Goal: Task Accomplishment & Management: Complete application form

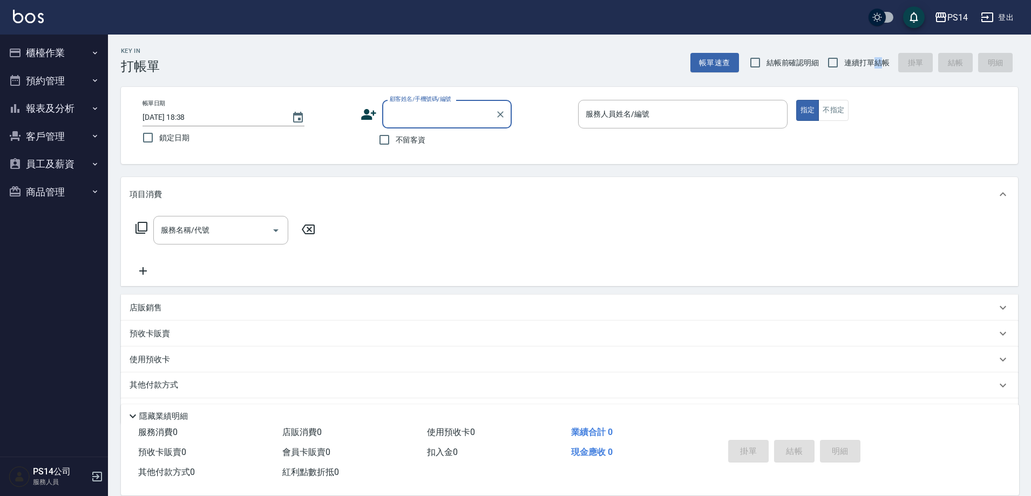
click at [877, 66] on span "連續打單結帳" at bounding box center [866, 62] width 45 height 11
drag, startPoint x: 866, startPoint y: 60, endPoint x: 800, endPoint y: 85, distance: 71.1
click at [866, 59] on span "連續打單結帳" at bounding box center [866, 62] width 45 height 11
click at [844, 59] on input "連續打單結帳" at bounding box center [833, 62] width 23 height 23
checkbox input "true"
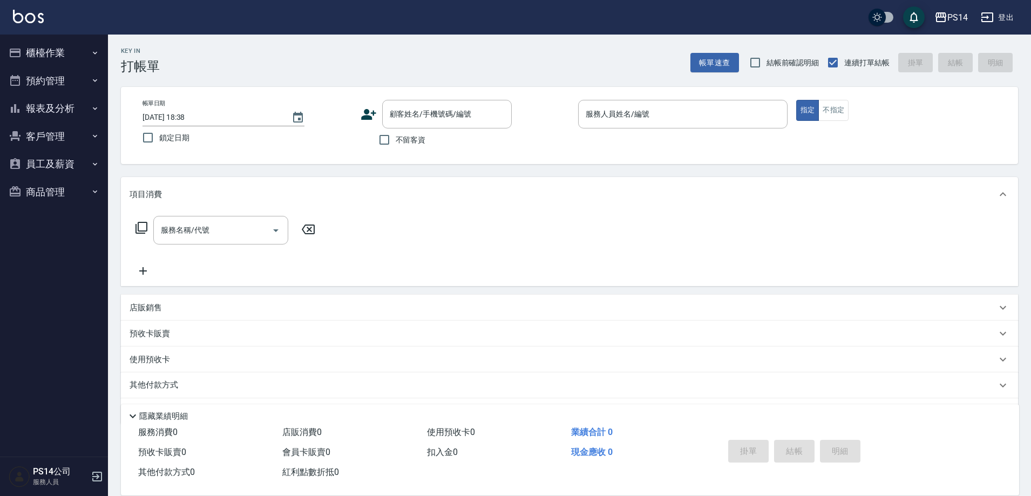
click at [414, 139] on span "不留客資" at bounding box center [411, 139] width 30 height 11
click at [396, 139] on input "不留客資" at bounding box center [384, 140] width 23 height 23
checkbox input "true"
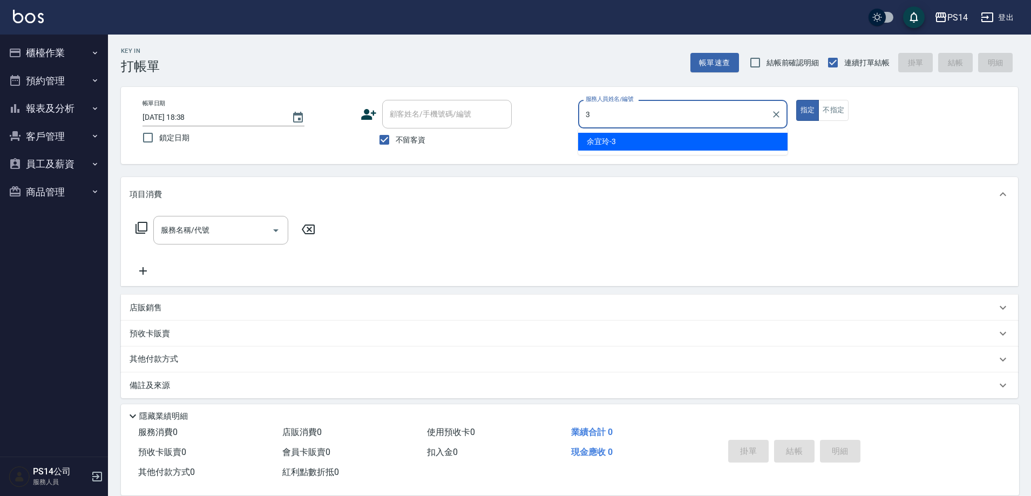
type input "余宜玲-3"
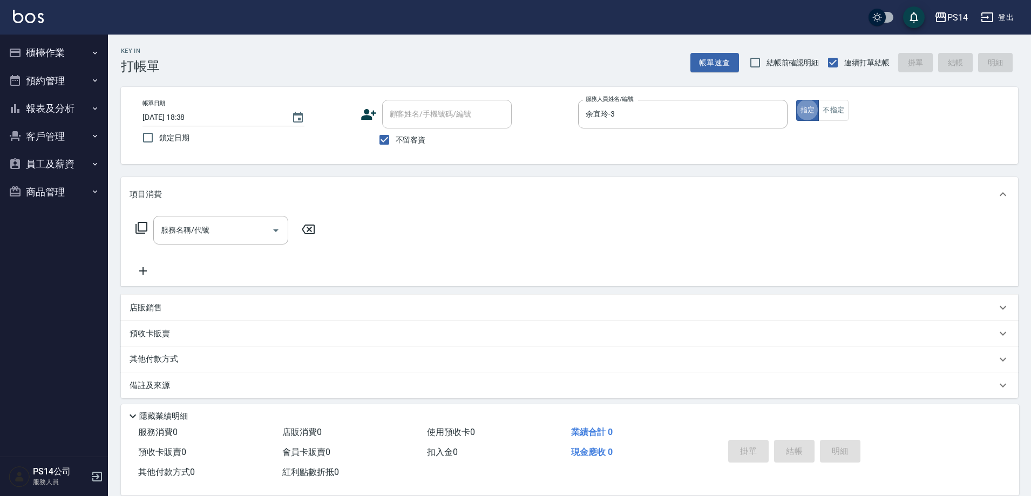
type button "true"
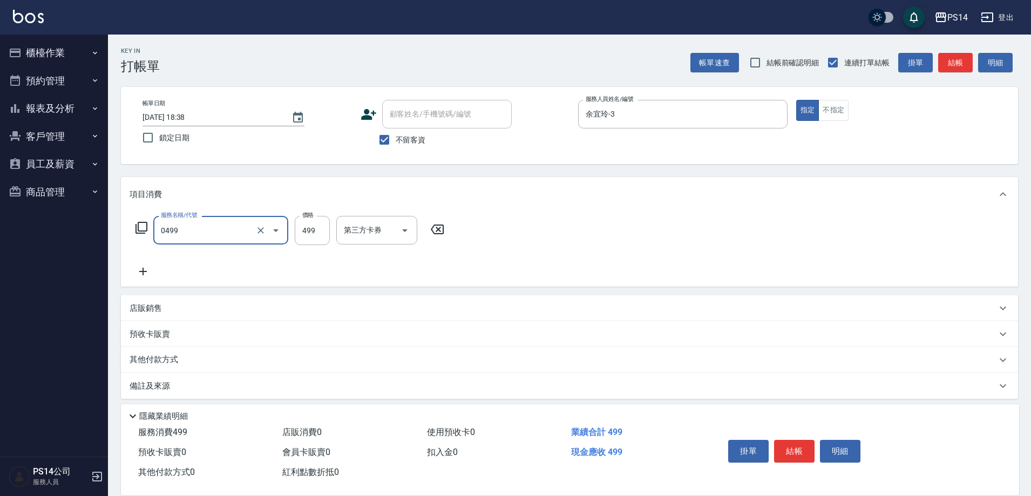
type input "[PERSON_NAME]499(0499)"
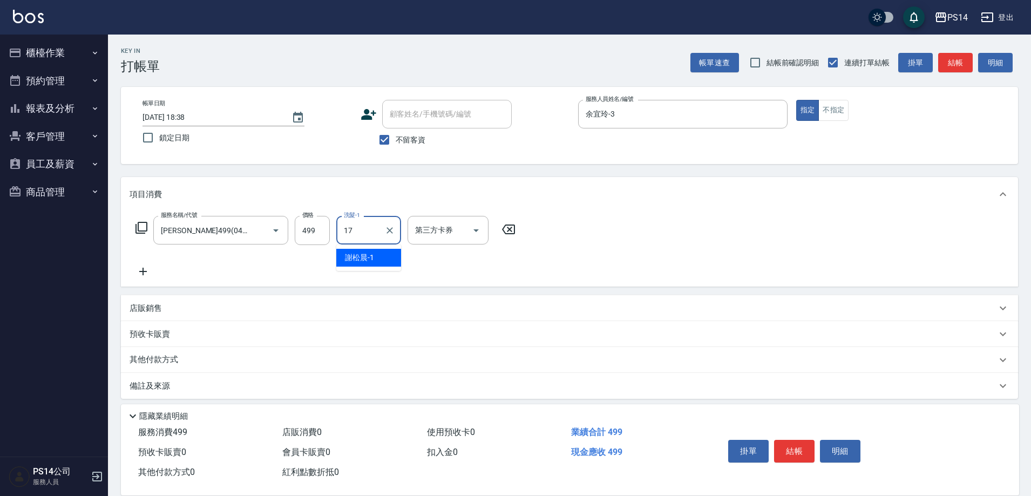
type input "陳羿淇-17"
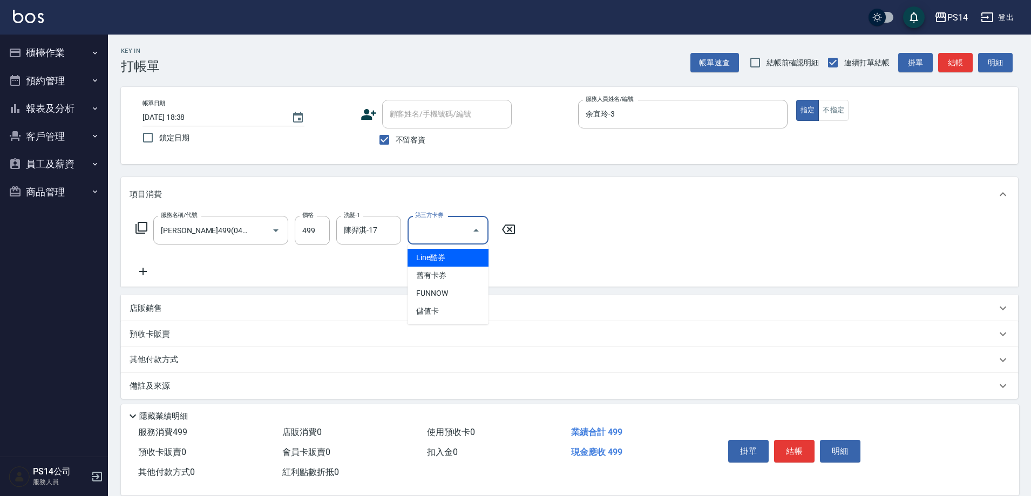
type input "儲值卡"
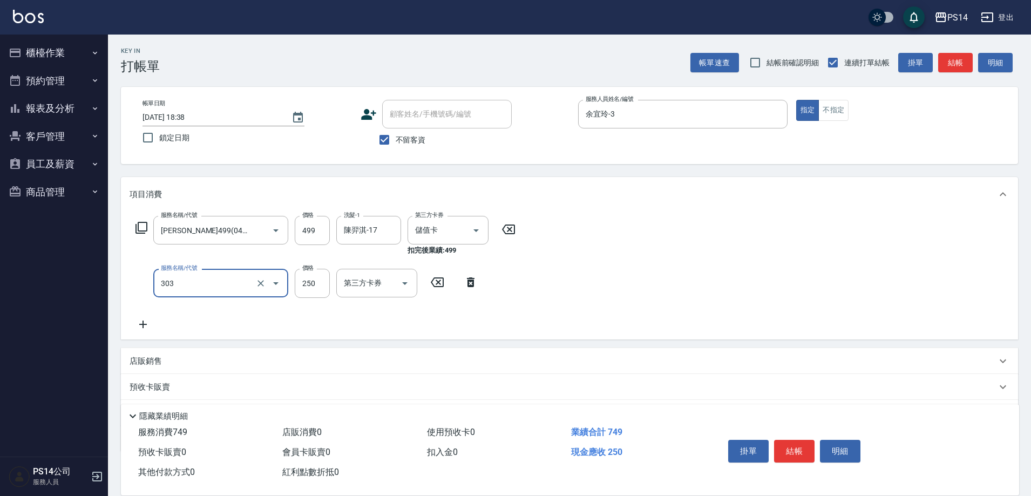
type input "剪髮(303)"
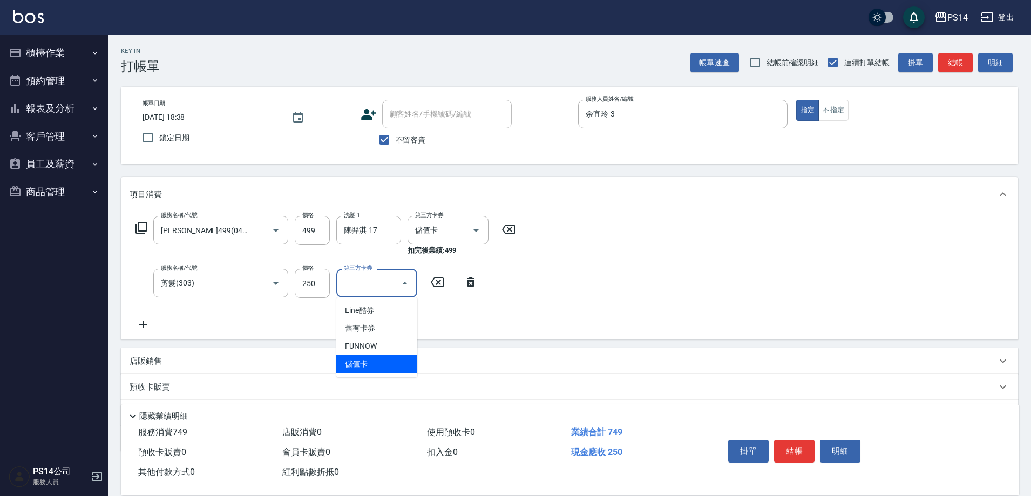
type input "儲值卡"
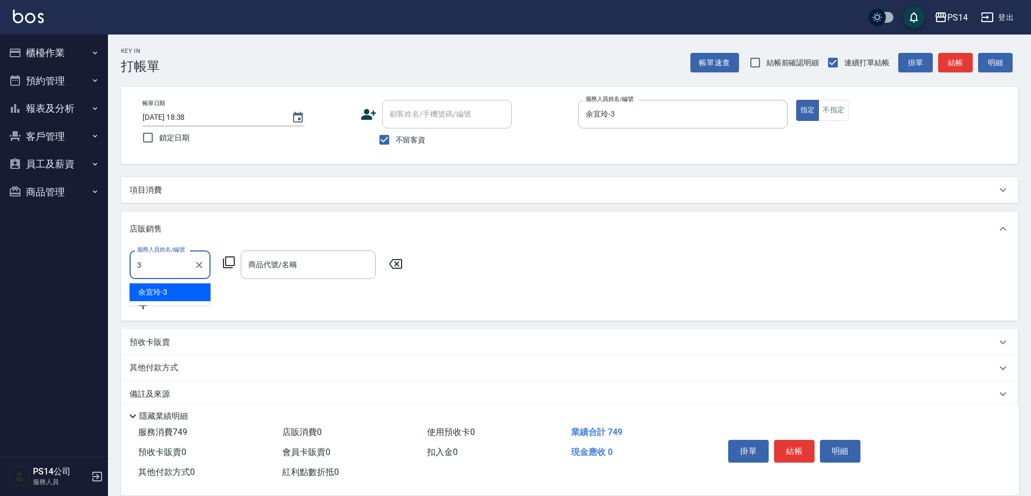
type input "余宜玲-3"
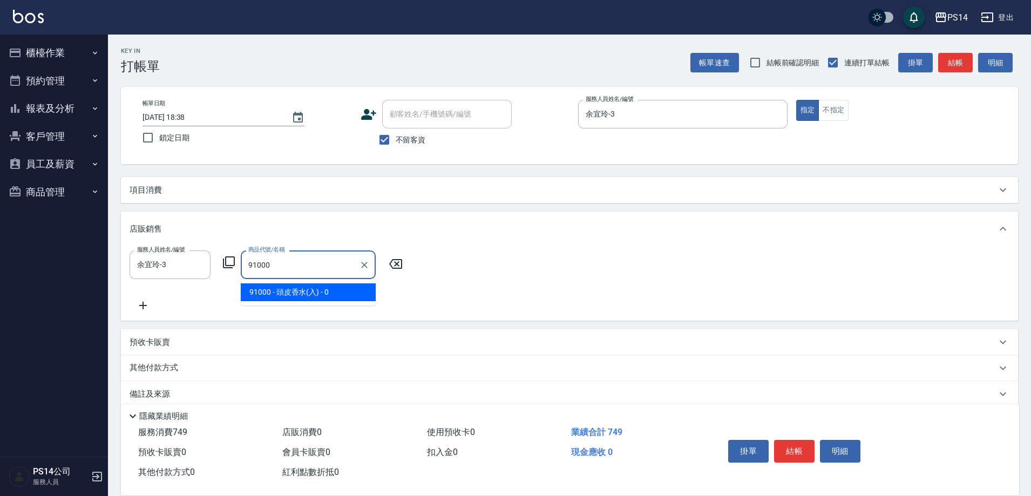
type input "頭皮香水(入)"
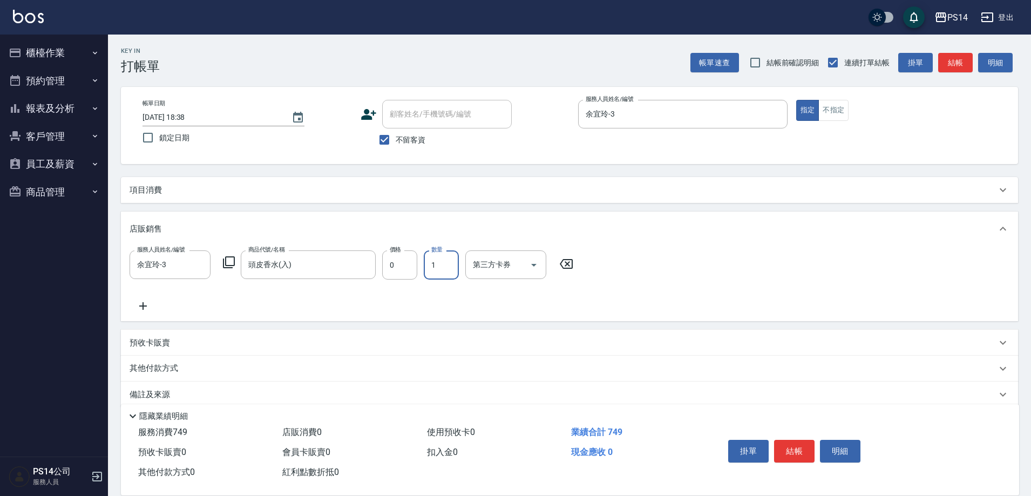
click at [384, 181] on div "項目消費" at bounding box center [569, 190] width 897 height 26
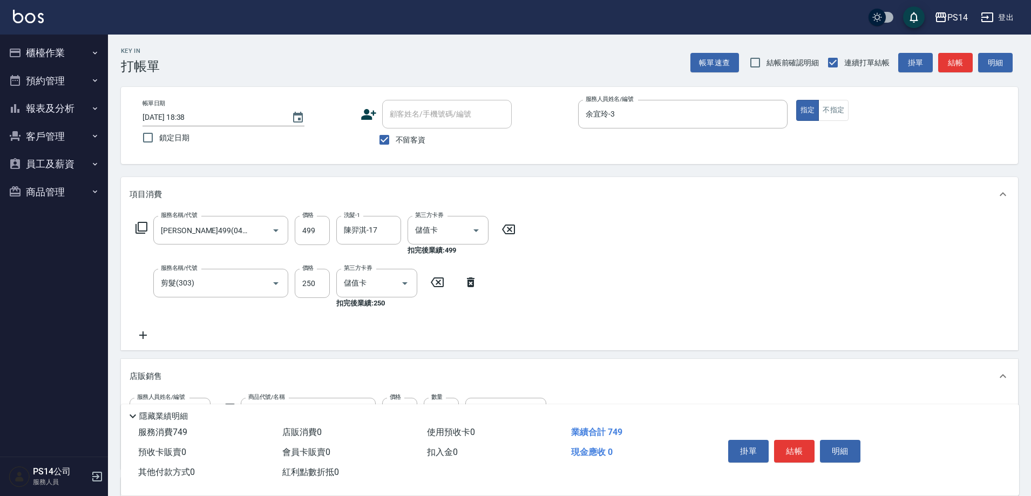
click at [137, 328] on div "服務名稱/代號 [PERSON_NAME]499(0499) 服務名稱/代號 價格 499 價格 洗髮-1 [PERSON_NAME]-17 洗髮-1 第三方…" at bounding box center [326, 279] width 393 height 126
click at [144, 341] on icon at bounding box center [143, 335] width 27 height 13
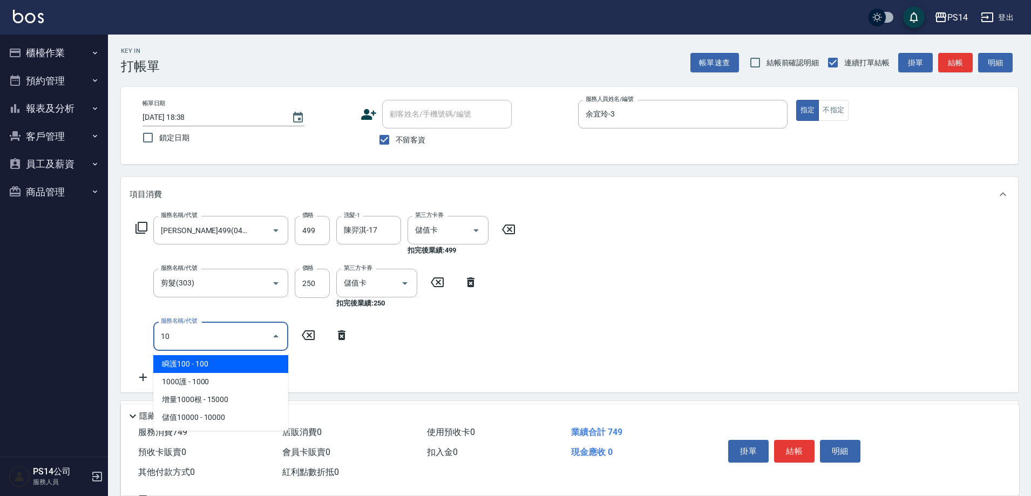
type input "1"
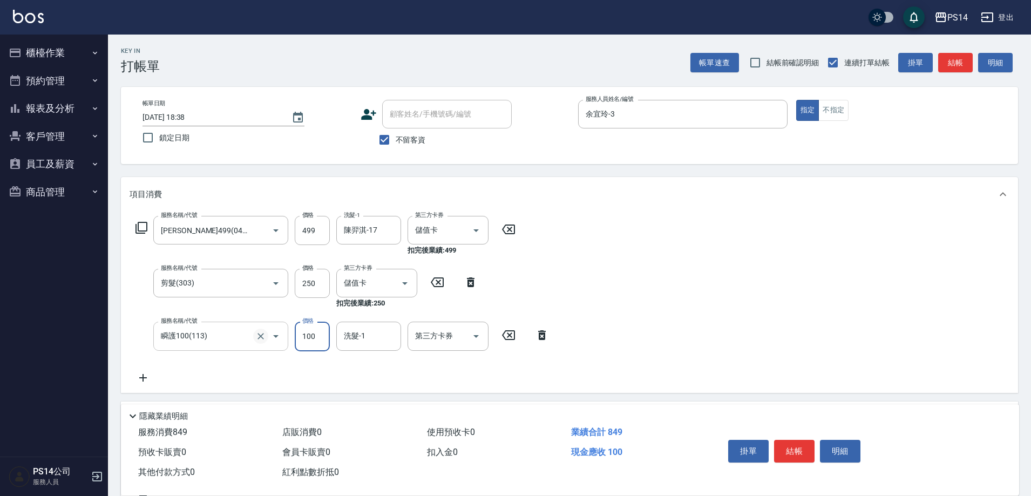
drag, startPoint x: 258, startPoint y: 332, endPoint x: 258, endPoint y: 305, distance: 27.0
click at [257, 331] on icon "Clear" at bounding box center [260, 336] width 11 height 11
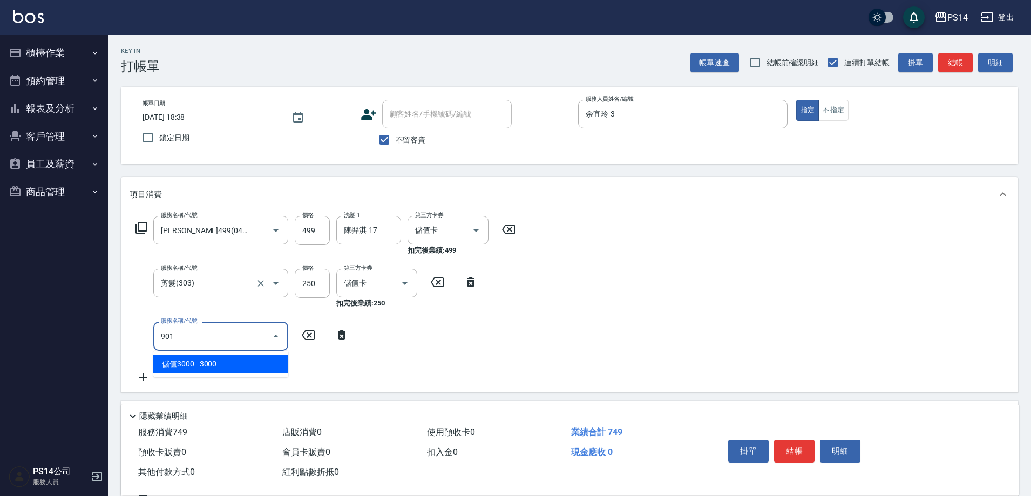
type input "儲值3000(901)"
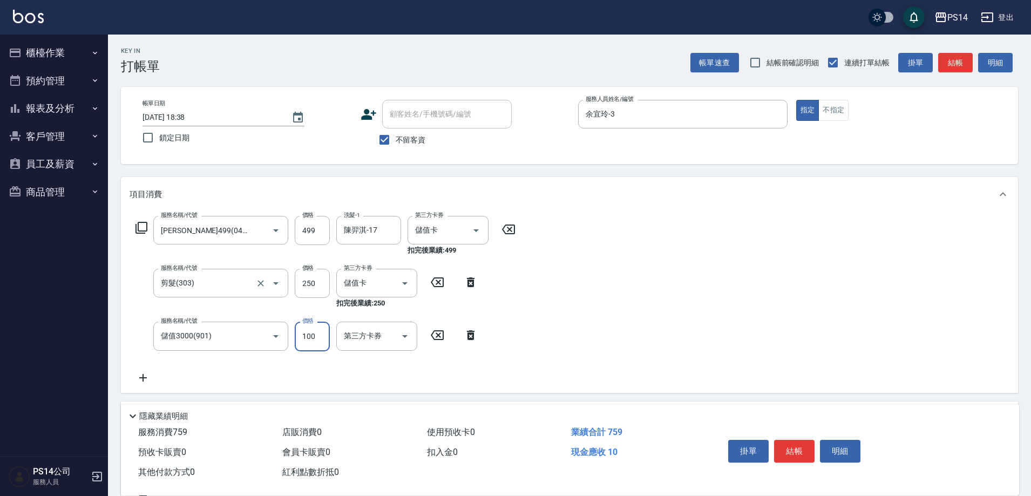
type input "100"
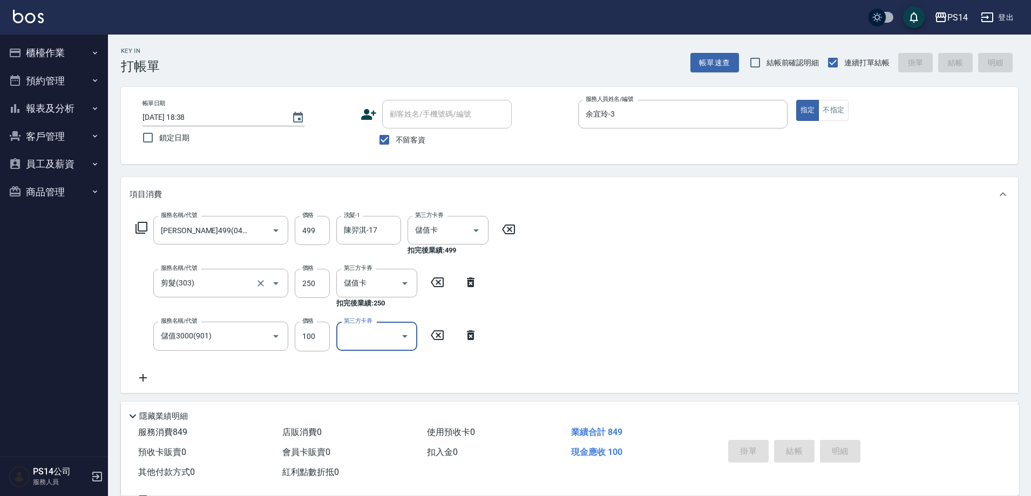
type input "[DATE] 18:39"
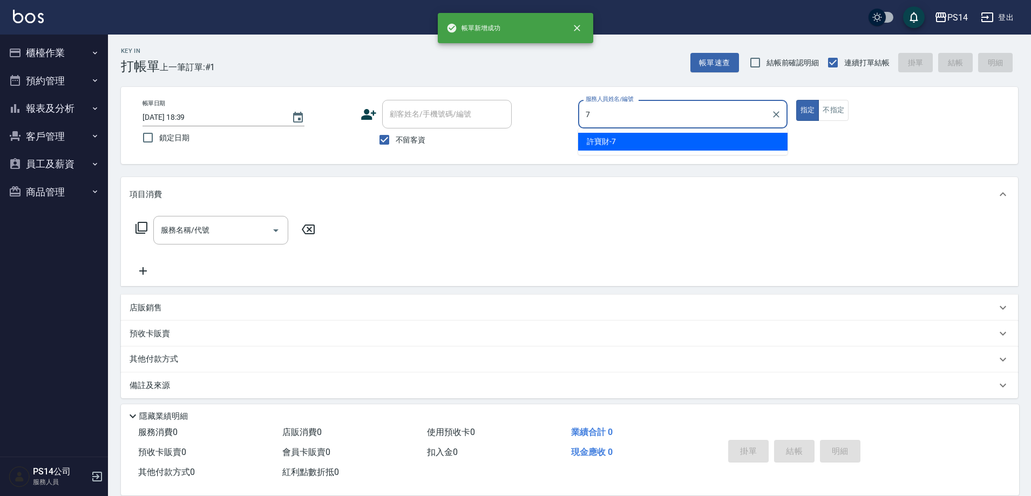
type input "許寶財-7"
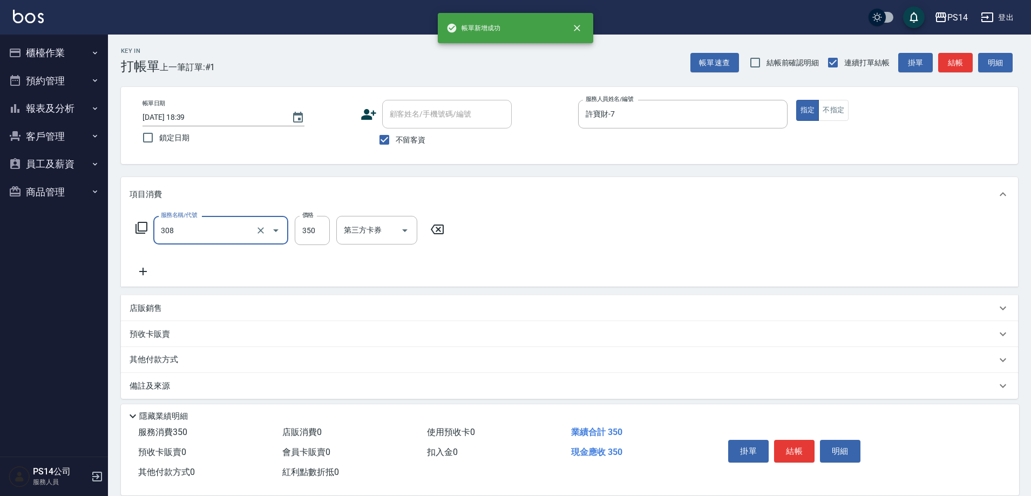
type input "洗+剪(308)"
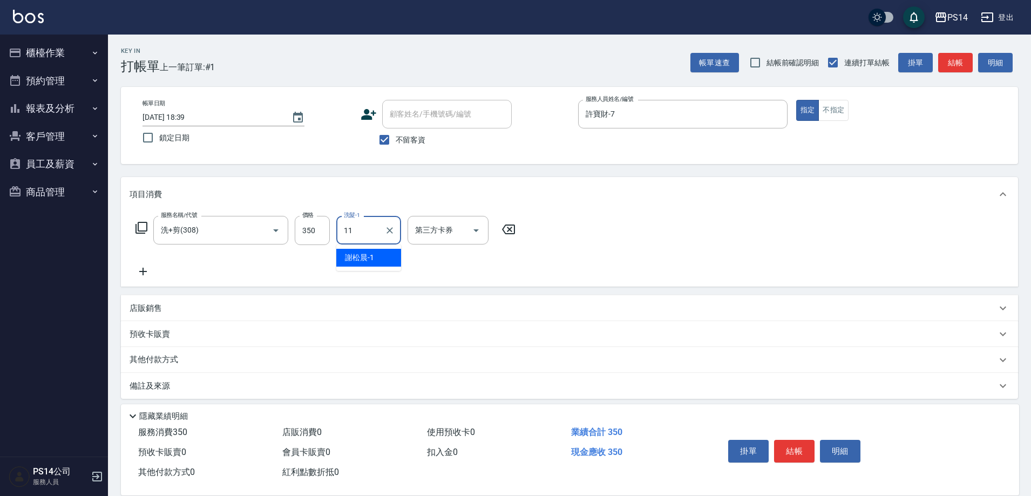
type input "[PERSON_NAME]-11"
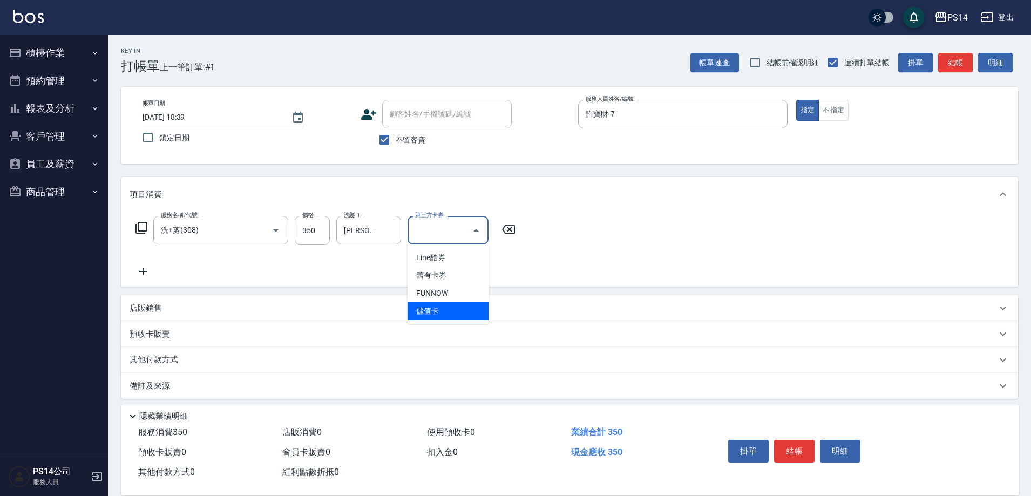
type input "儲值卡"
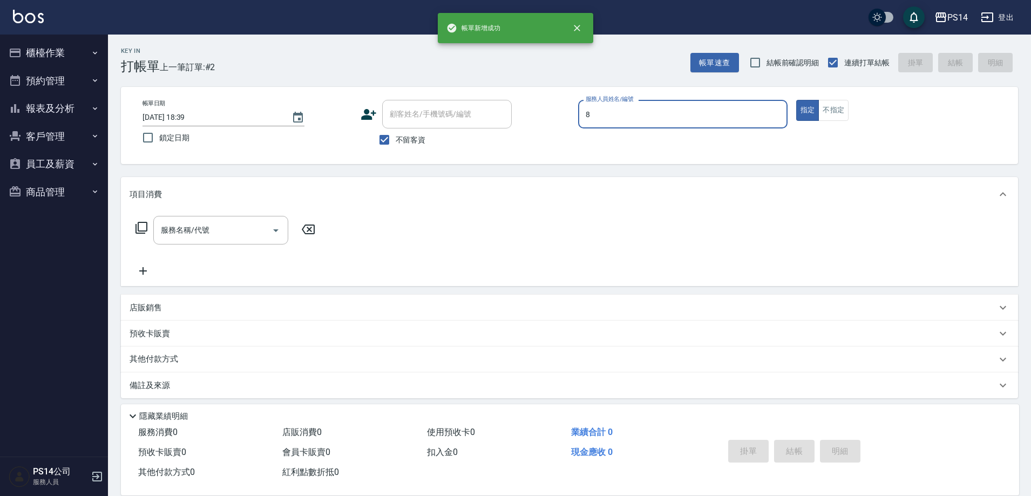
type input "[PERSON_NAME]-8"
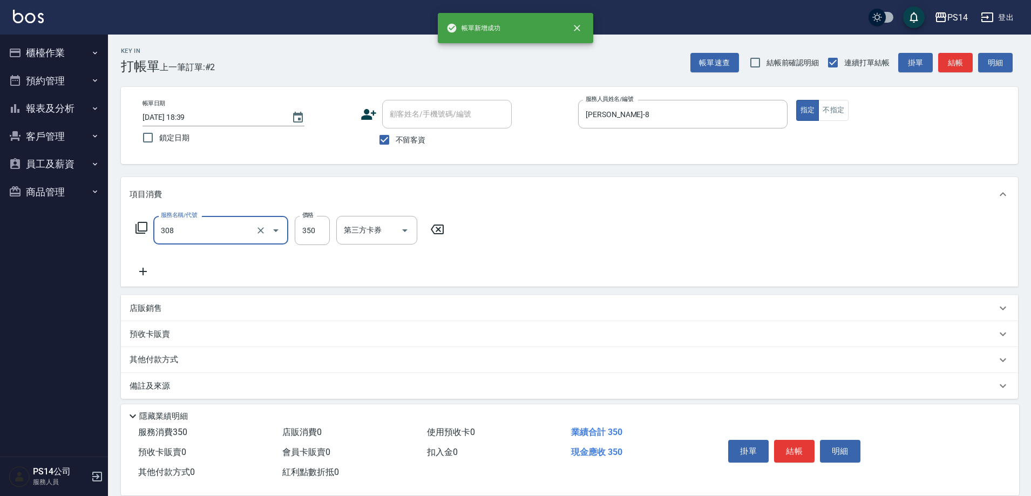
type input "洗+剪(308)"
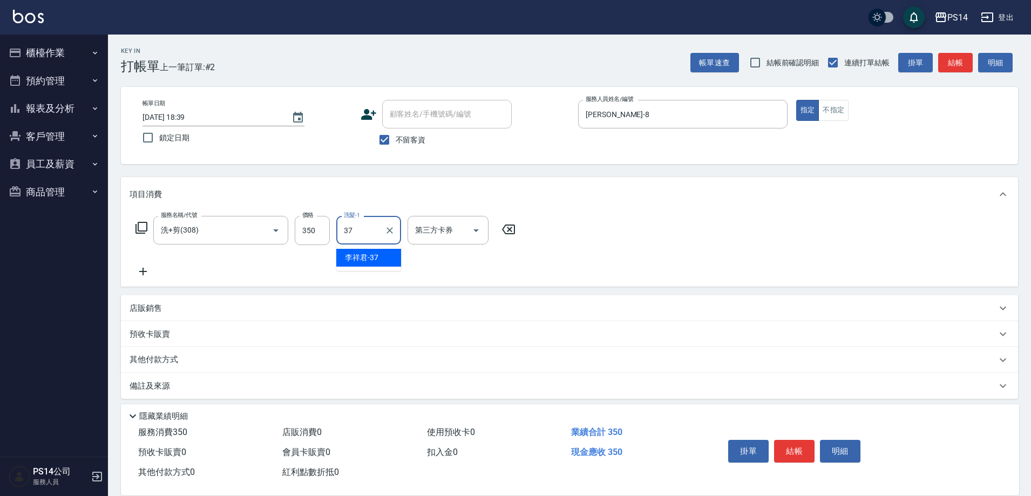
type input "李祥君 -37"
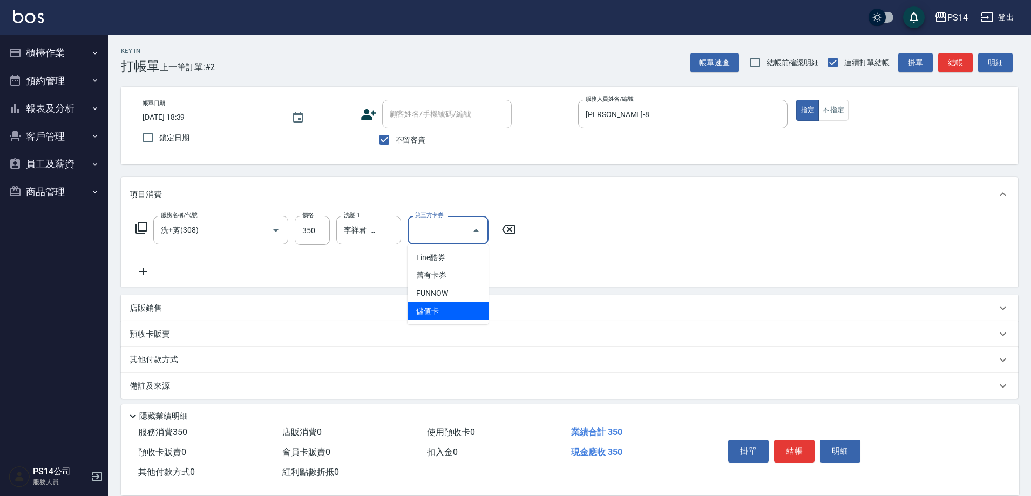
type input "儲值卡"
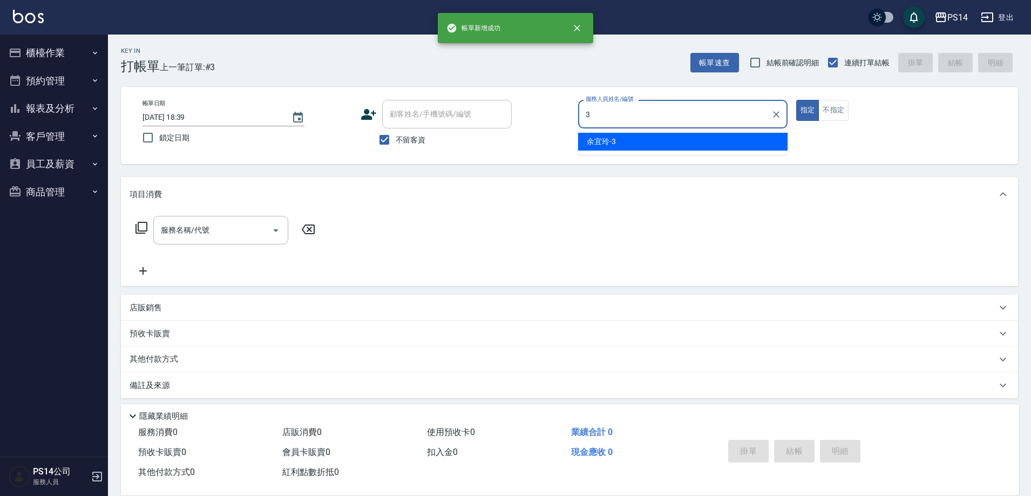
type input "余宜玲-3"
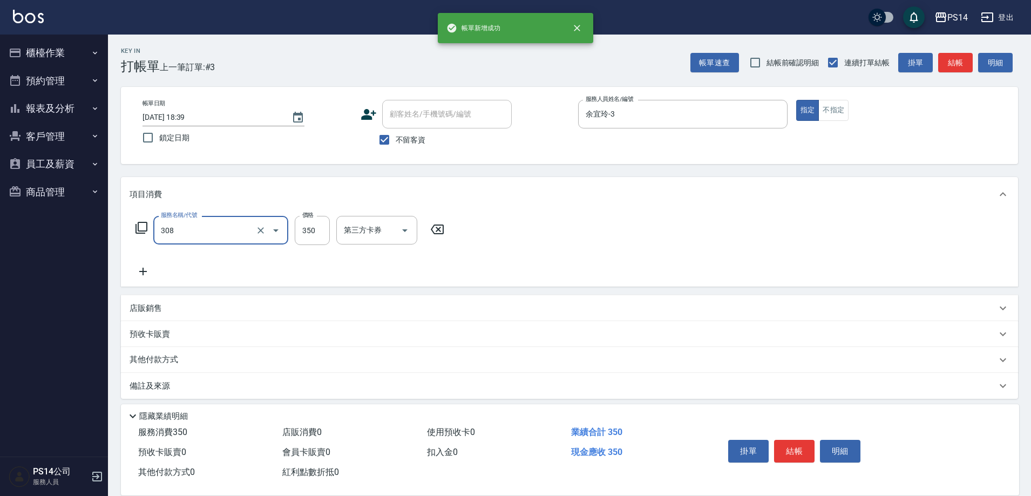
type input "洗+剪(308)"
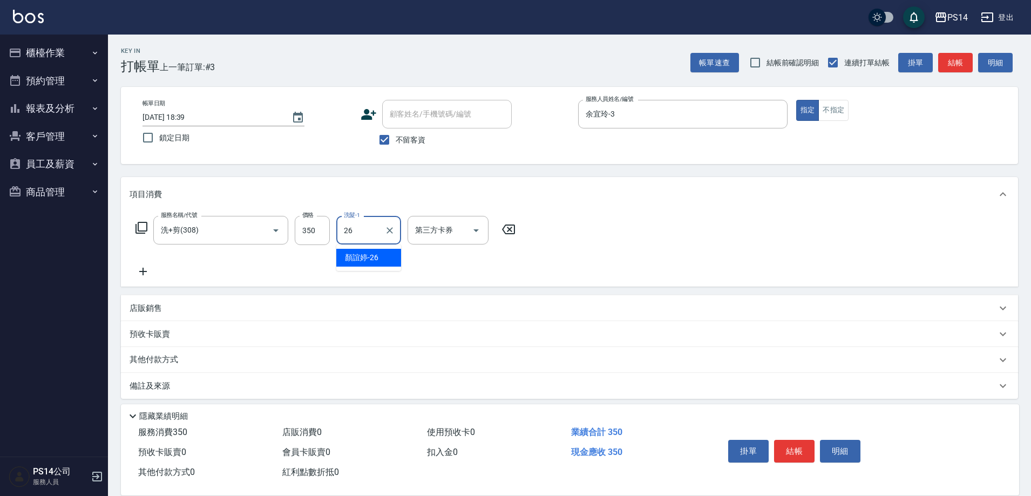
type input "[PERSON_NAME]-26"
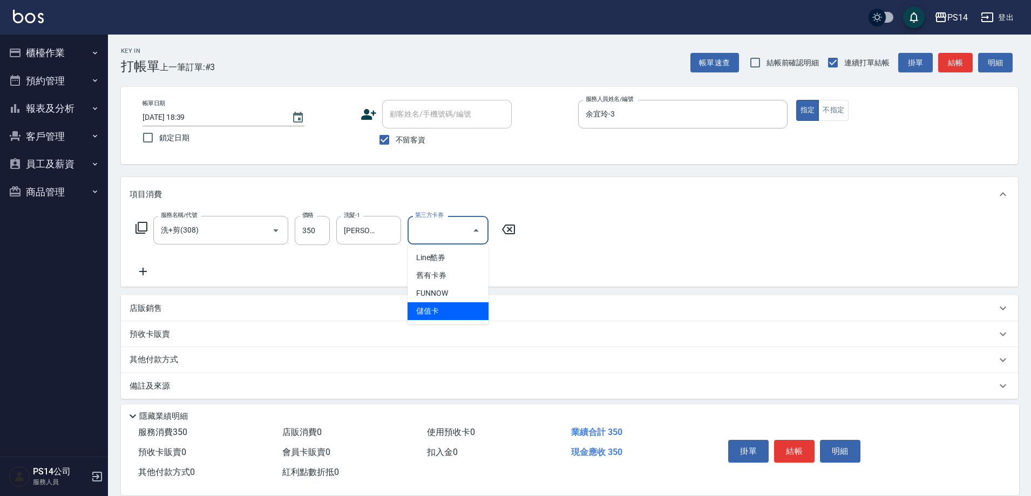
type input "儲值卡"
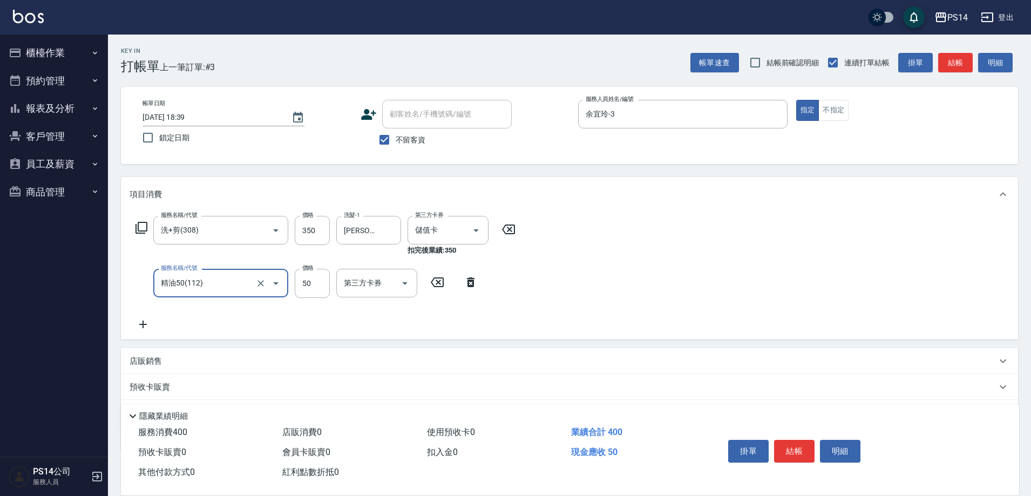
type input "精油50(112)"
type input "[PERSON_NAME]-26"
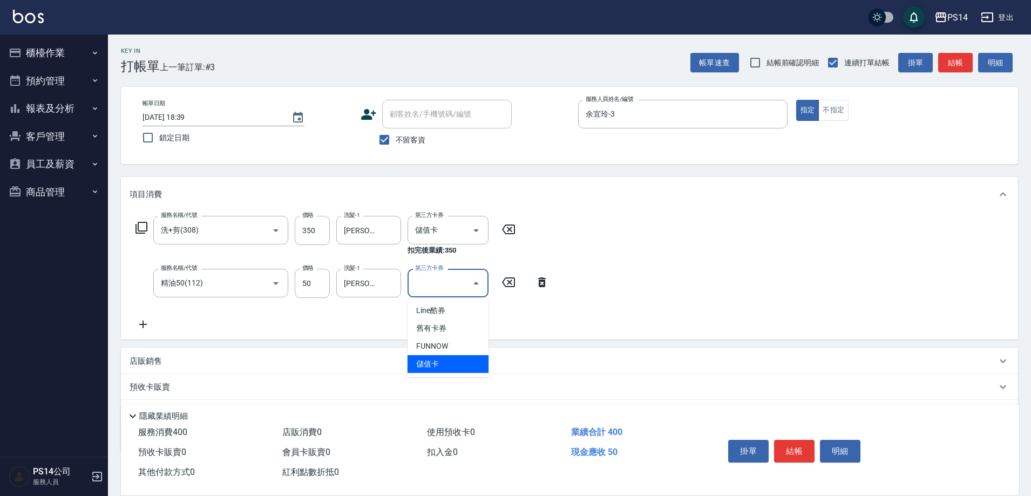
type input "儲值卡"
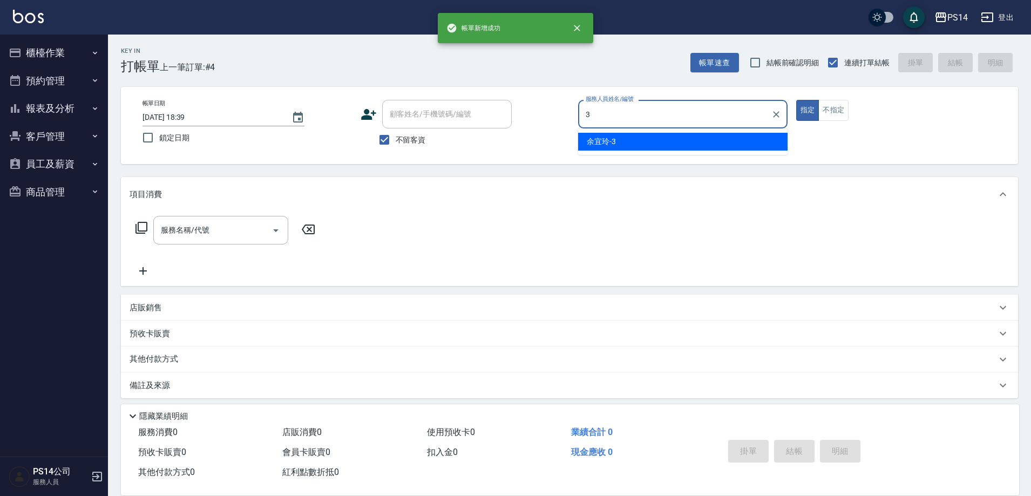
type input "余宜玲-3"
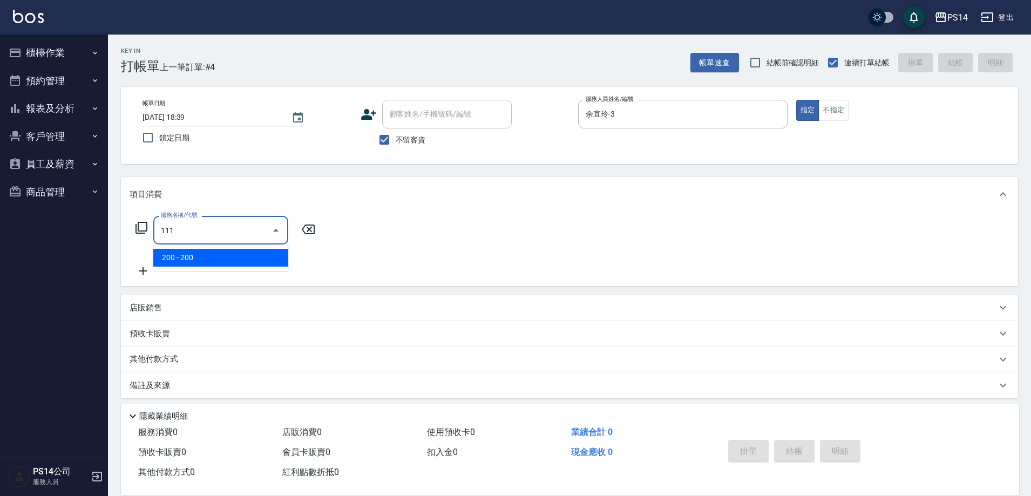
type input "200(111)"
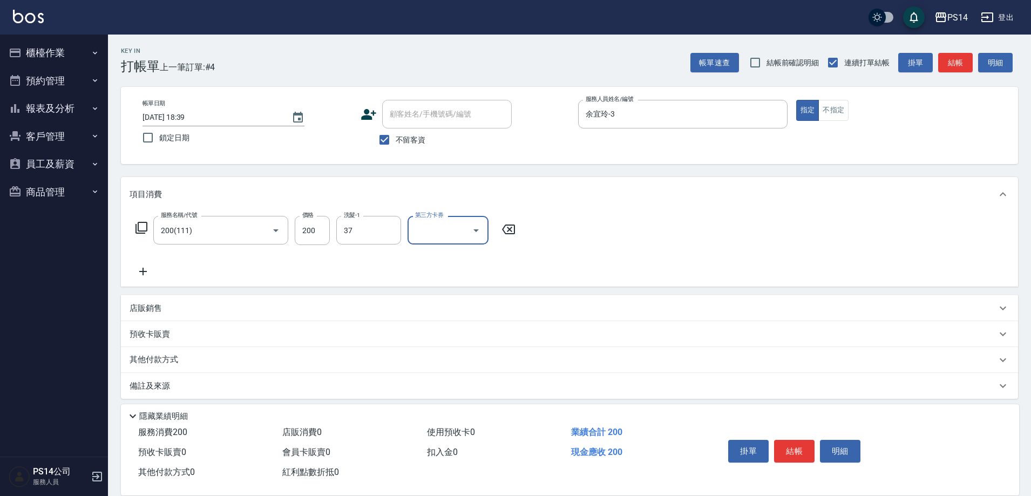
type input "李祥君 -37"
type input "儲值卡"
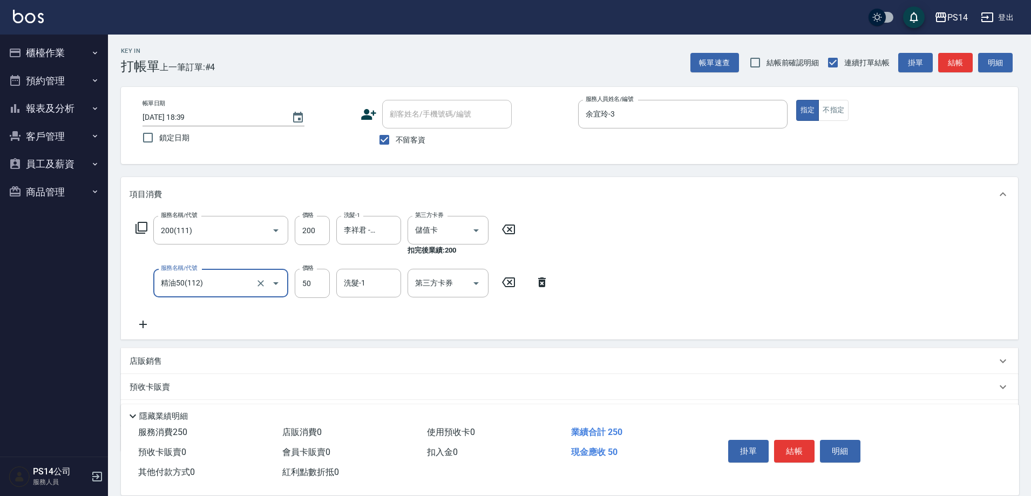
type input "精油50(112)"
type input "李祥君 -37"
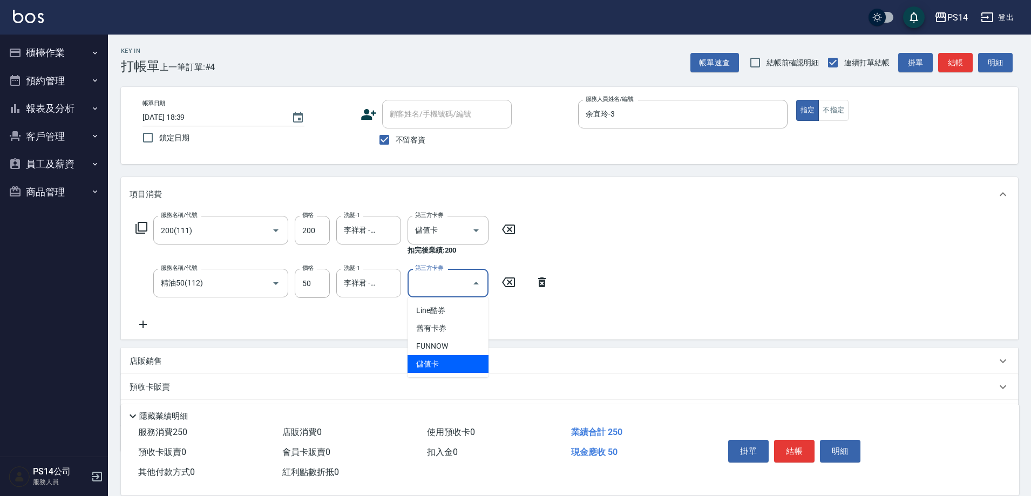
type input "儲值卡"
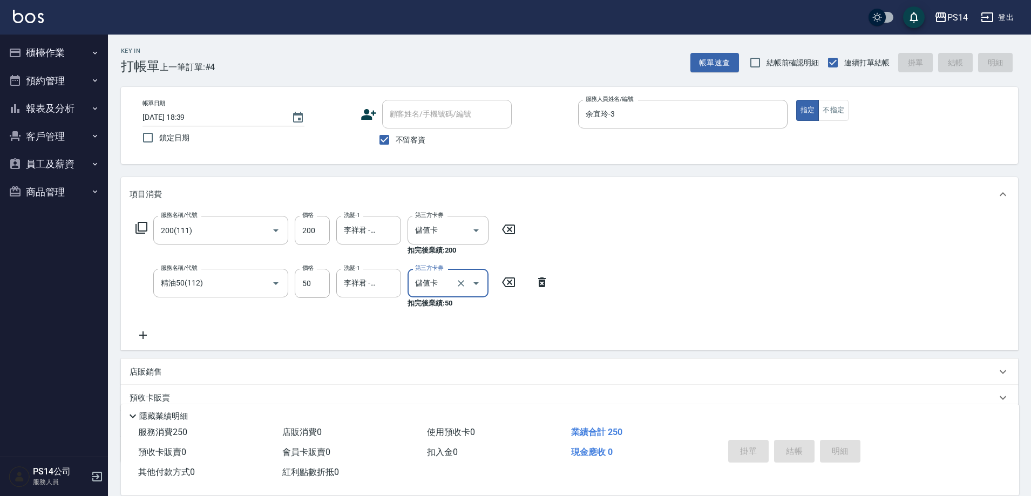
type input "[DATE] 18:40"
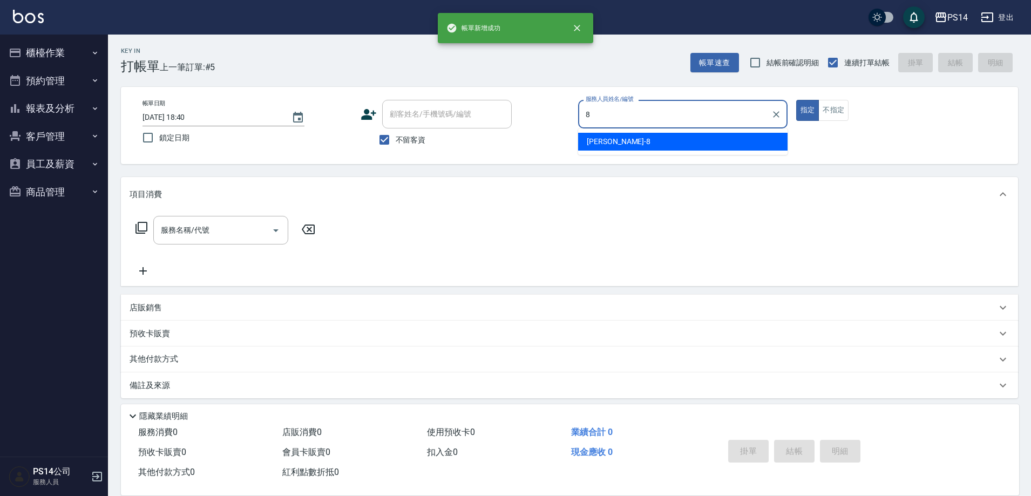
type input "[PERSON_NAME]-8"
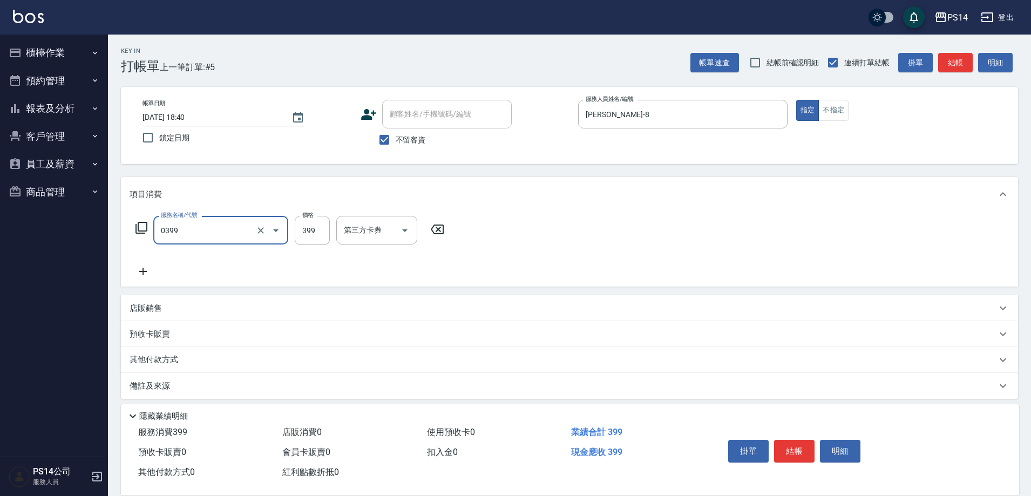
type input "海鹽399(0399)"
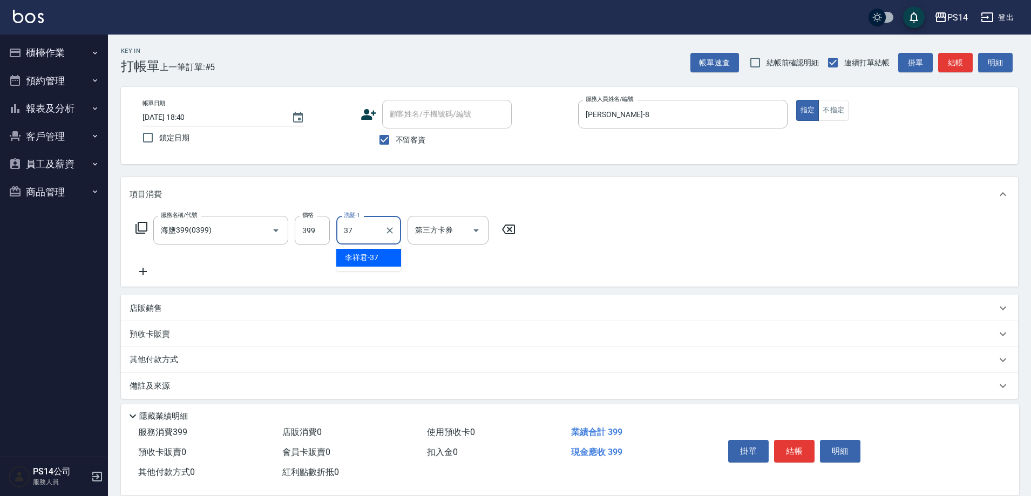
type input "李祥君 -37"
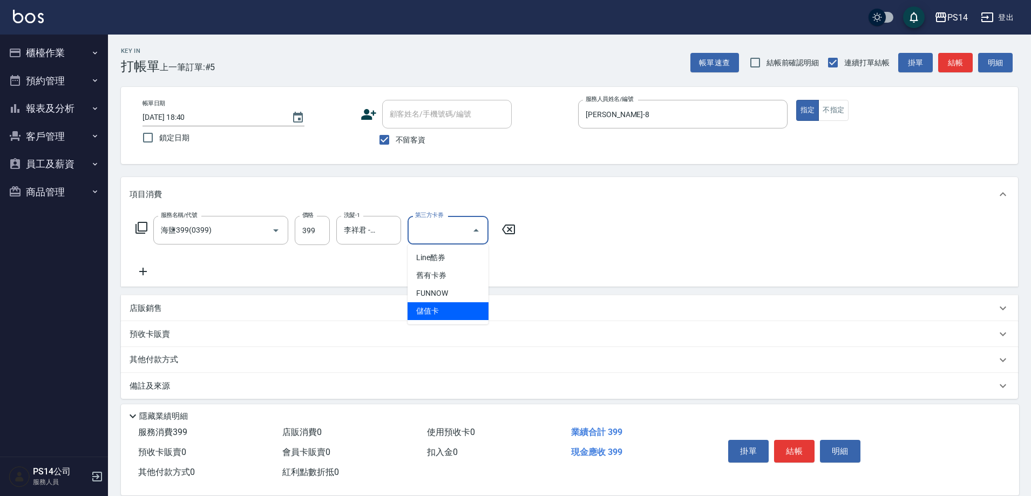
type input "儲值卡"
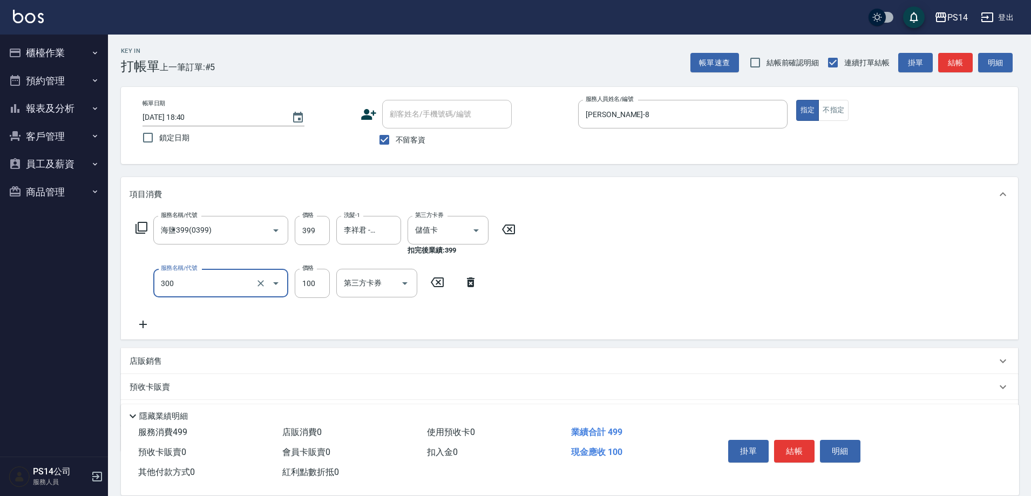
type input "剪髮(300)"
type input "50"
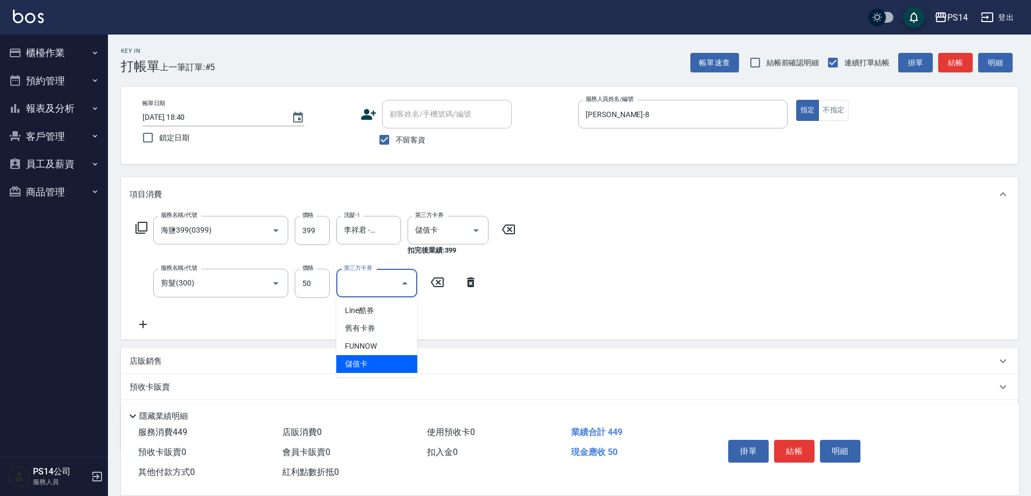
type input "儲值卡"
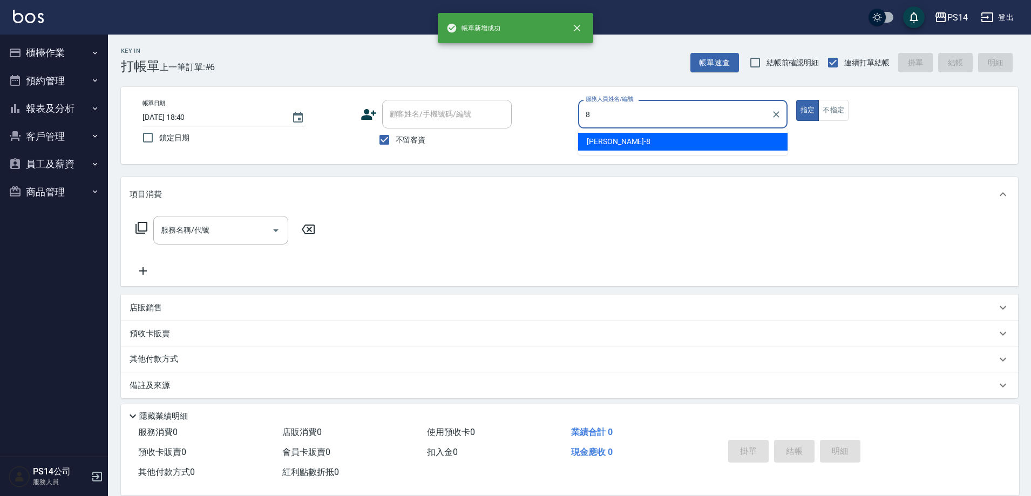
type input "[PERSON_NAME]-8"
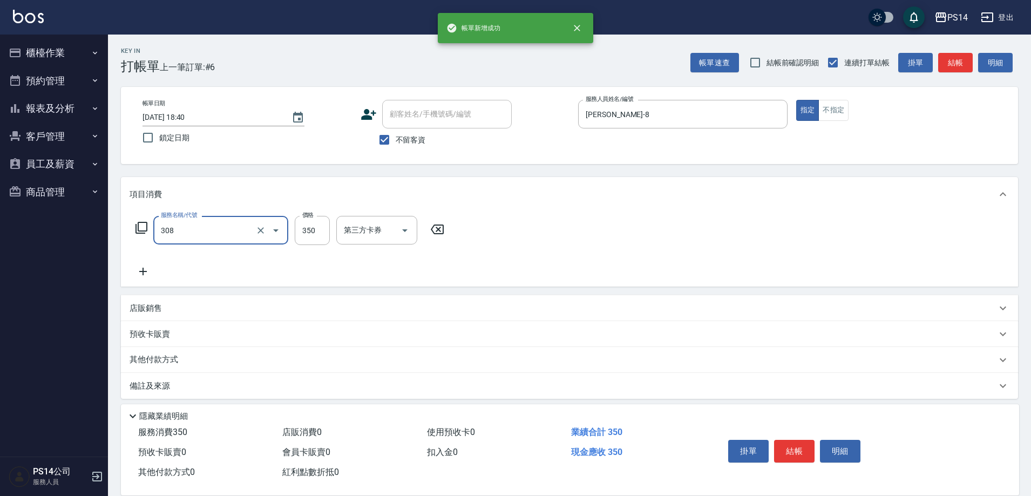
type input "洗+剪(308)"
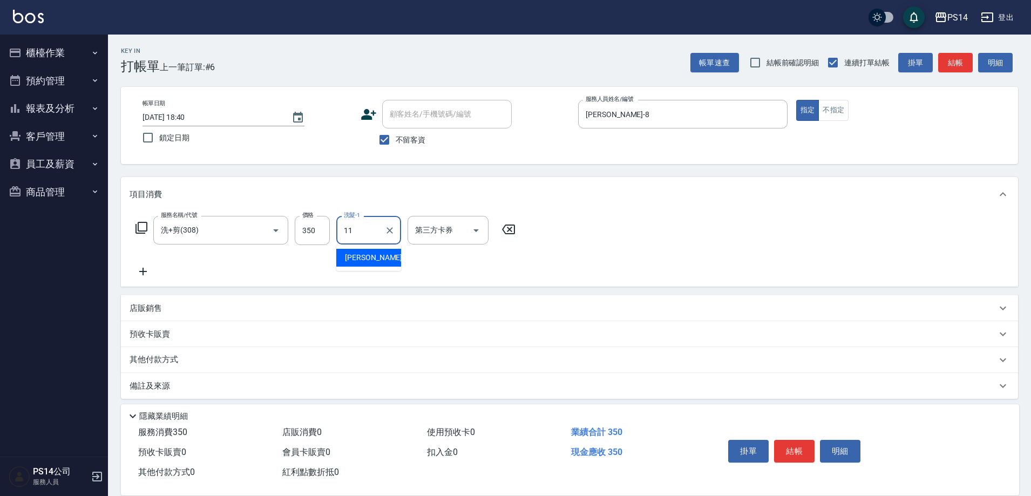
type input "[PERSON_NAME]-11"
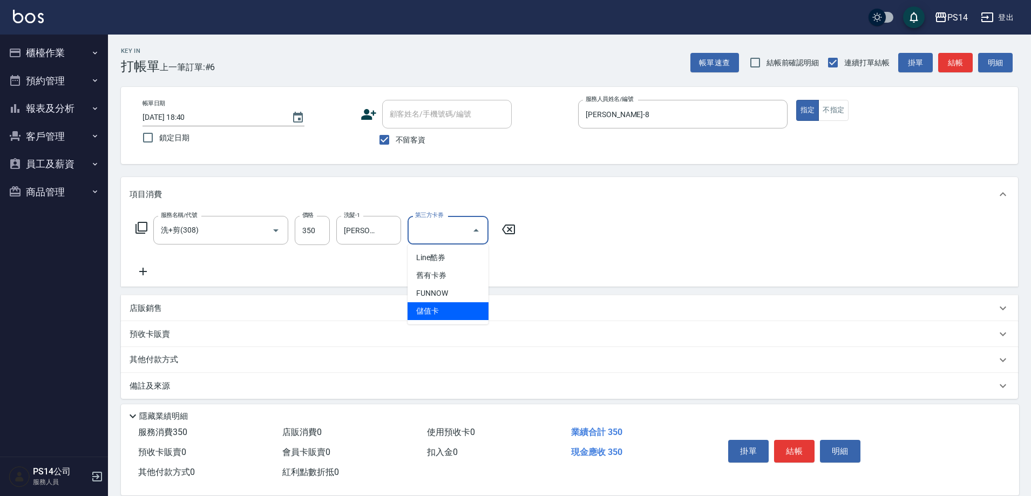
type input "儲值卡"
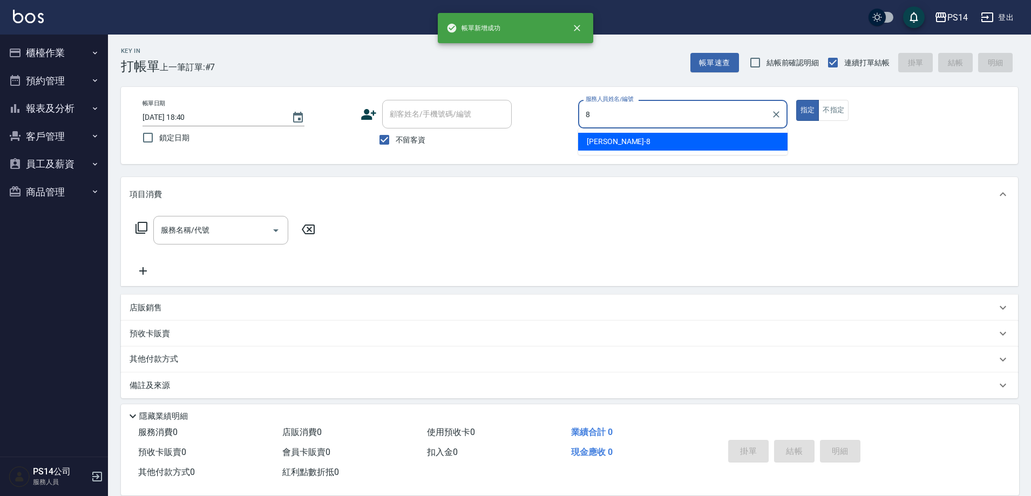
type input "[PERSON_NAME]-8"
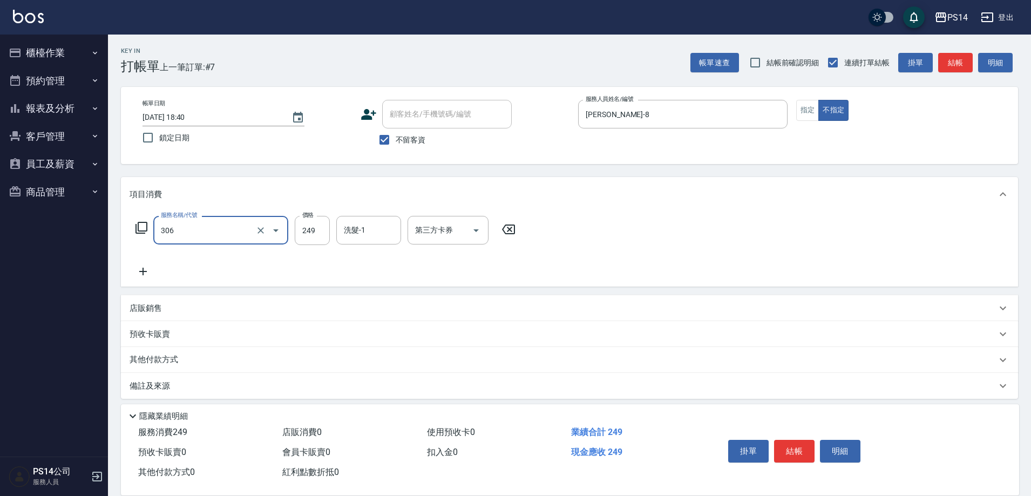
type input "剪髮(306)"
type input "[PERSON_NAME]-26"
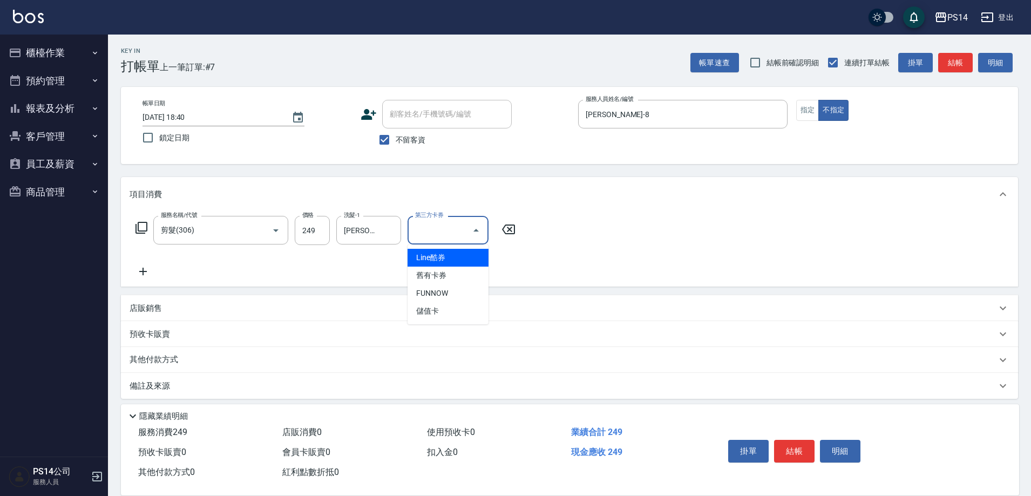
type input "儲值卡"
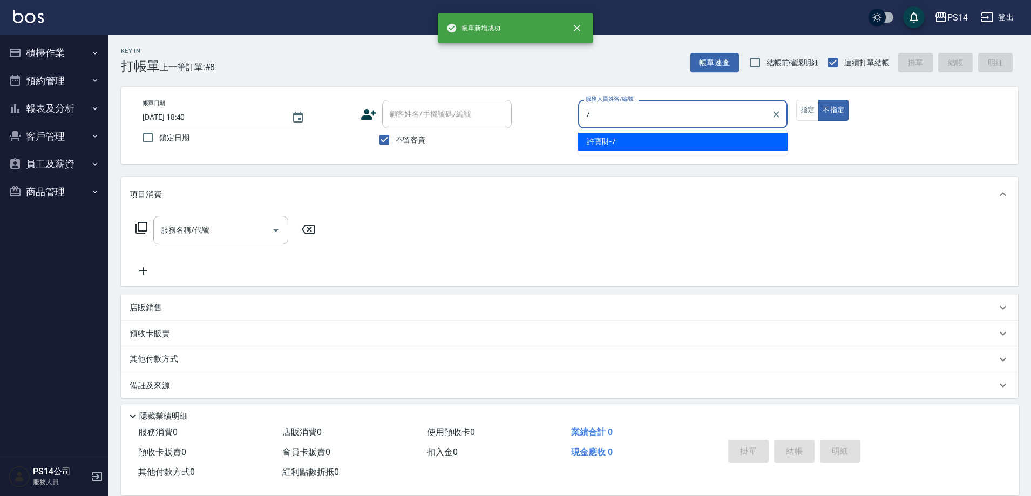
type input "許寶財-7"
type button "false"
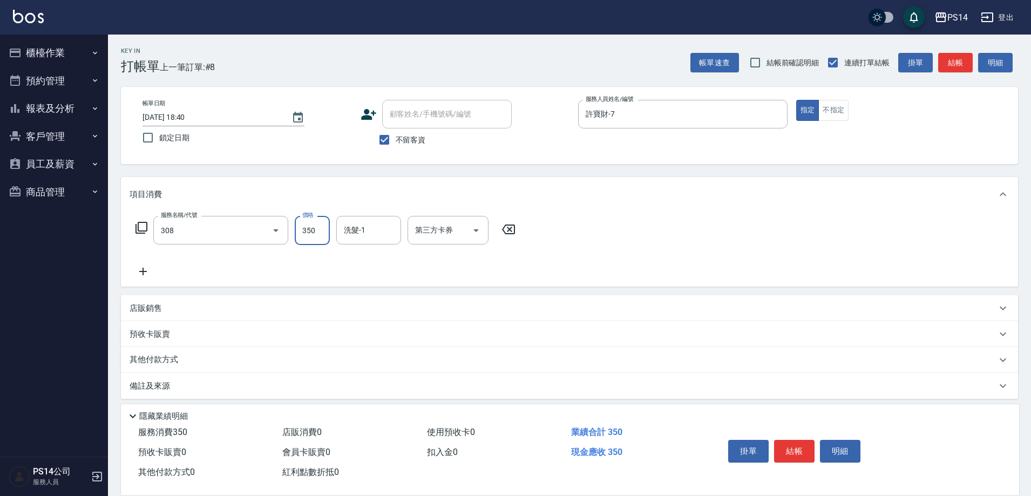
type input "洗+剪(308)"
type input "[PERSON_NAME]-11"
type input "儲值卡"
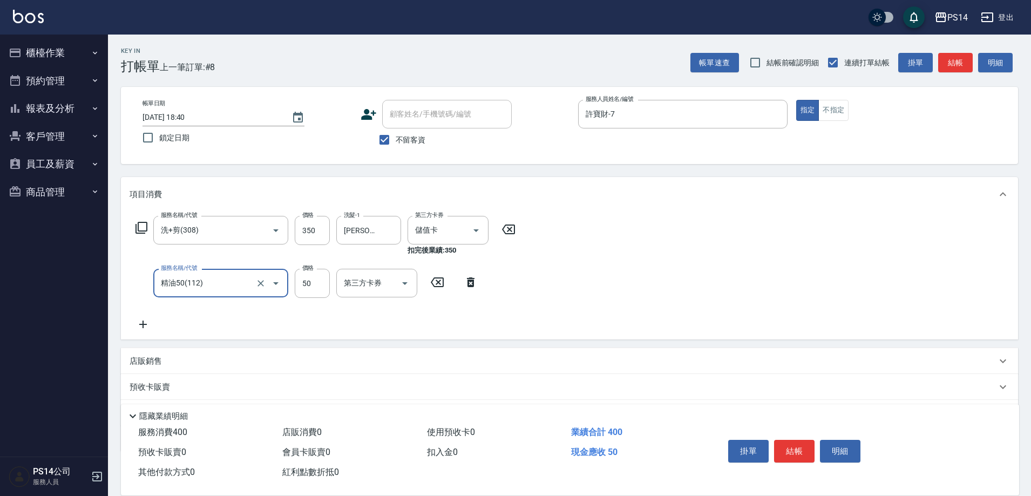
type input "精油50(112)"
type input "[PERSON_NAME]-11"
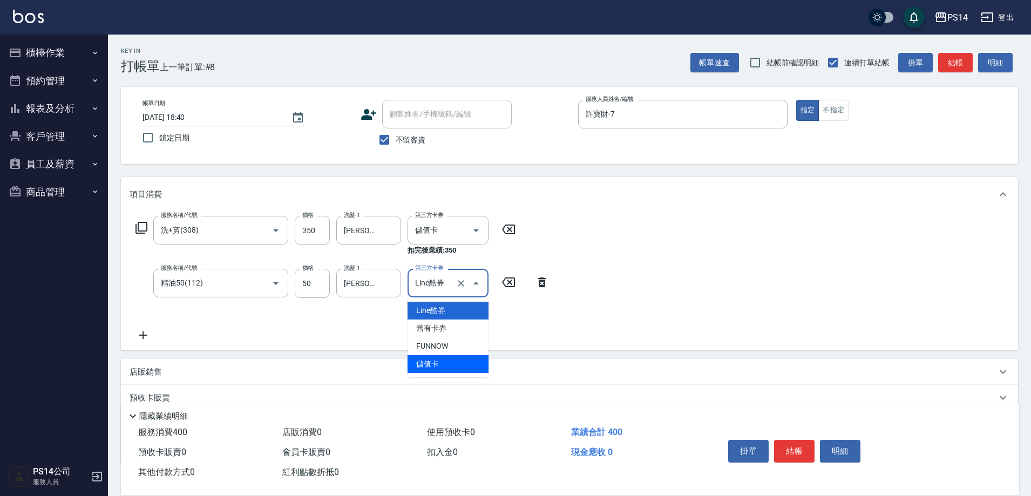
type input "儲值卡"
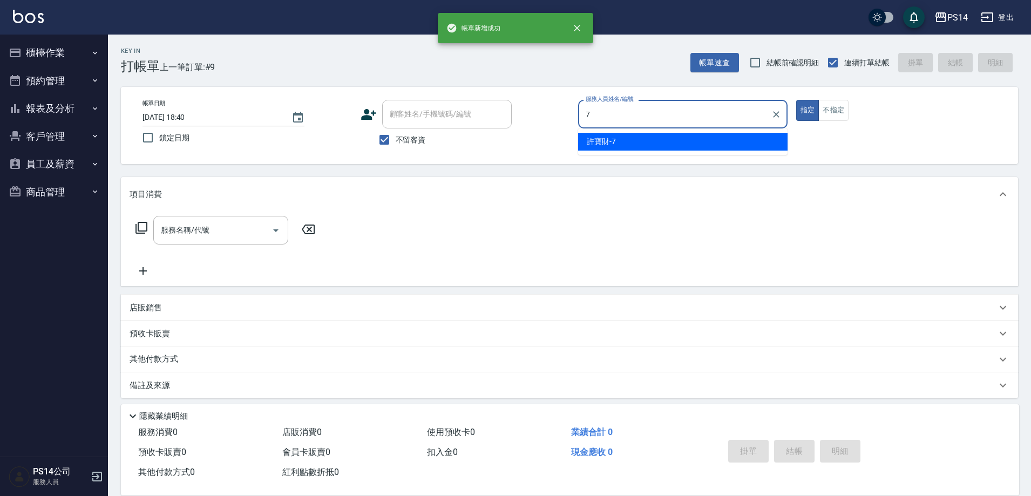
type input "許寶財-7"
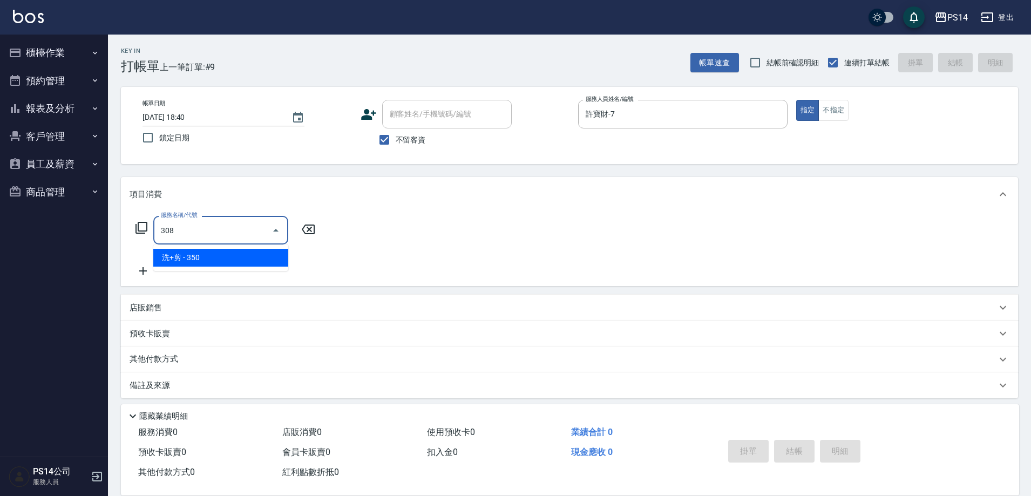
type input "洗+剪(308)"
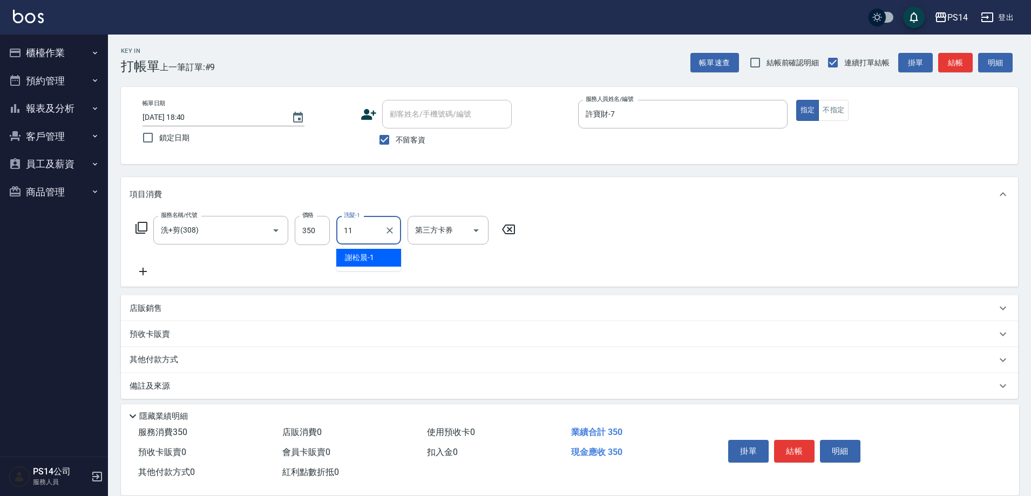
type input "[PERSON_NAME]-11"
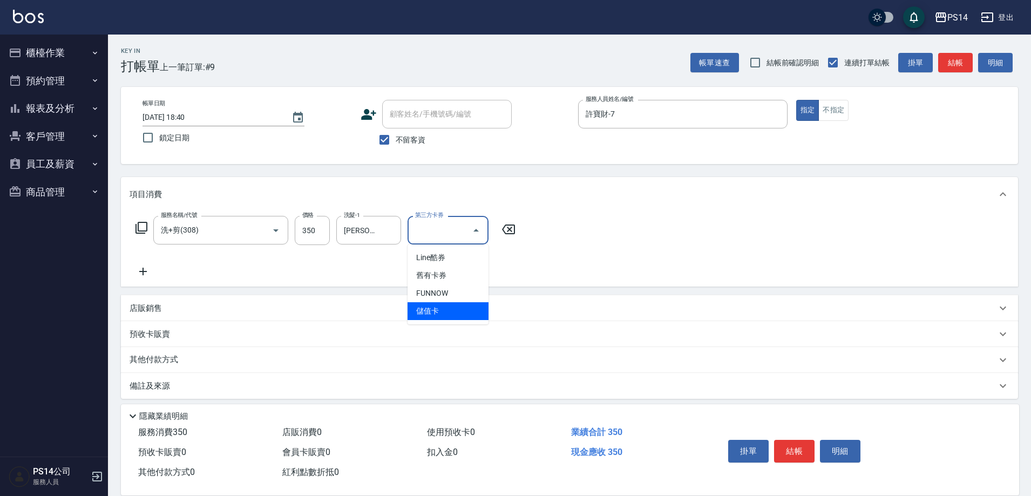
type input "儲值卡"
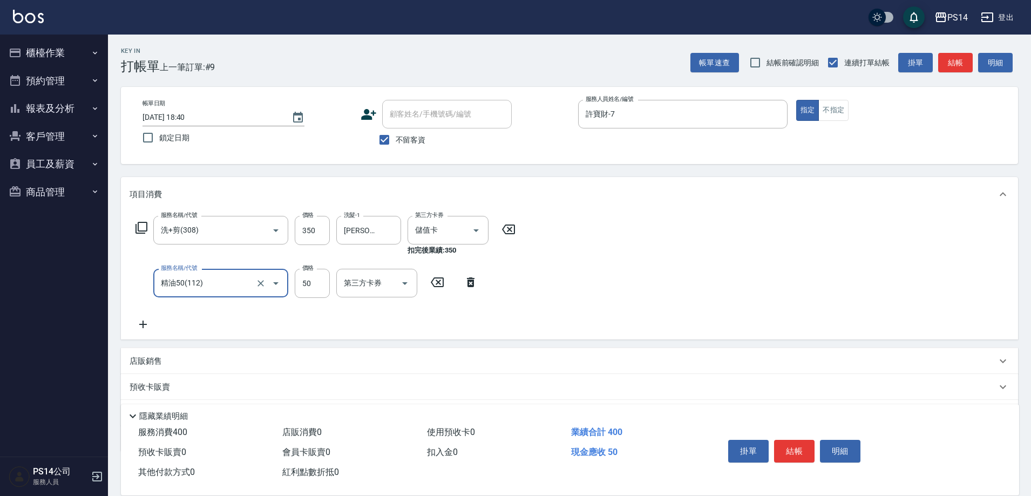
type input "精油50(112)"
type input "[PERSON_NAME]-11"
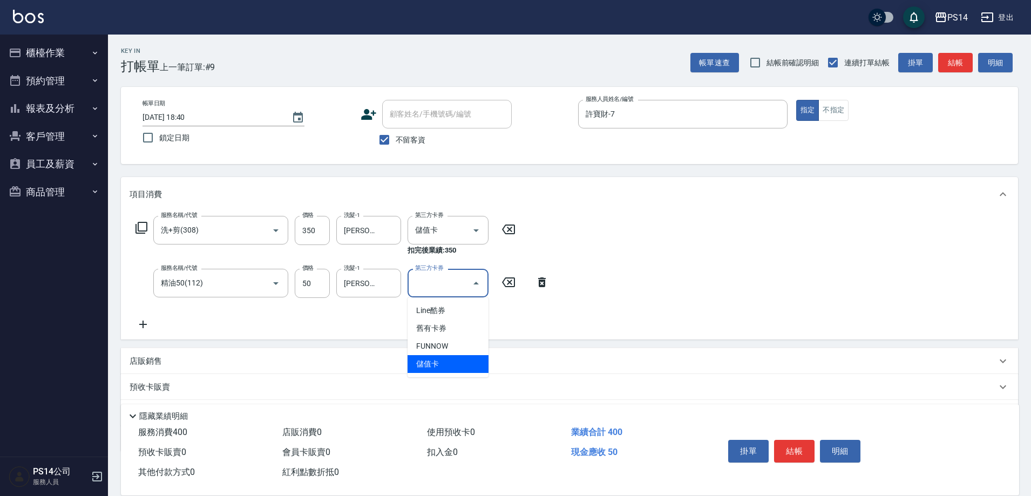
type input "儲值卡"
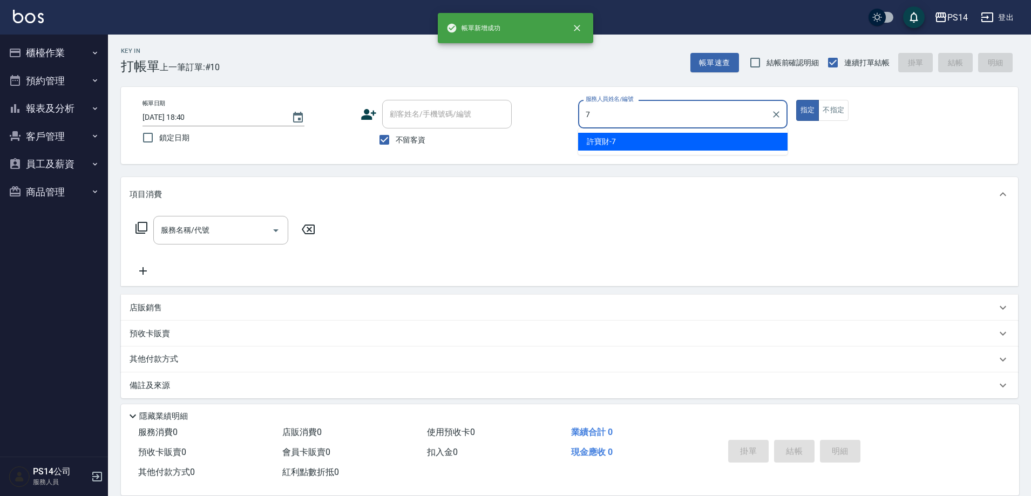
type input "許寶財-7"
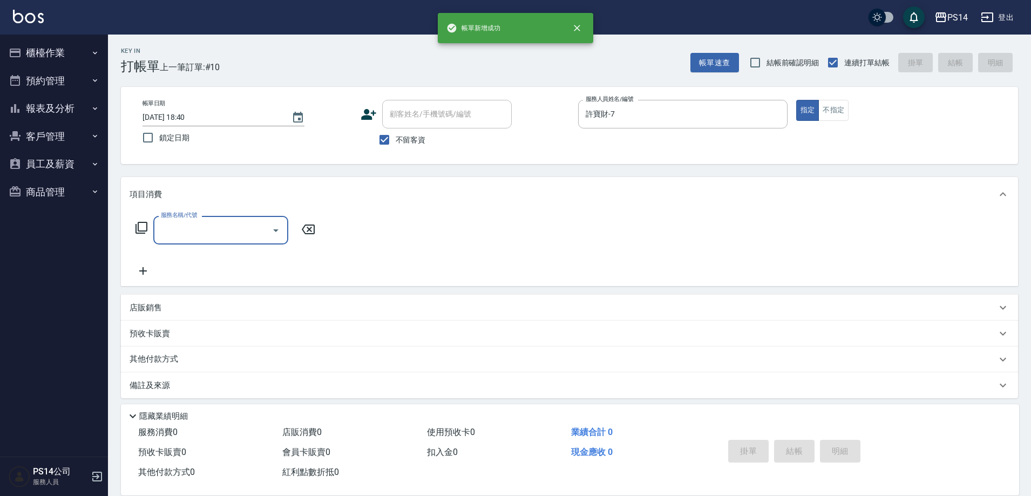
type input "3"
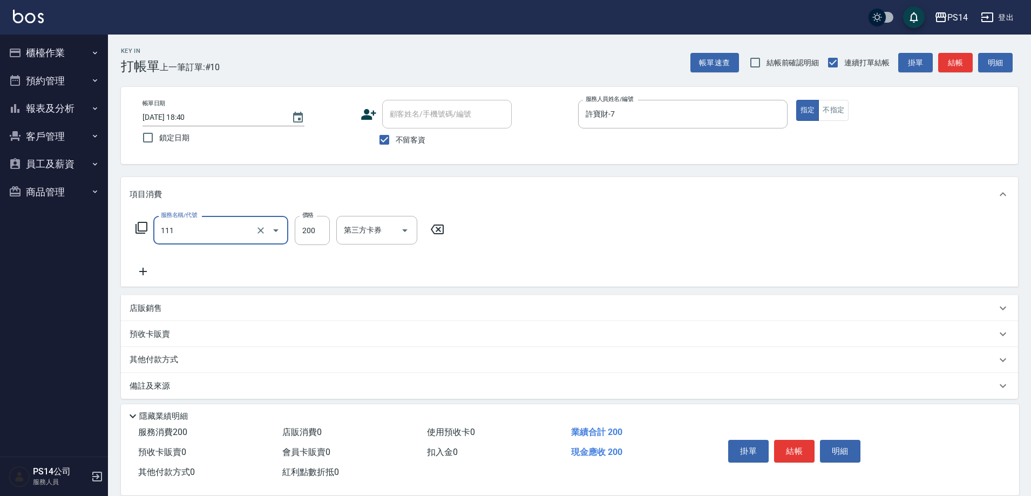
type input "200(111)"
type input "李祥君 -37"
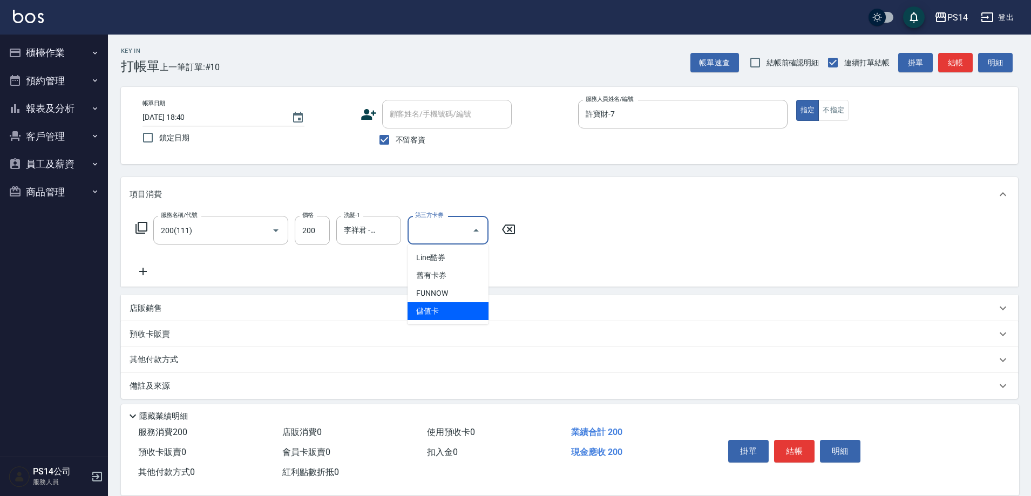
type input "儲值卡"
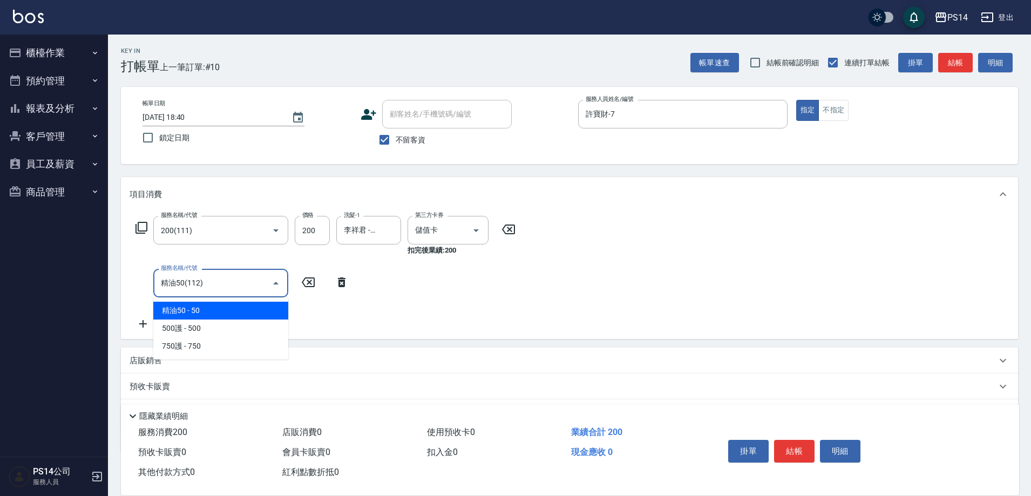
type input "精油50(112)"
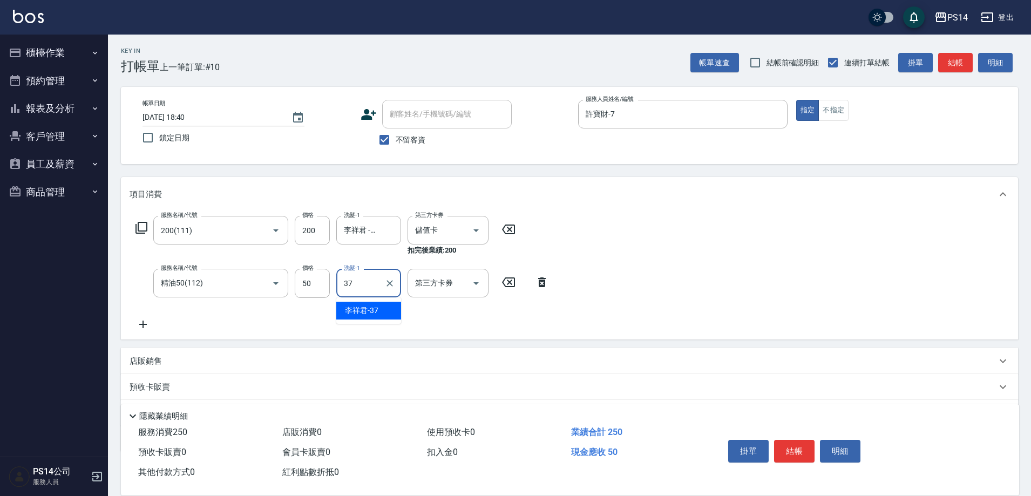
type input "李祥君 -37"
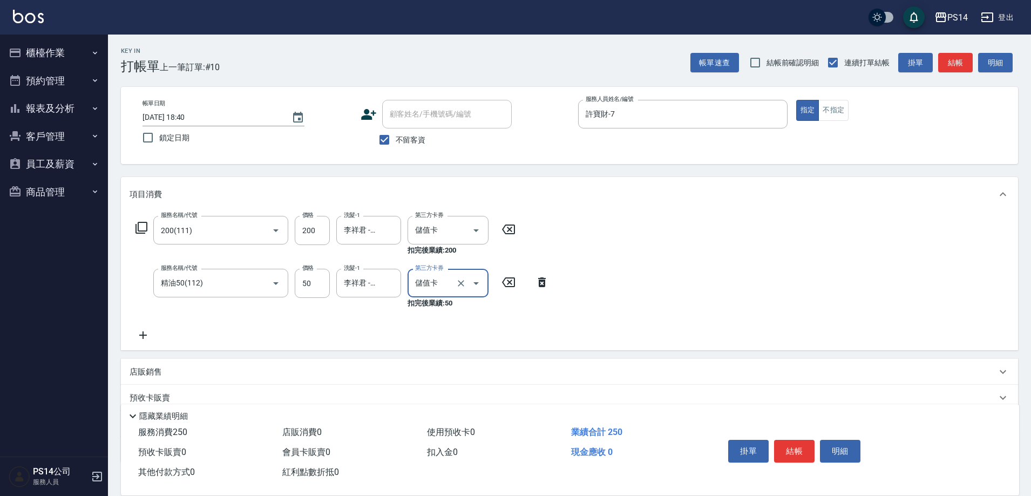
type input "儲值卡"
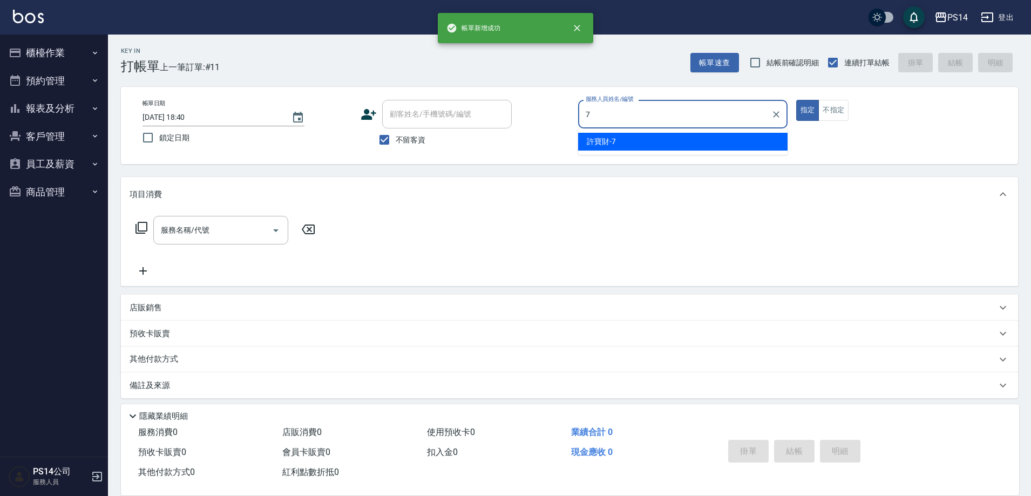
type input "許寶財-7"
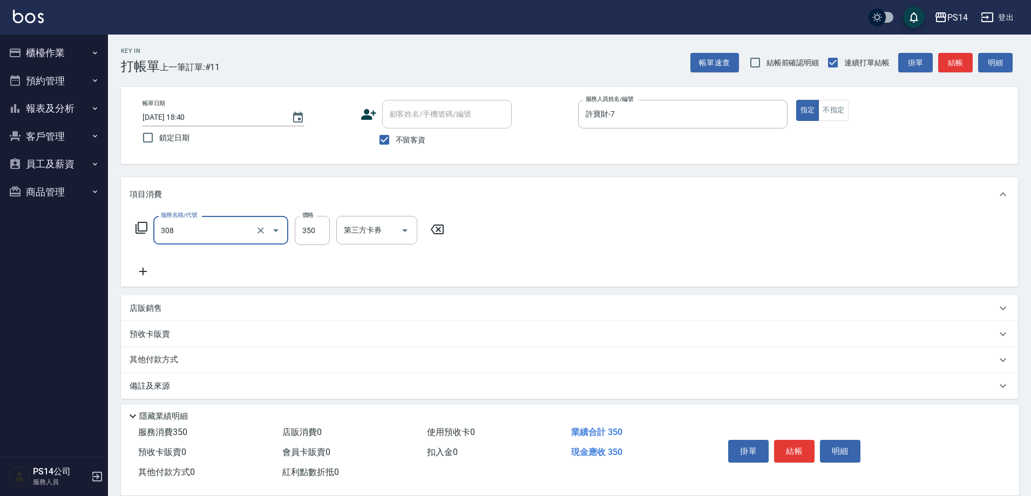
type input "洗+剪(308)"
type input "[PERSON_NAME]-26"
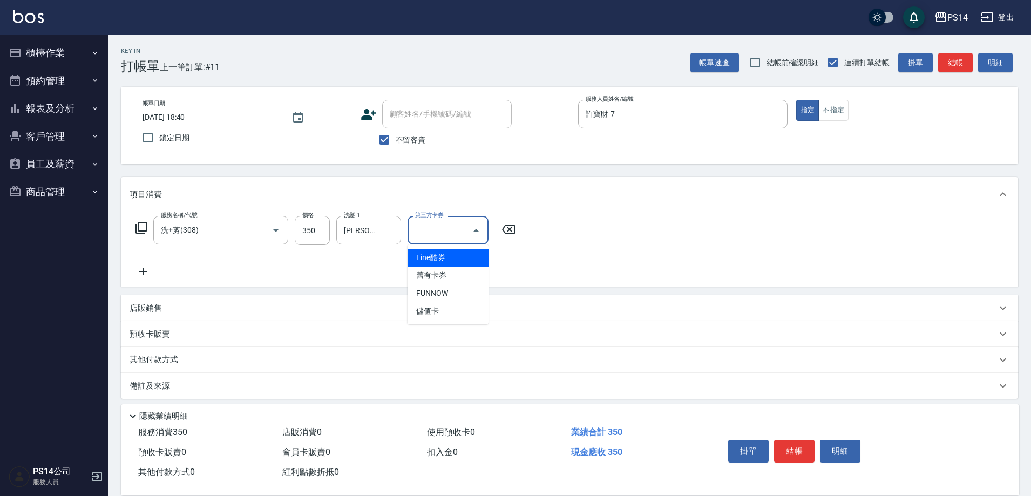
type input "儲值卡"
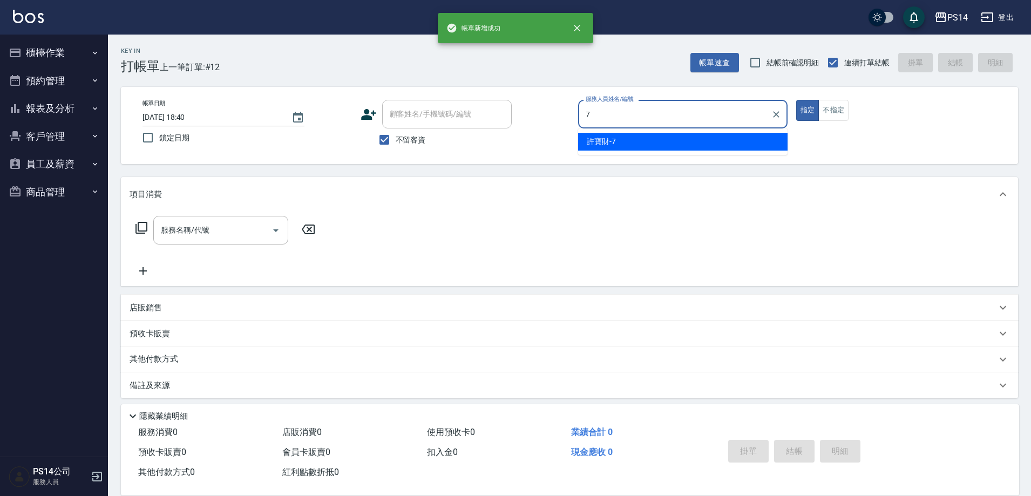
type input "許寶財-7"
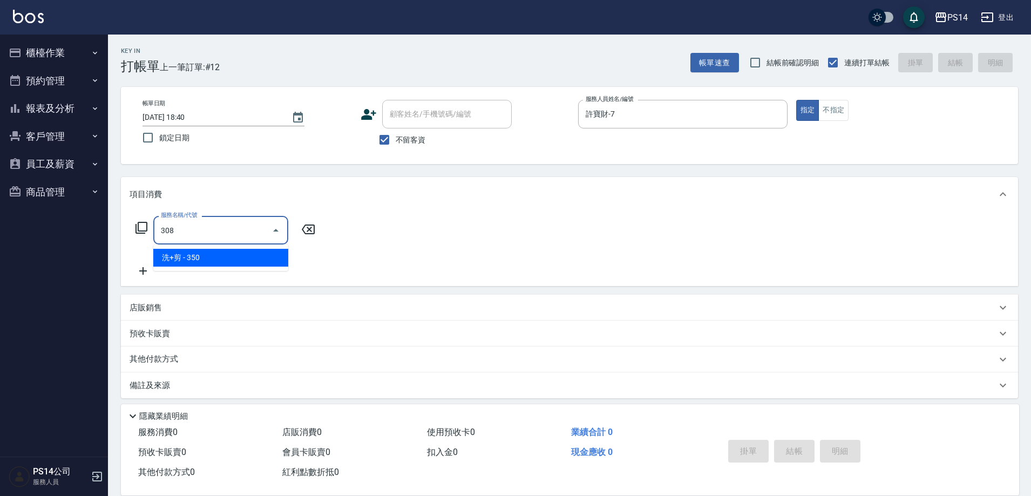
type input "洗+剪(308)"
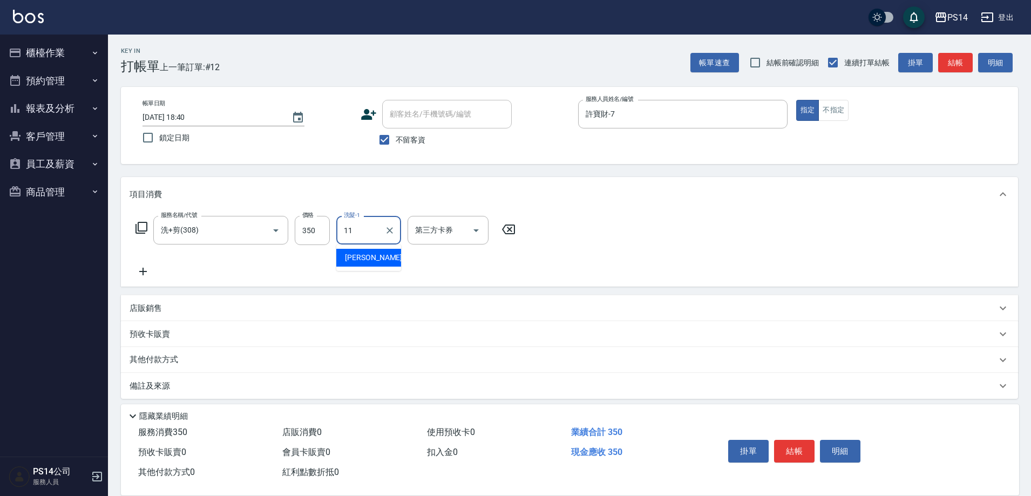
type input "[PERSON_NAME]-11"
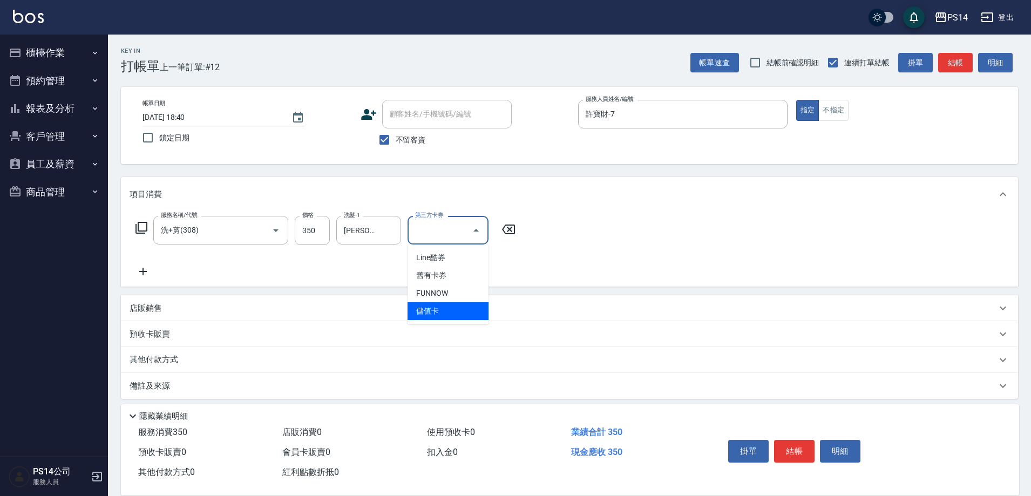
type input "儲值卡"
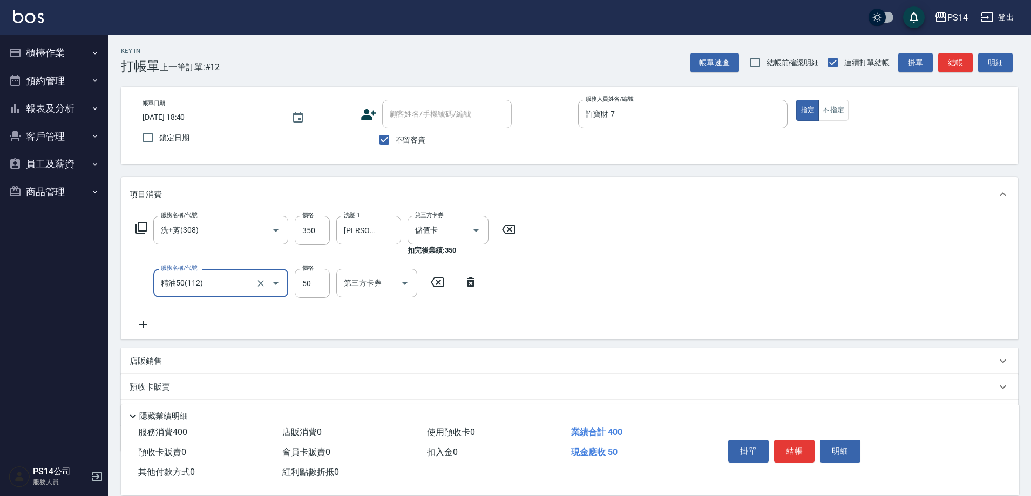
type input "精油50(112)"
type input "[PERSON_NAME]-11"
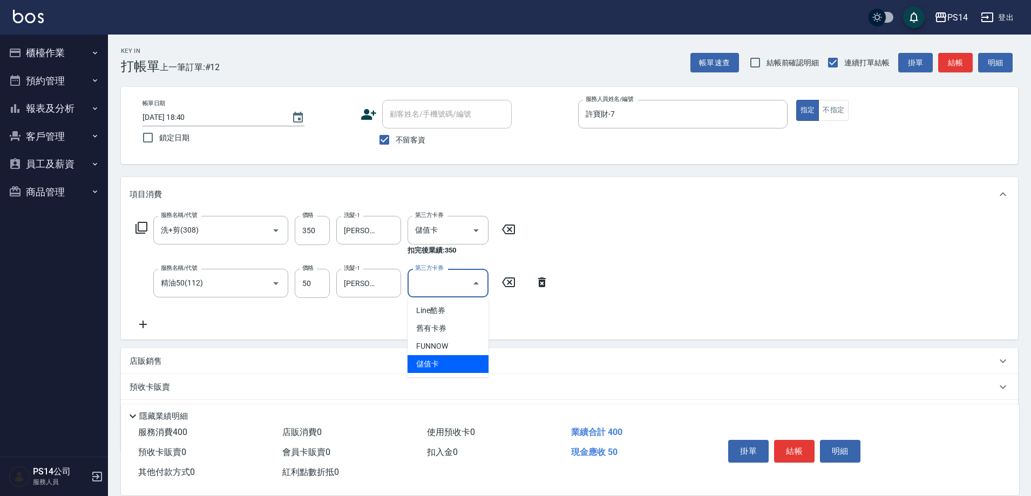
type input "儲值卡"
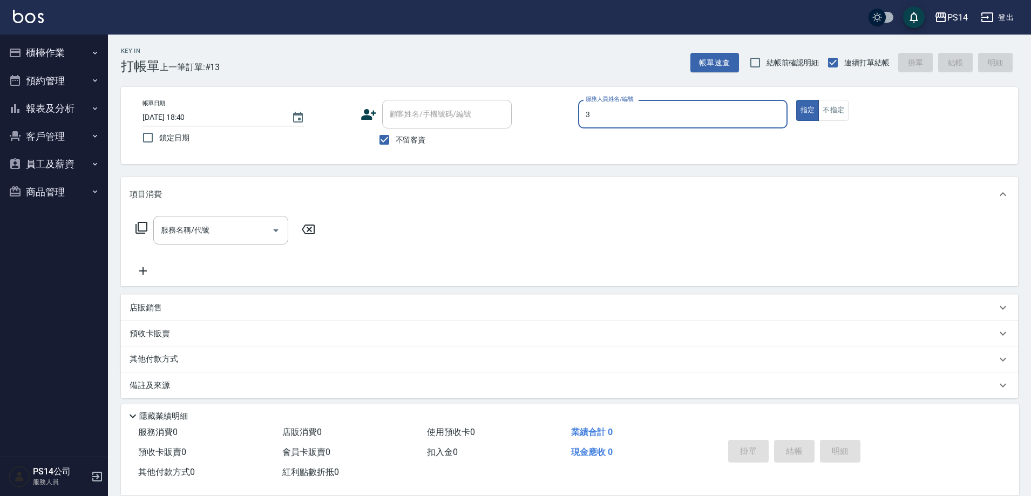
type input "余宜玲-3"
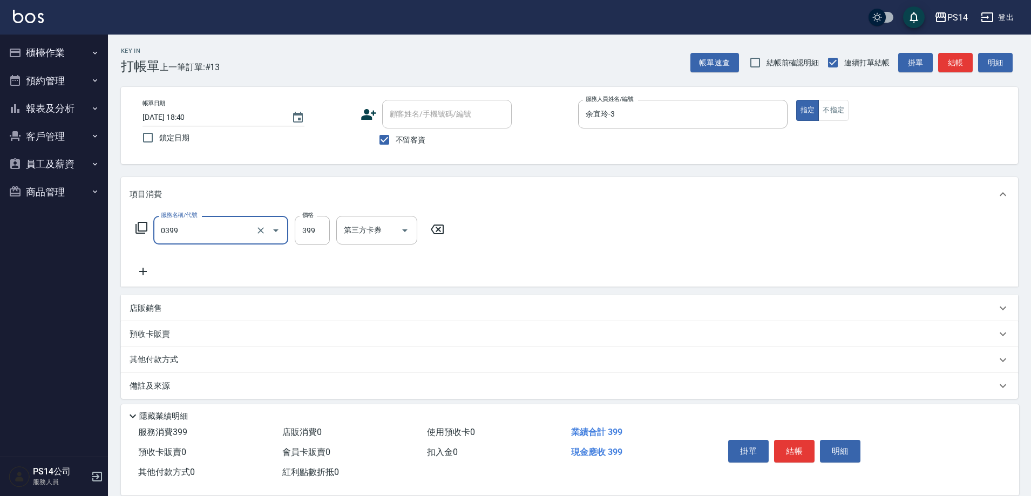
type input "海鹽399(0399)"
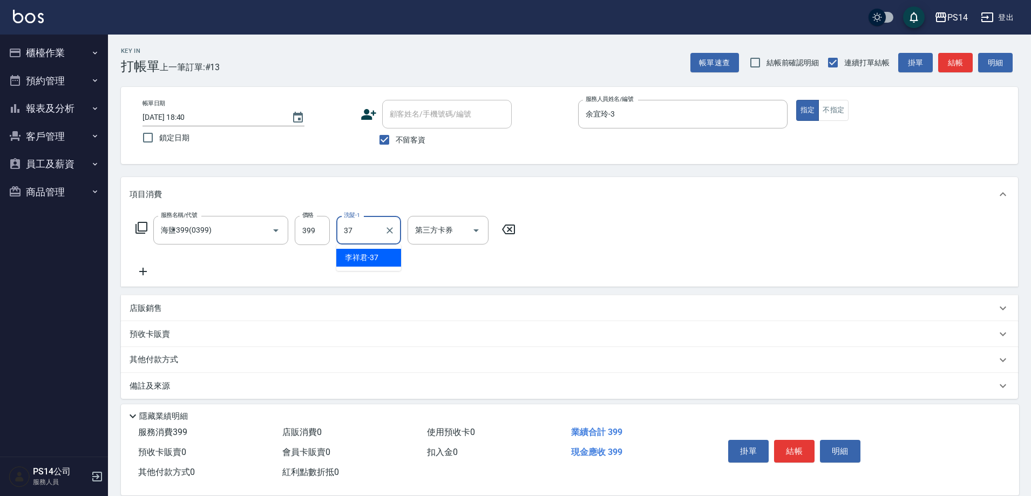
type input "李祥君 -37"
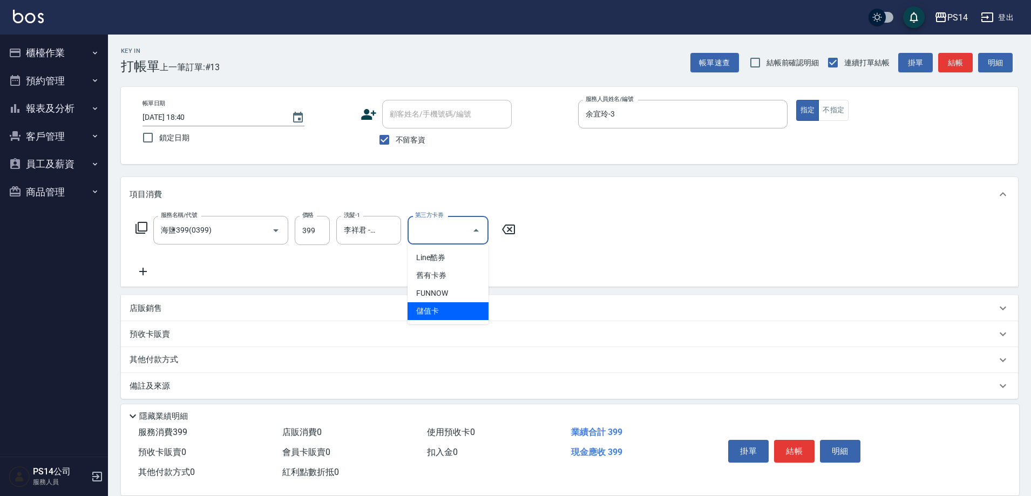
type input "儲值卡"
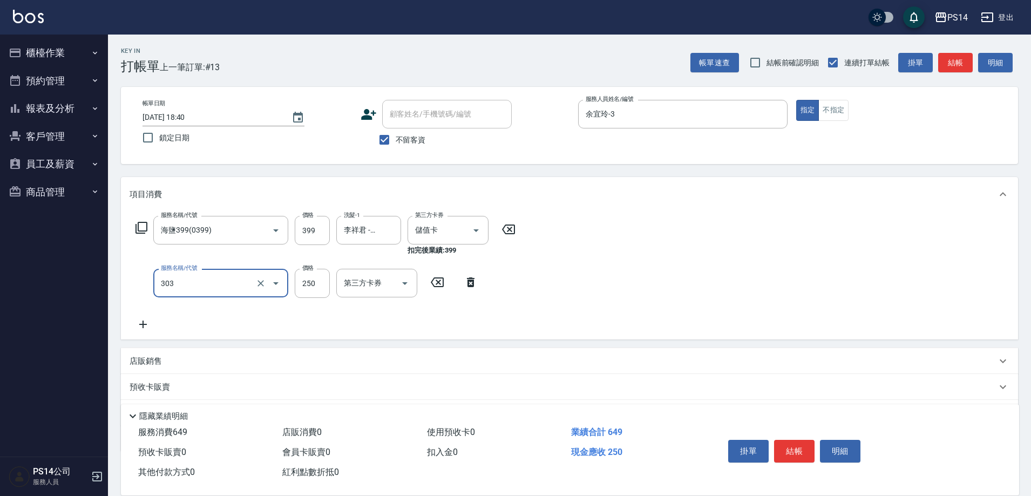
type input "剪髮(303)"
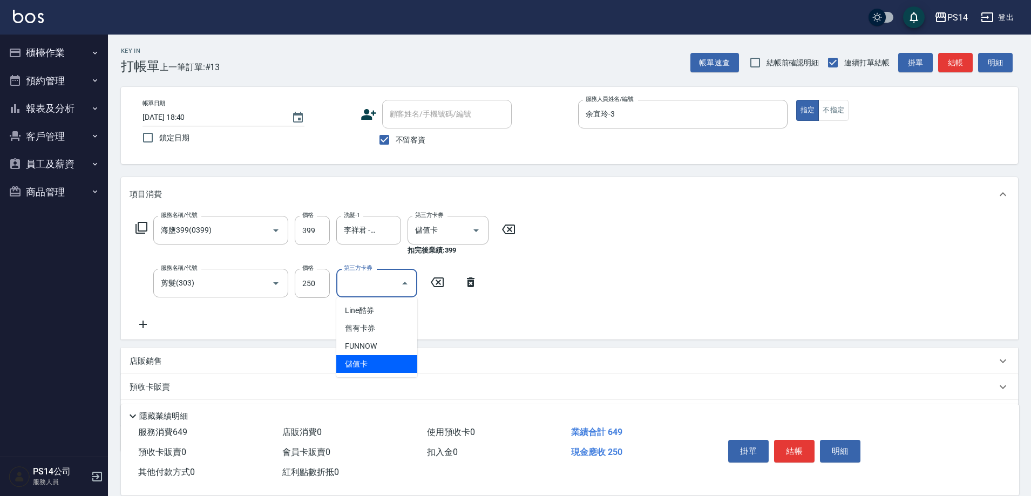
type input "儲值卡"
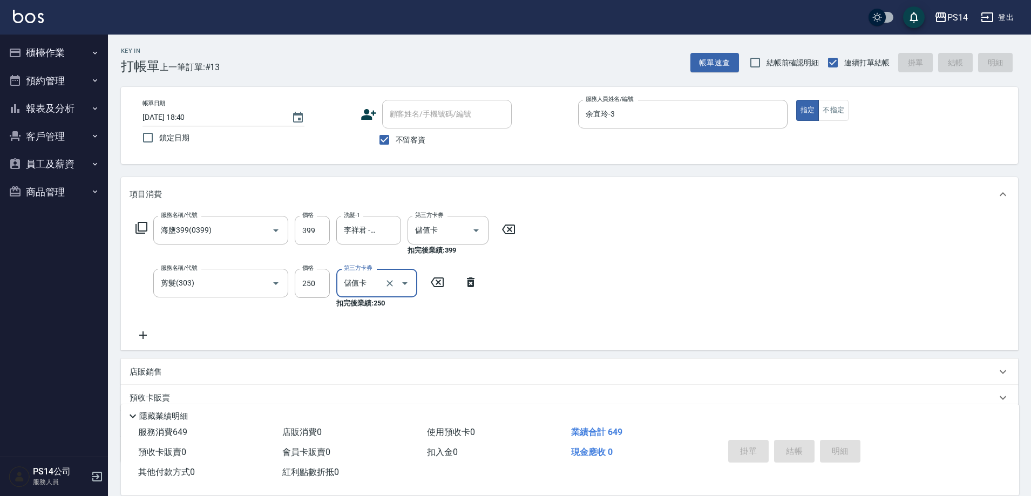
type input "[DATE] 18:41"
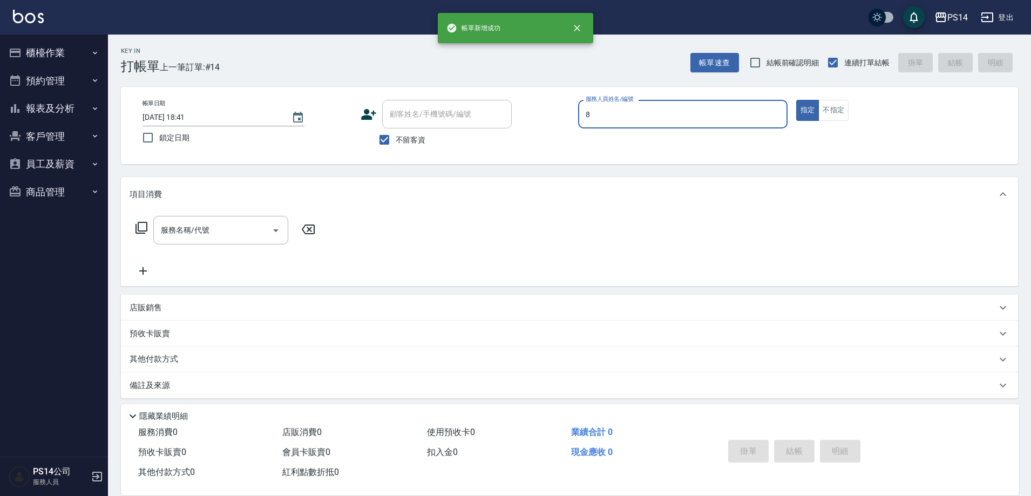
type input "[PERSON_NAME]-8"
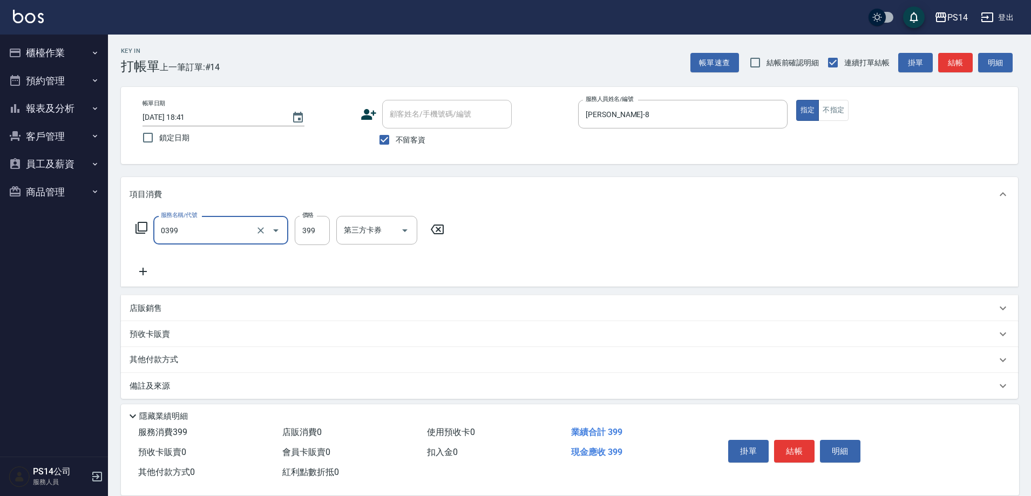
type input "海鹽399(0399)"
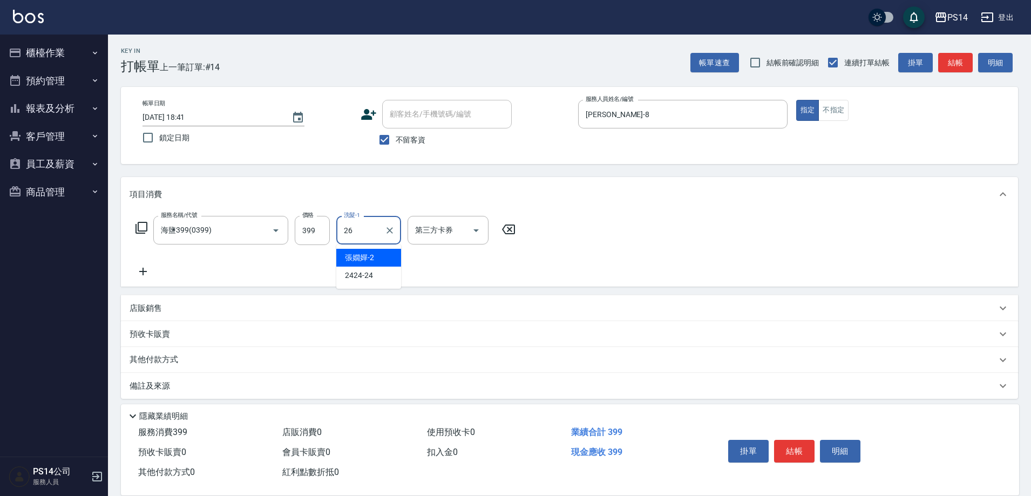
type input "[PERSON_NAME]-26"
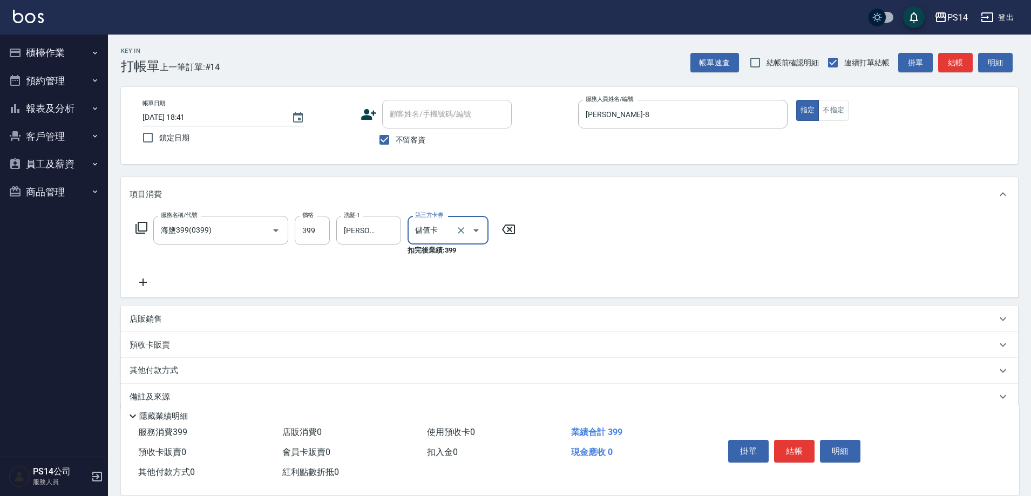
type input "儲值卡"
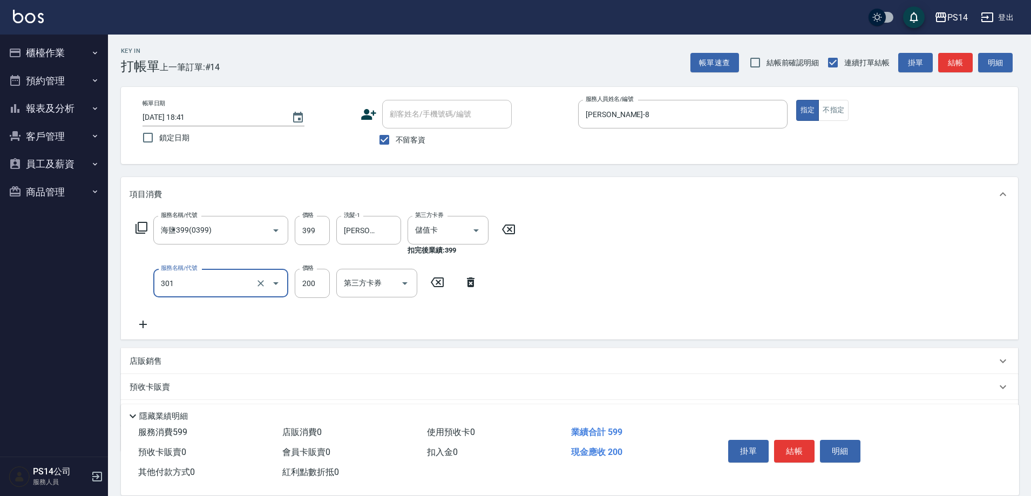
type input "剪髮(301)"
type input "200"
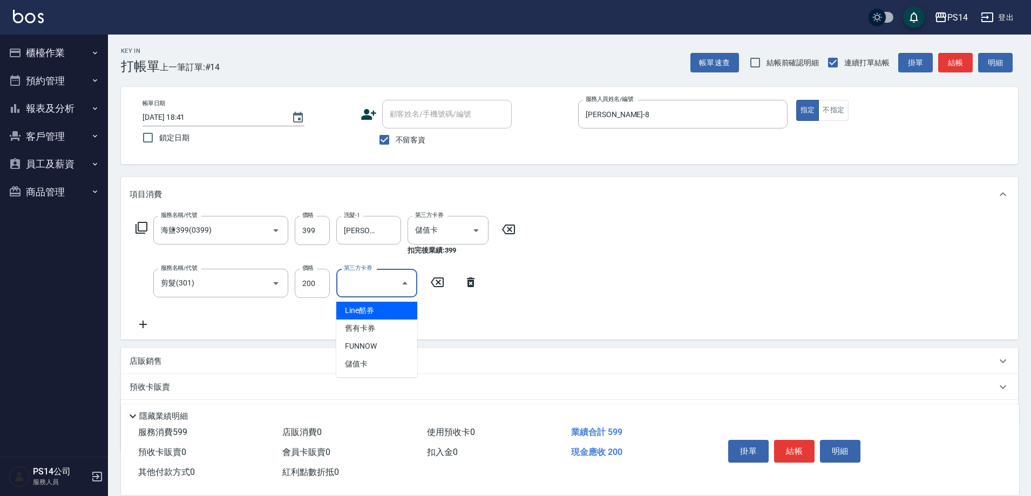
type input "儲值卡"
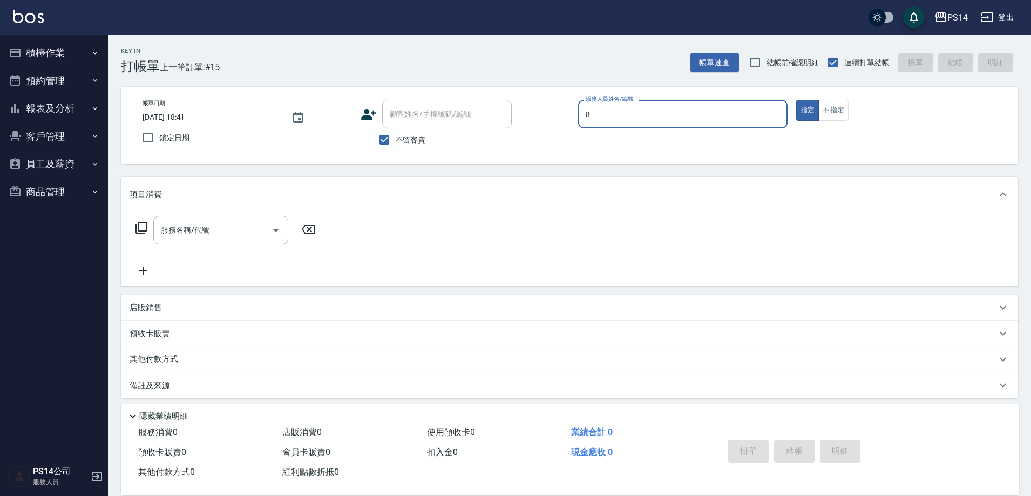
type input "[PERSON_NAME]-8"
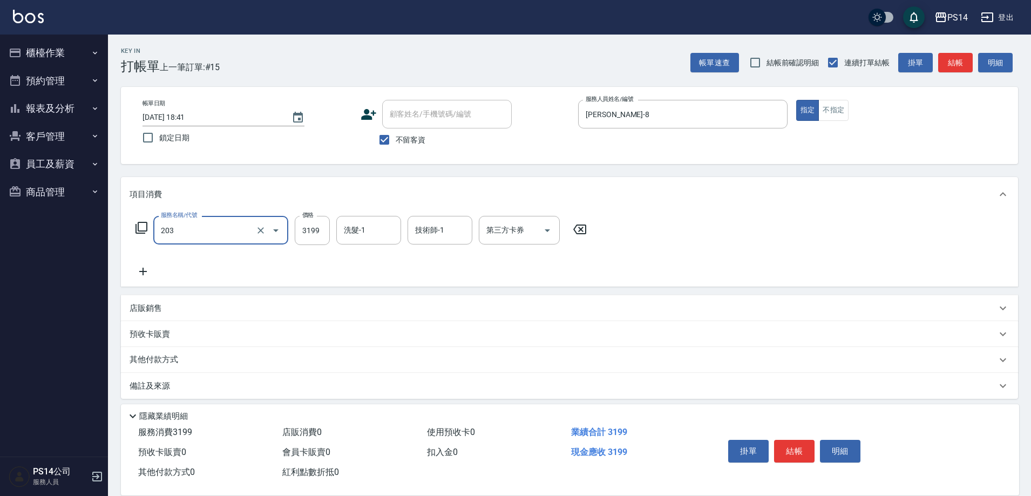
type input "OVC燙髮(203)"
type input "3399"
type input "陳羿淇-17"
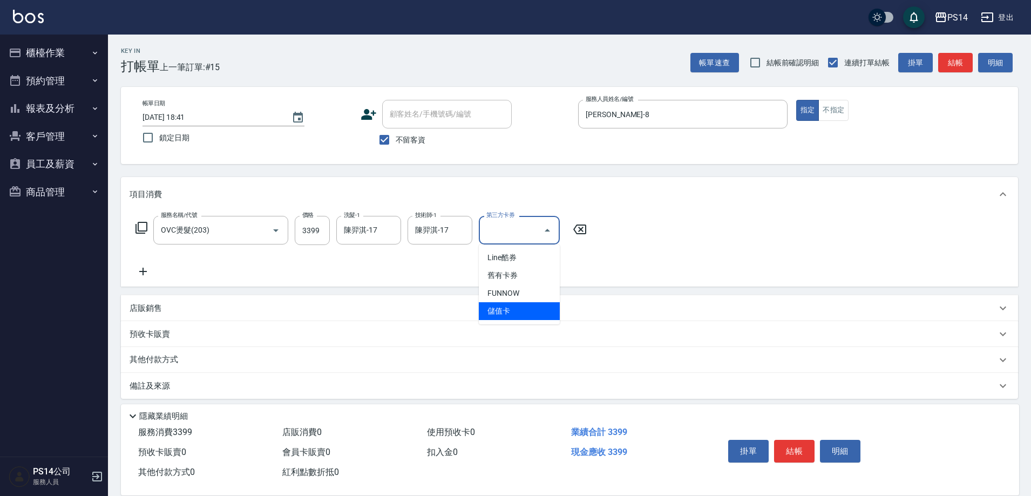
type input "儲值卡"
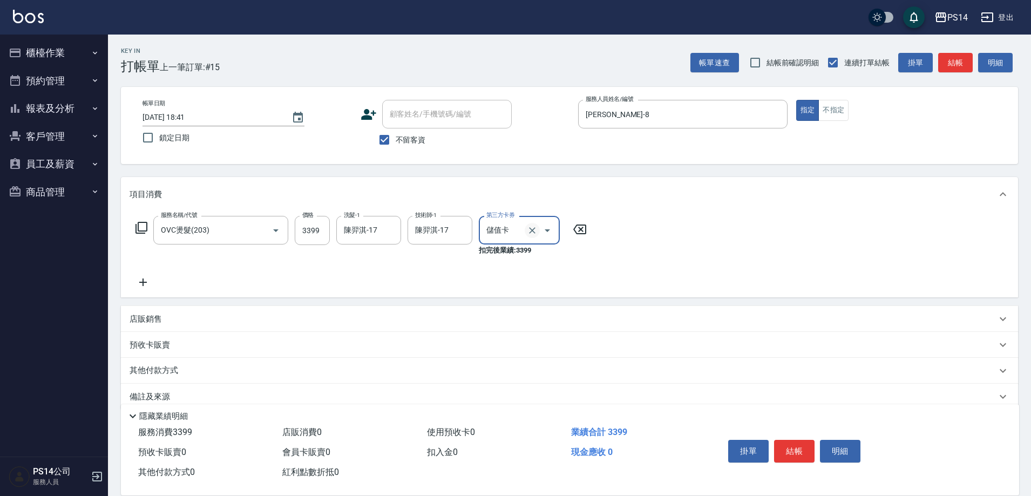
click at [528, 230] on icon "Clear" at bounding box center [532, 230] width 11 height 11
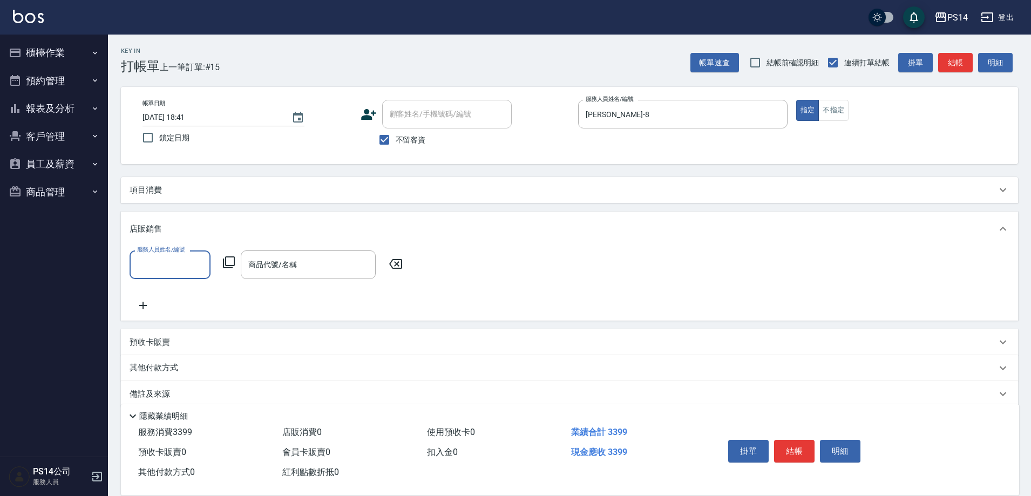
type input "1"
type input "[PERSON_NAME]-8"
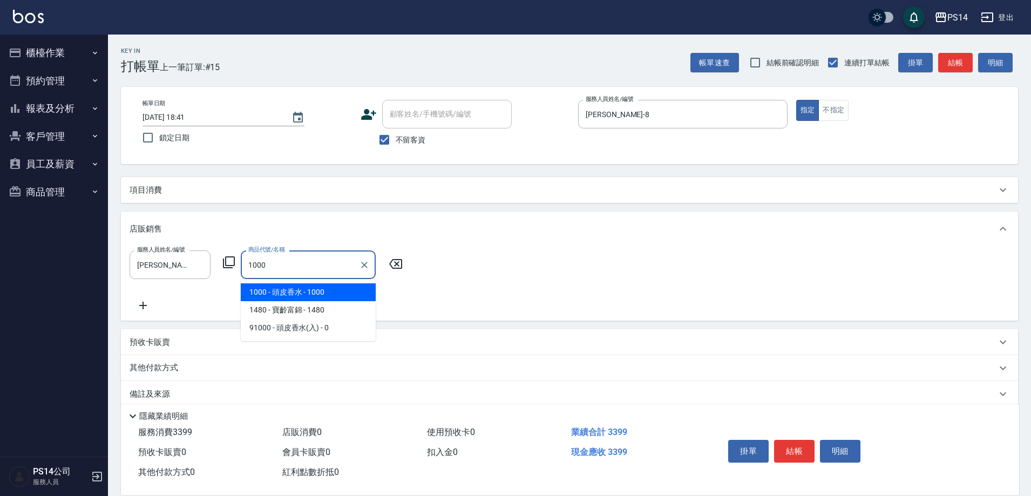
type input "頭皮香水"
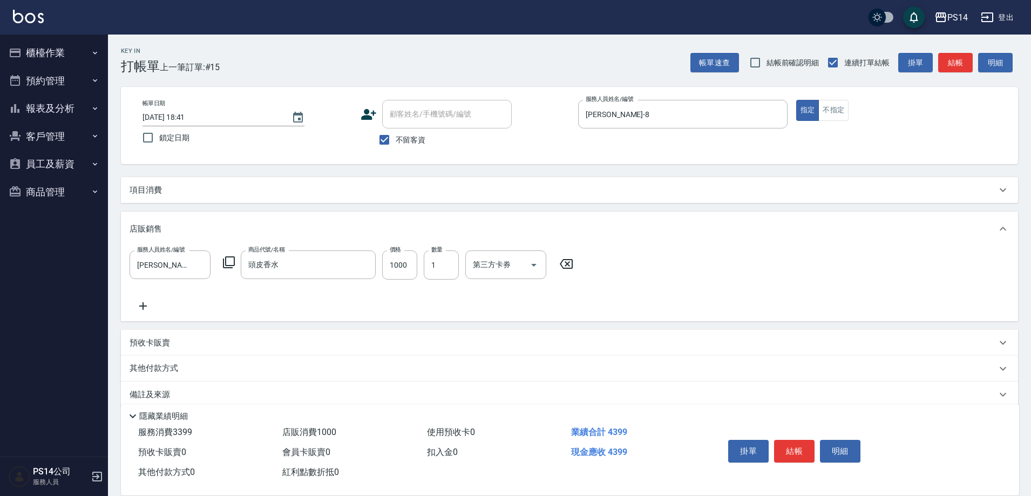
click at [422, 181] on div "項目消費" at bounding box center [569, 190] width 897 height 26
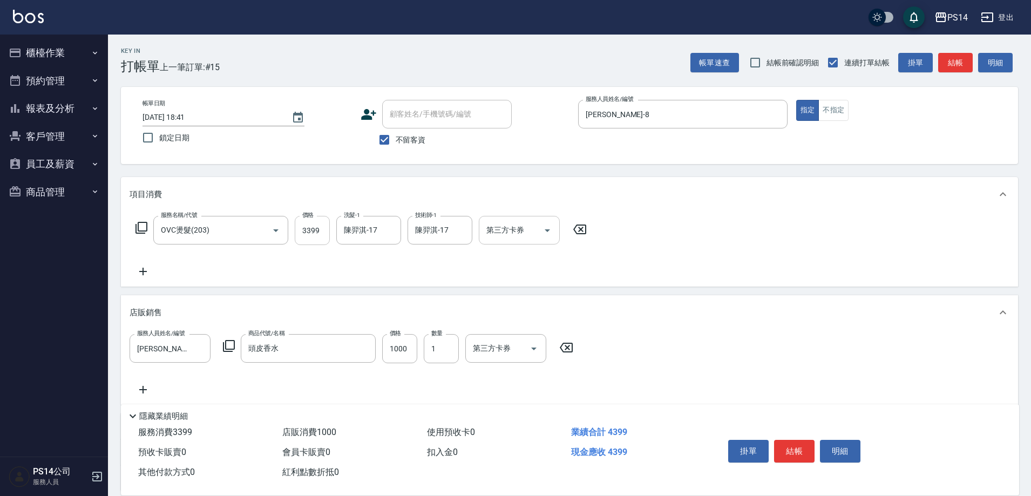
click at [326, 235] on input "3399" at bounding box center [312, 230] width 35 height 29
type input "3699"
click at [793, 449] on button "結帳" at bounding box center [794, 451] width 40 height 23
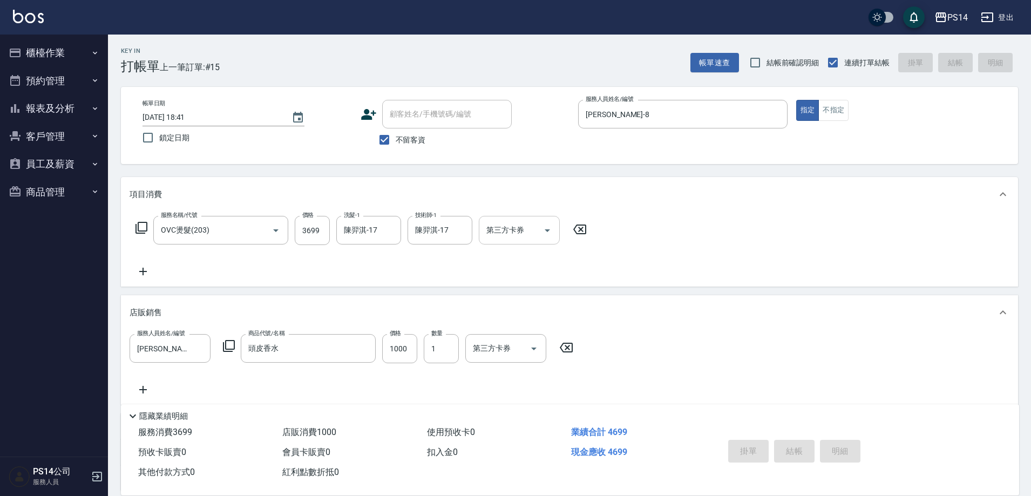
type input "[DATE] 18:42"
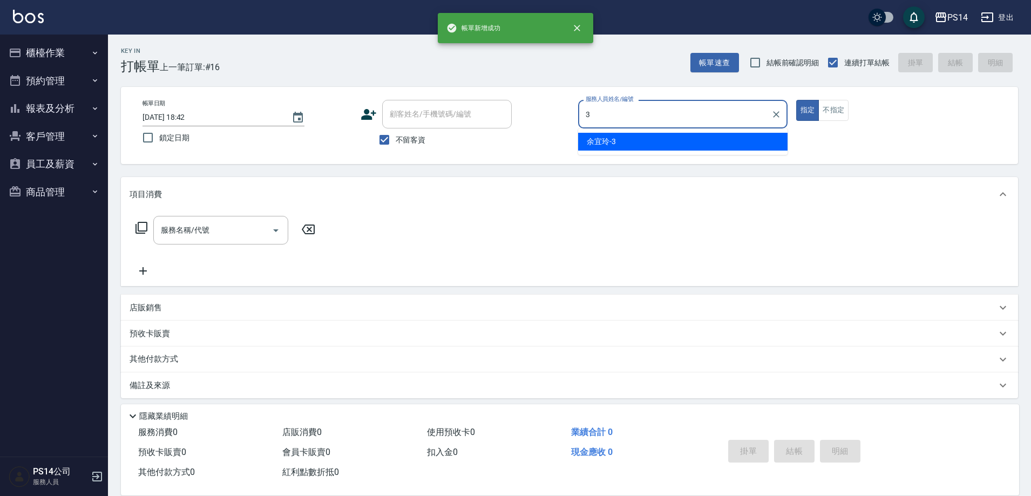
type input "余宜玲-3"
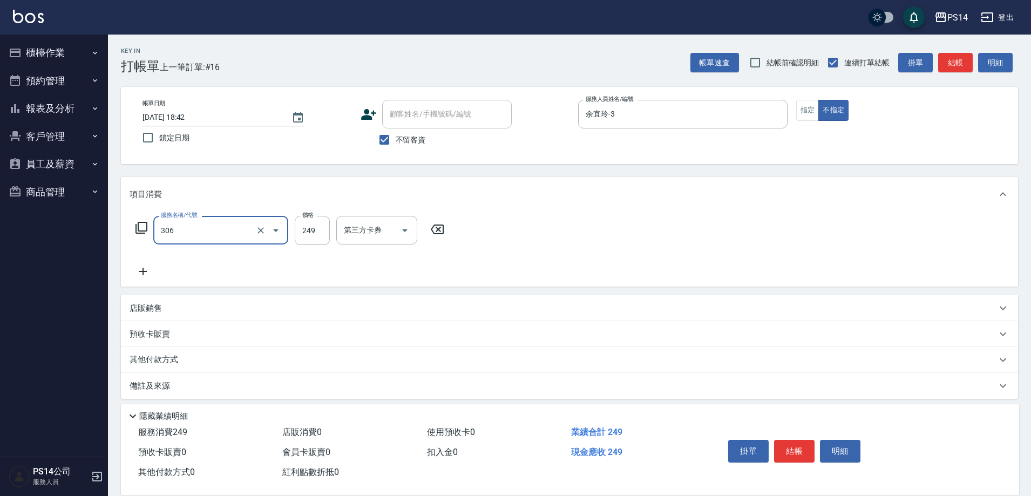
type input "剪髮(306)"
type input "李祥君 -37"
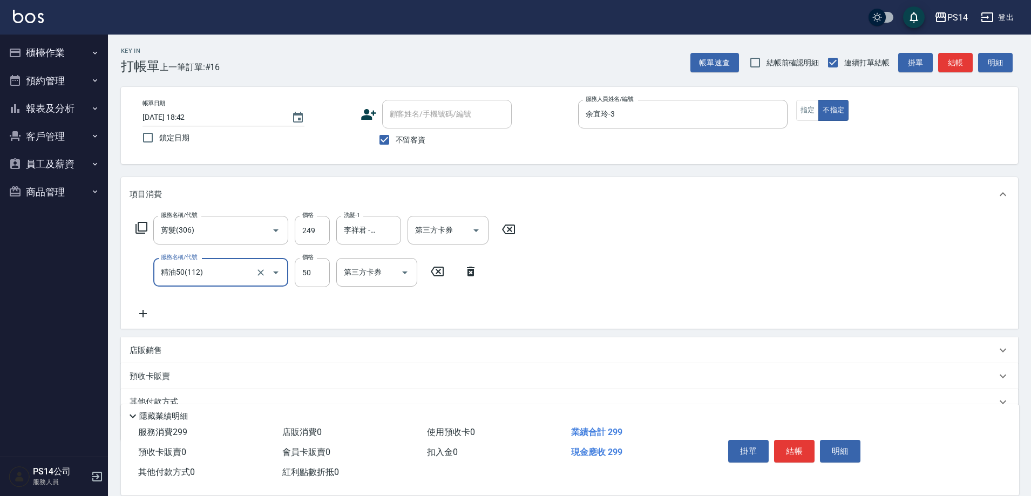
type input "精油50(112)"
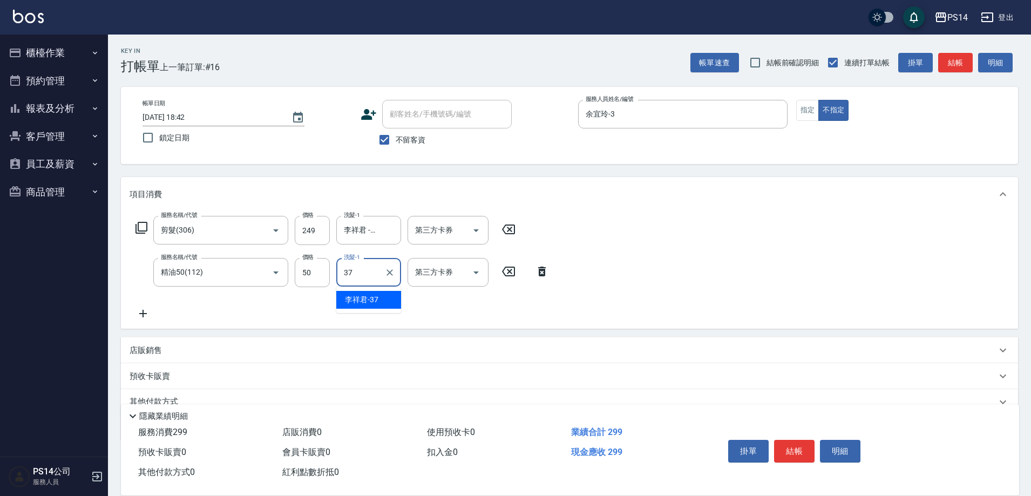
type input "李祥君 -37"
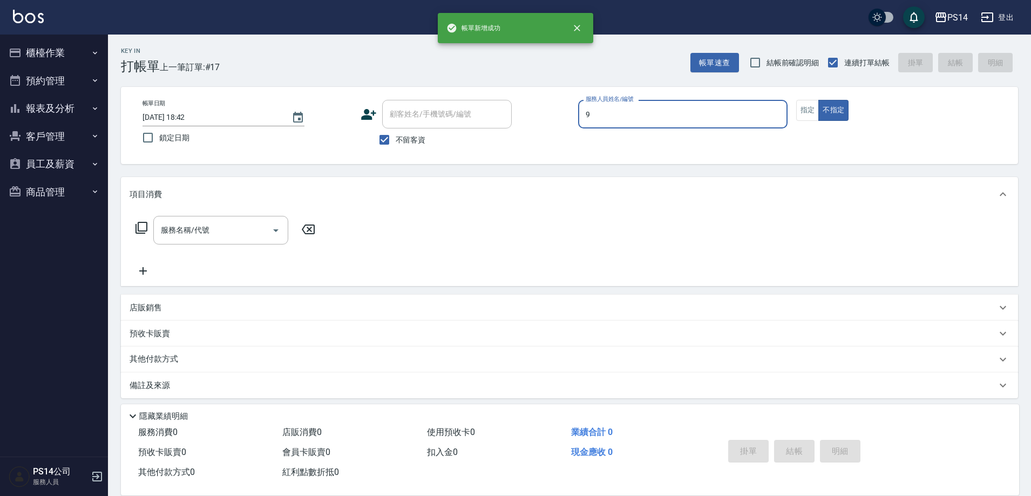
type input "[PERSON_NAME]-9"
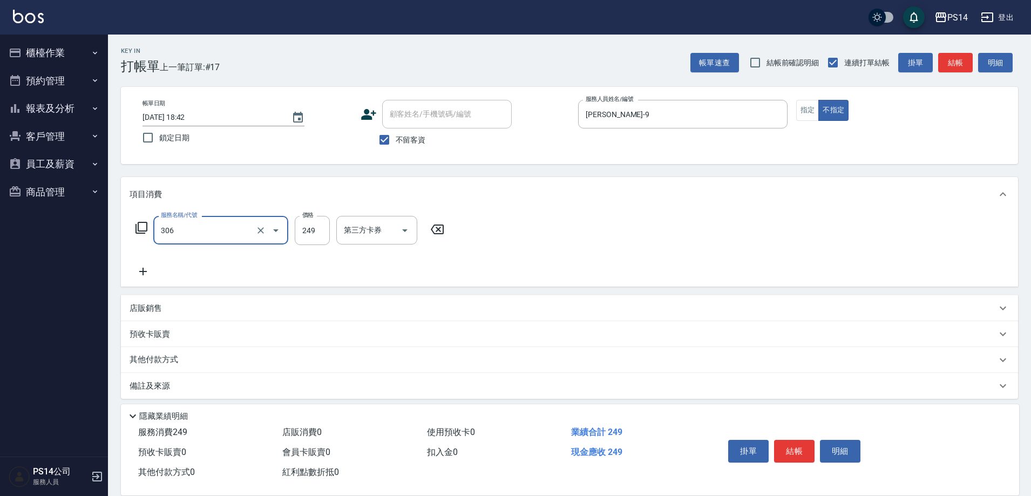
type input "剪髮(306)"
type input "[PERSON_NAME]-26"
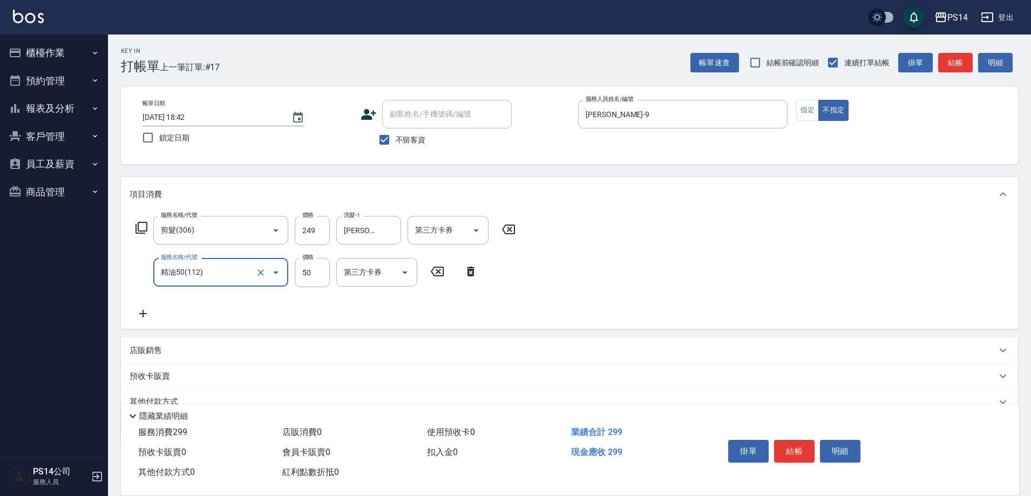
type input "精油50(112)"
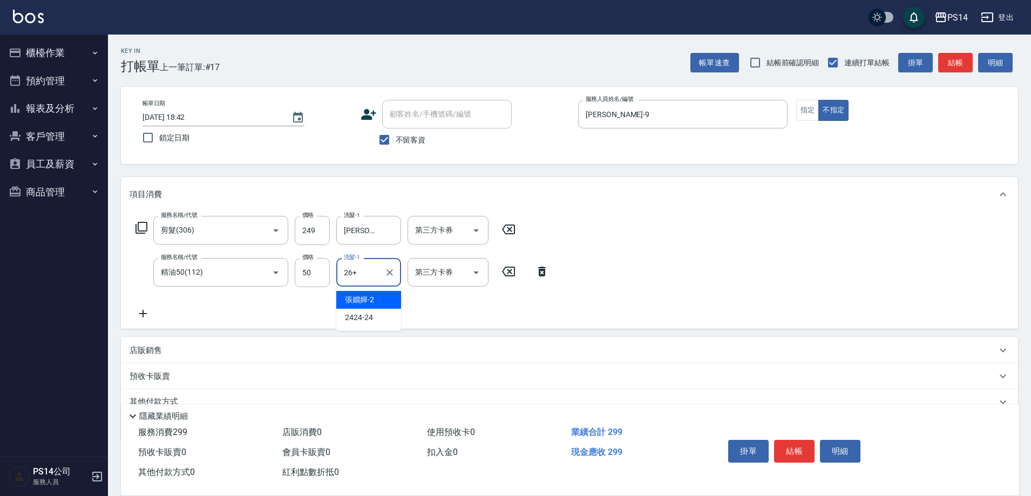
type input "26+"
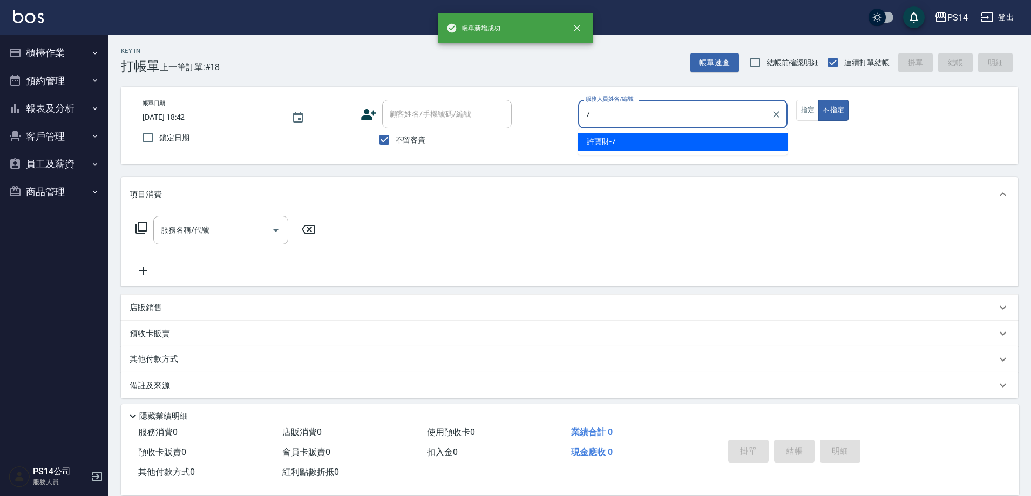
type input "許寶財-7"
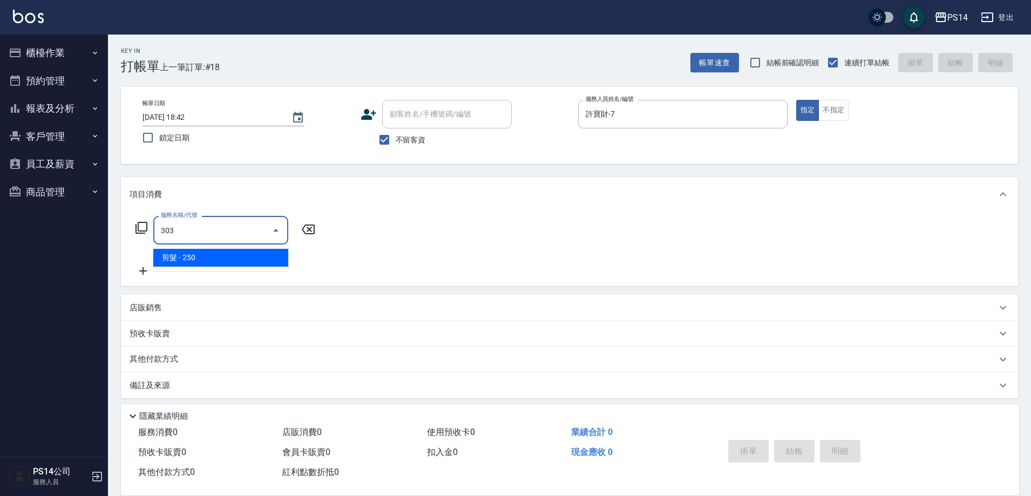
type input "剪髮(303)"
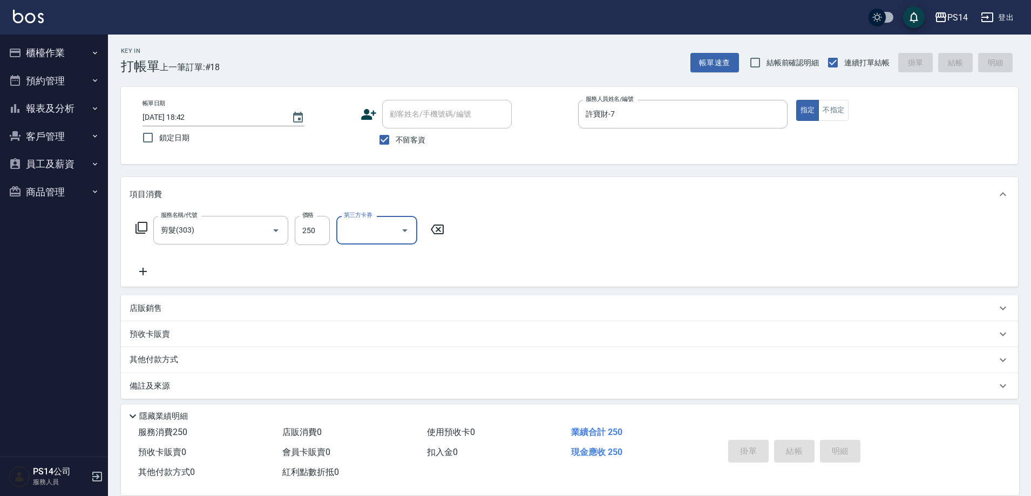
type input "[DATE] 18:43"
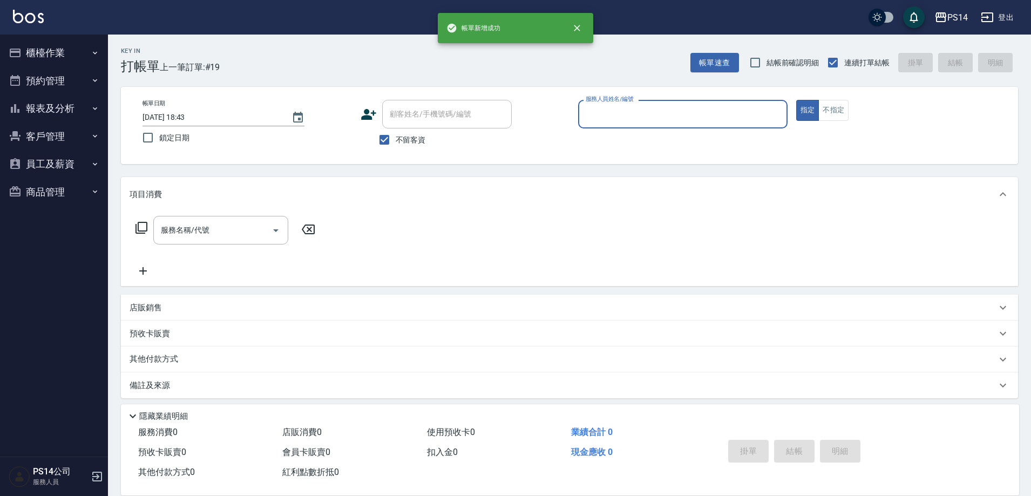
click at [73, 50] on button "櫃檯作業" at bounding box center [53, 53] width 99 height 28
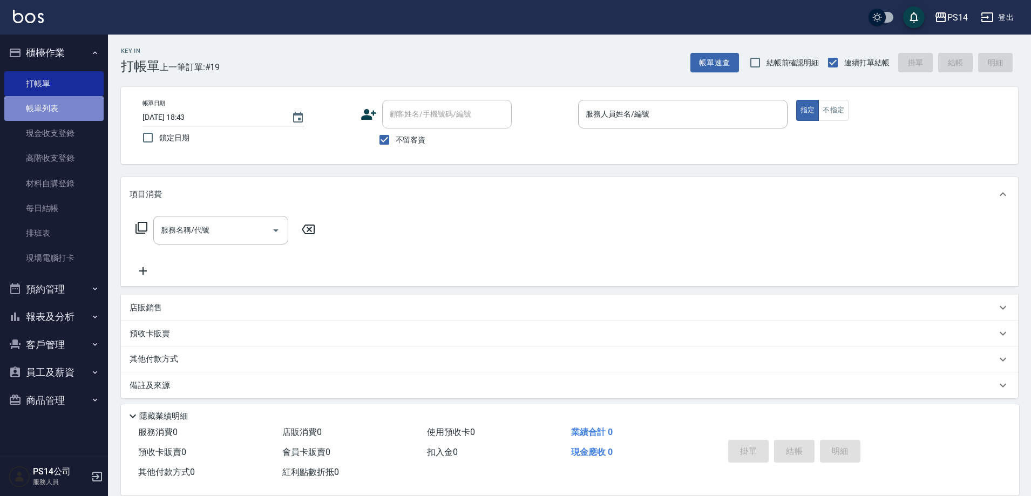
click at [49, 117] on link "帳單列表" at bounding box center [53, 108] width 99 height 25
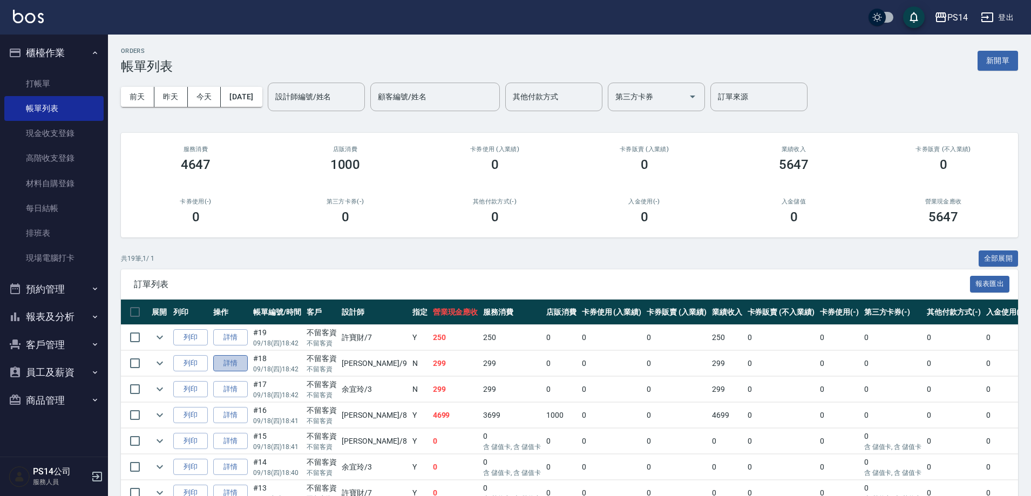
click at [229, 361] on link "詳情" at bounding box center [230, 363] width 35 height 17
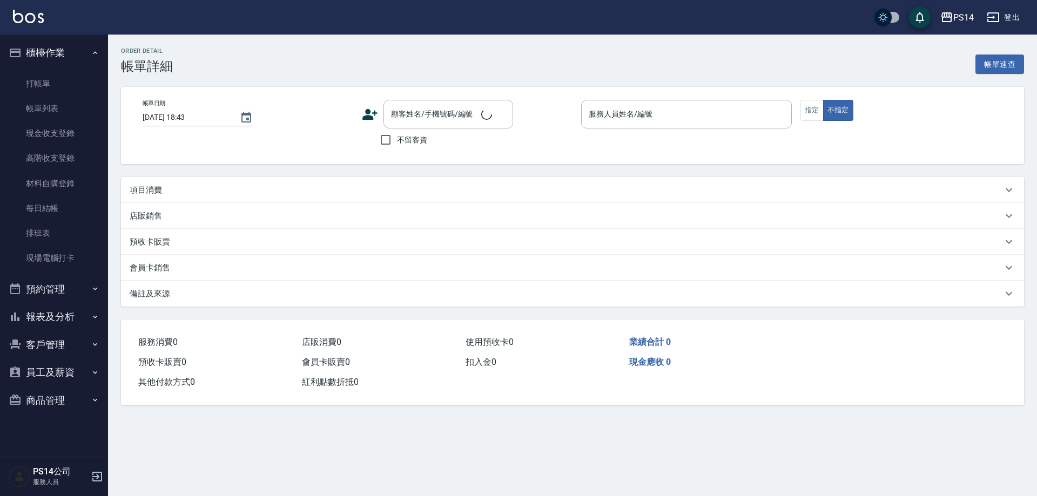
type input "[DATE] 18:42"
checkbox input "true"
type input "[PERSON_NAME]-9"
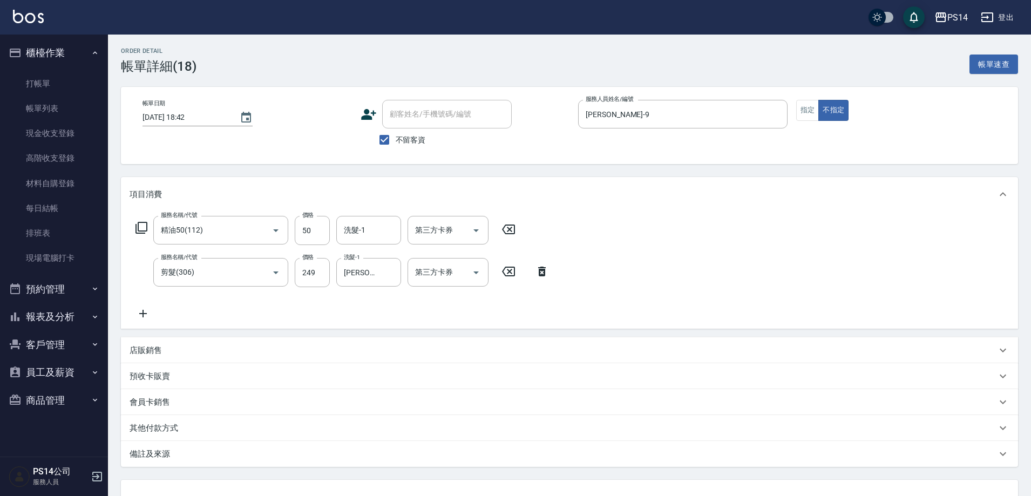
type input "精油50(112)"
type input "剪髮(306)"
click at [369, 243] on div "洗髮-1" at bounding box center [368, 230] width 65 height 29
type input "[PERSON_NAME]-26"
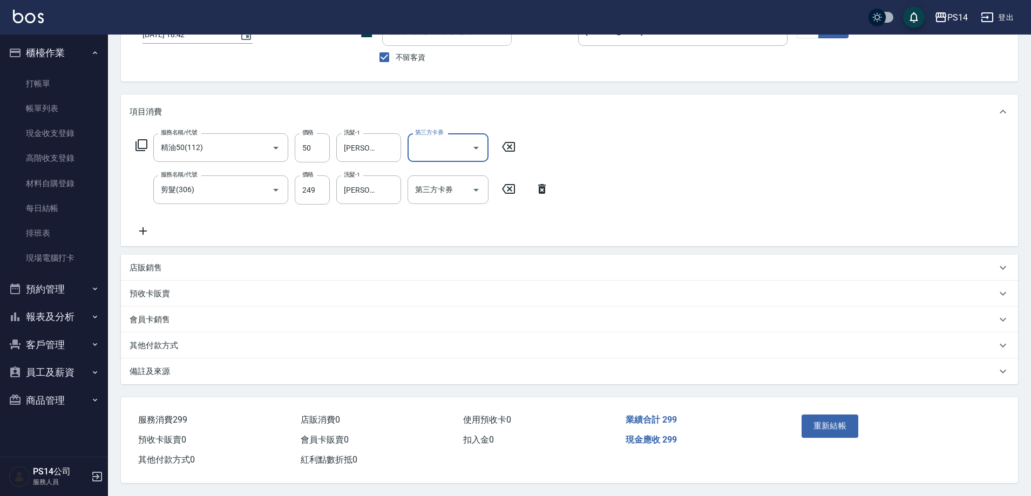
click at [836, 421] on button "重新結帳" at bounding box center [830, 426] width 57 height 23
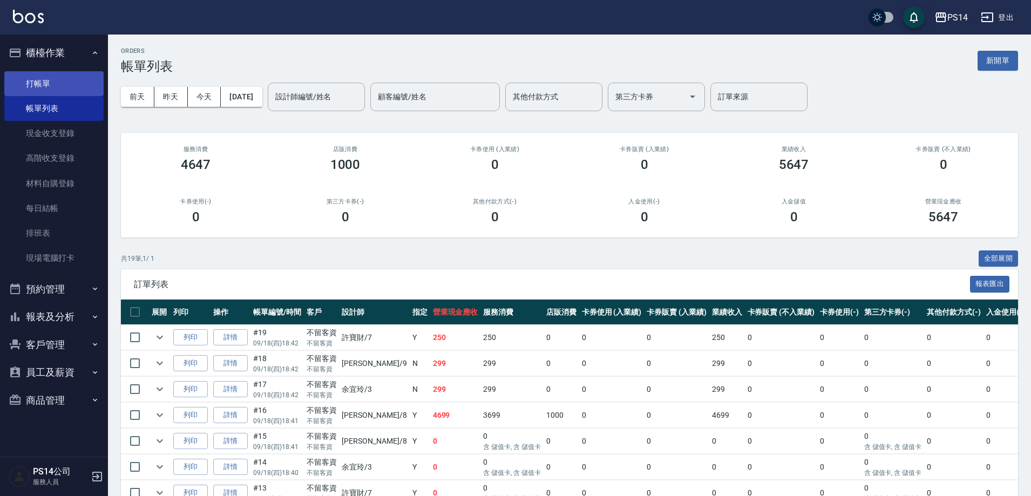
click at [34, 88] on link "打帳單" at bounding box center [53, 83] width 99 height 25
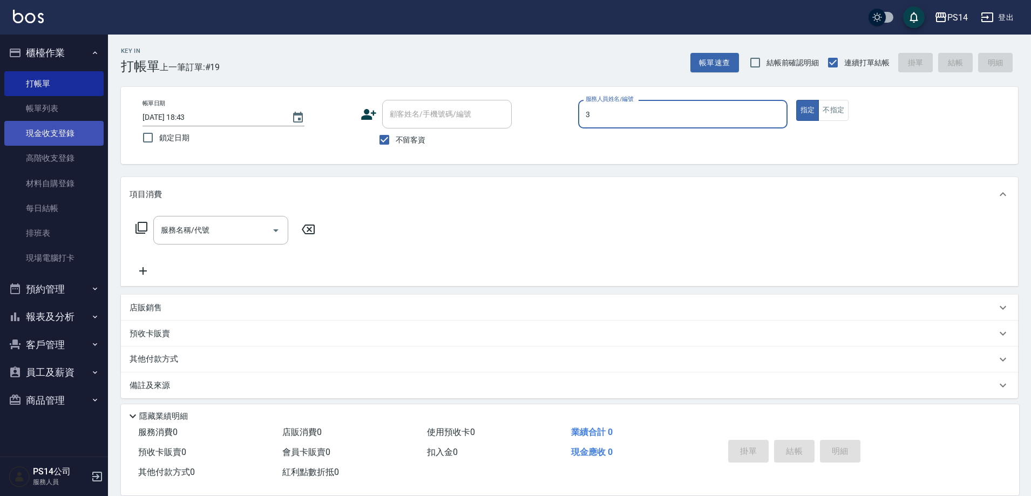
type input "余宜玲-3"
type button "true"
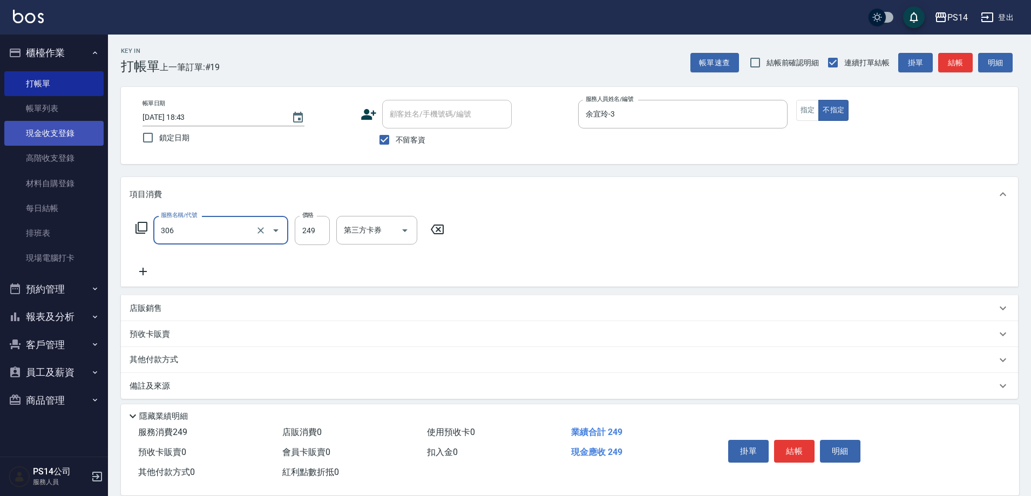
type input "剪髮(306)"
type input "[PERSON_NAME]-26"
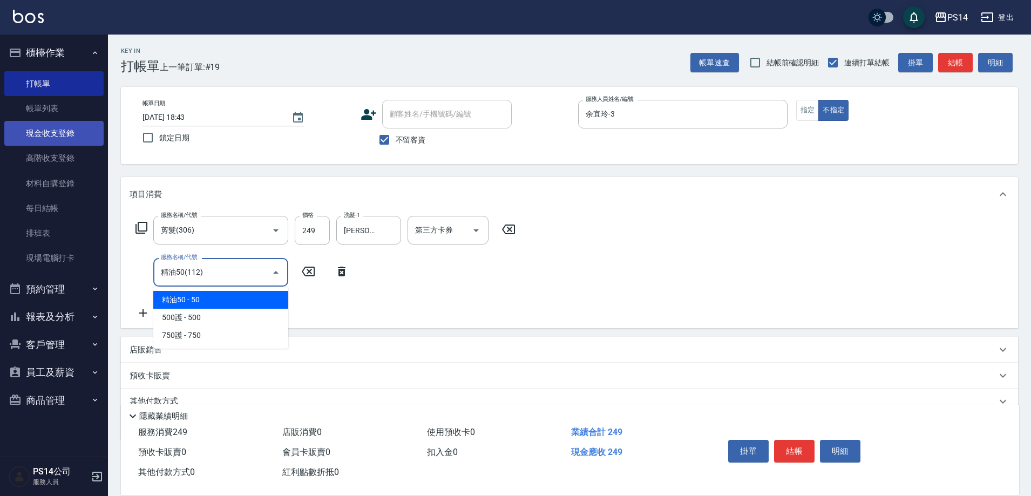
type input "精油50(112)"
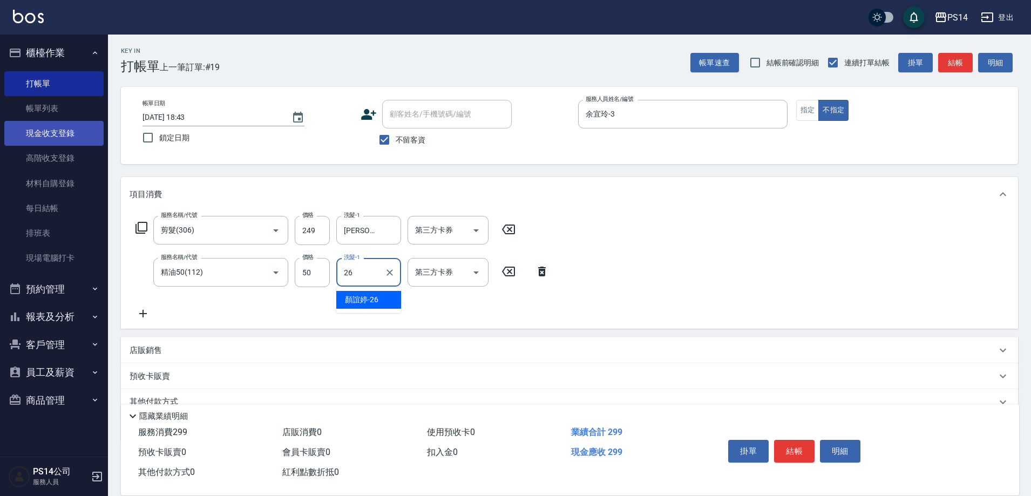
type input "[PERSON_NAME]-26"
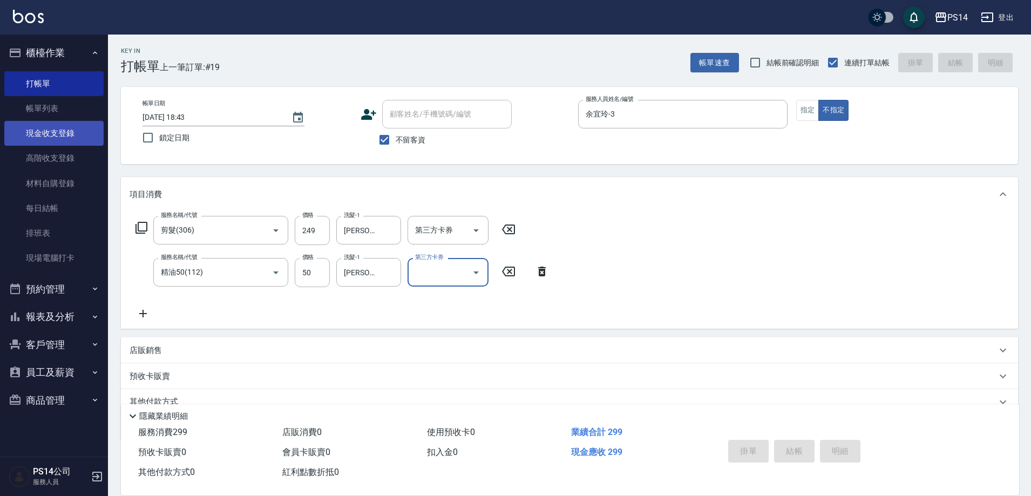
type input "[DATE] 18:44"
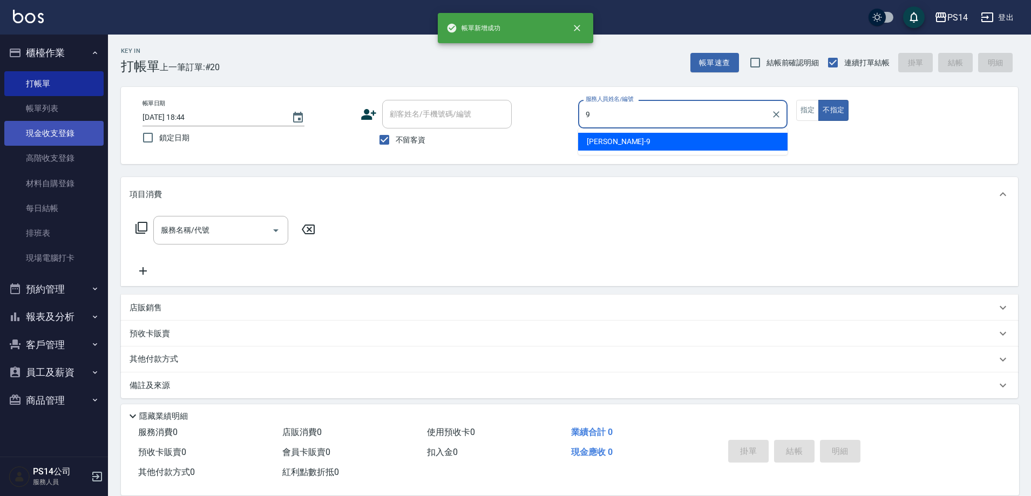
type input "[PERSON_NAME]-9"
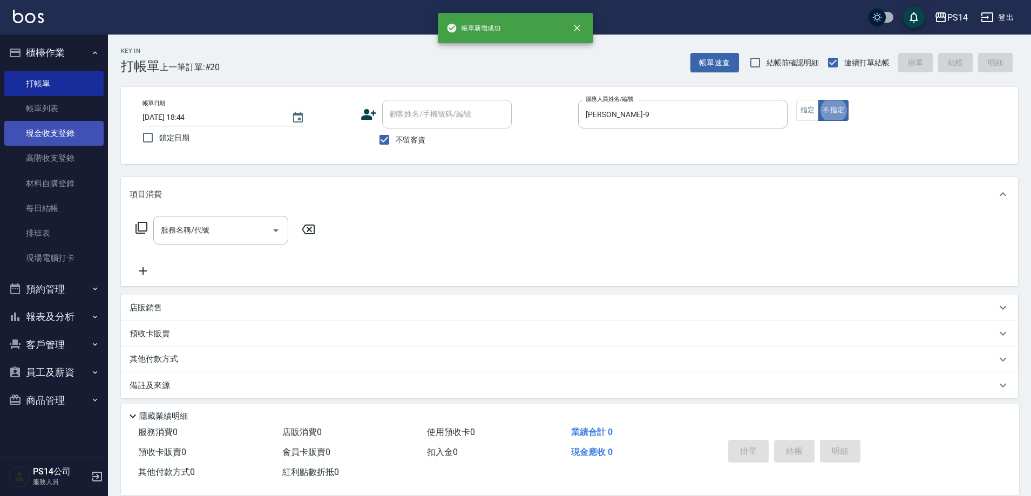
type button "false"
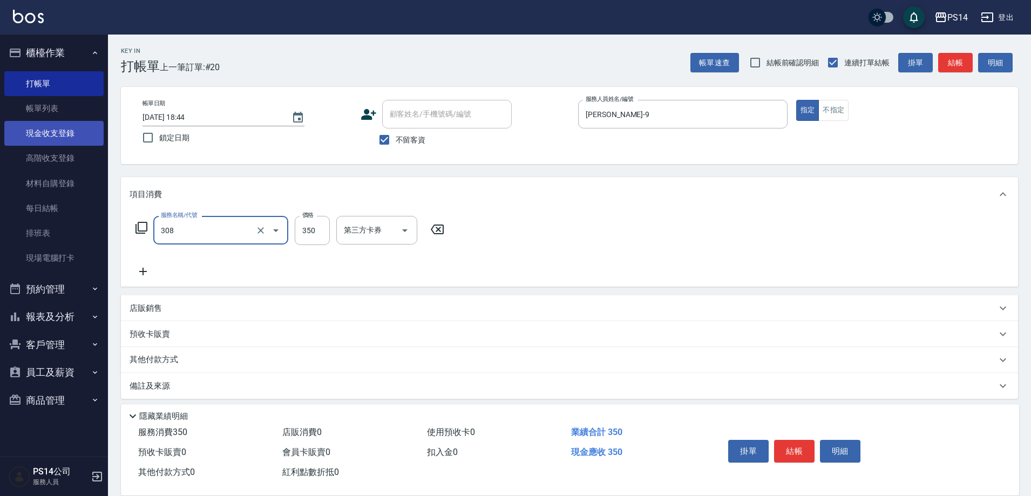
type input "洗+剪(308)"
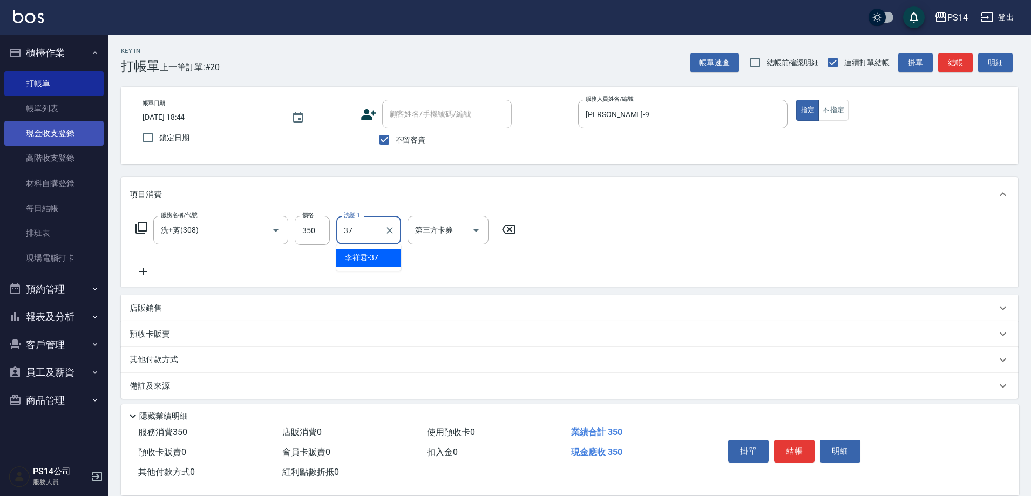
type input "李祥君 -37"
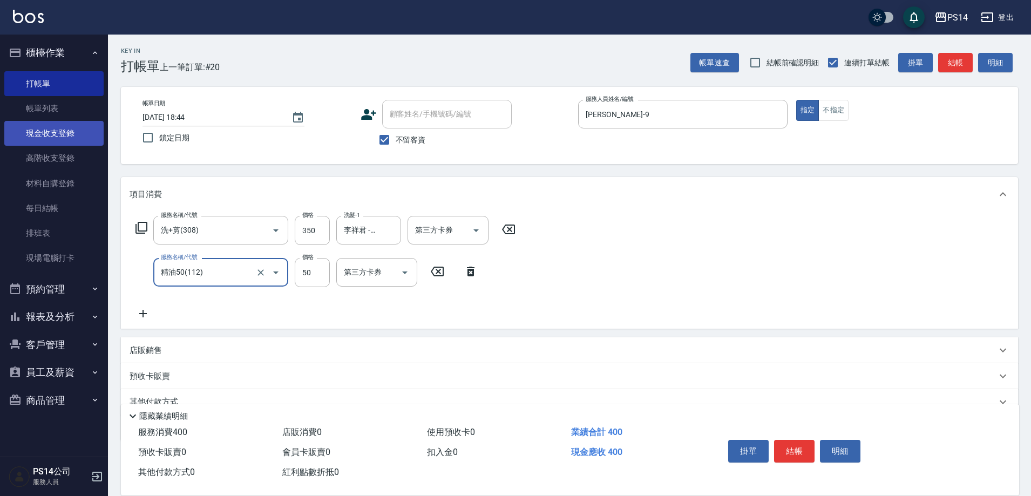
type input "精油50(112)"
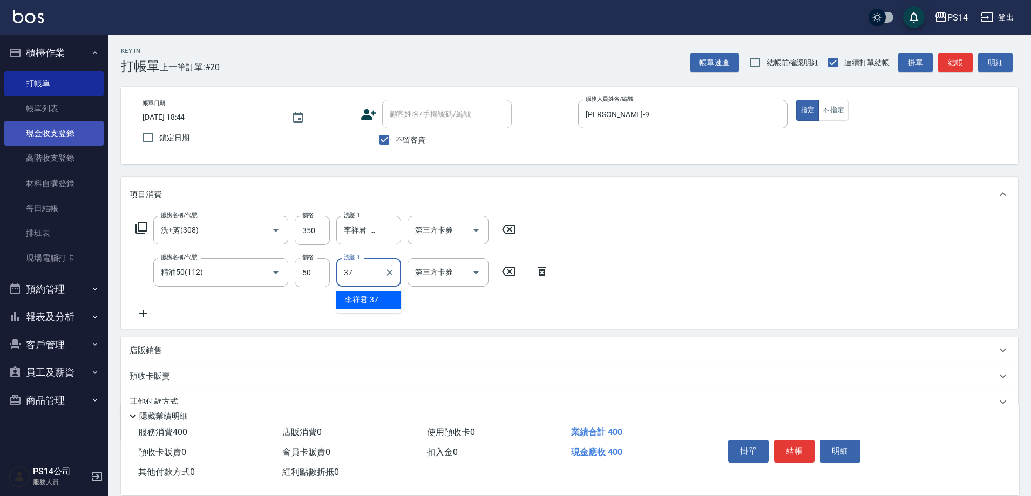
type input "李祥君 -37"
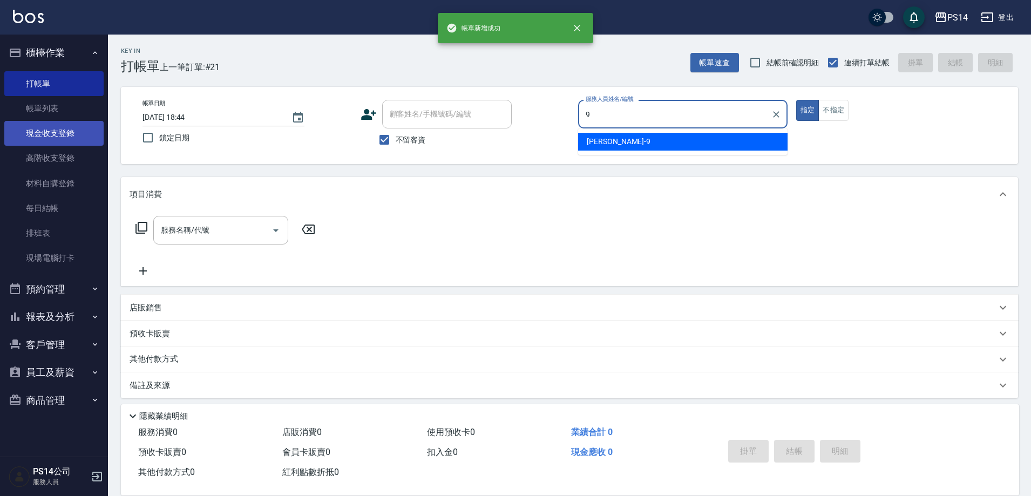
type input "[PERSON_NAME]-9"
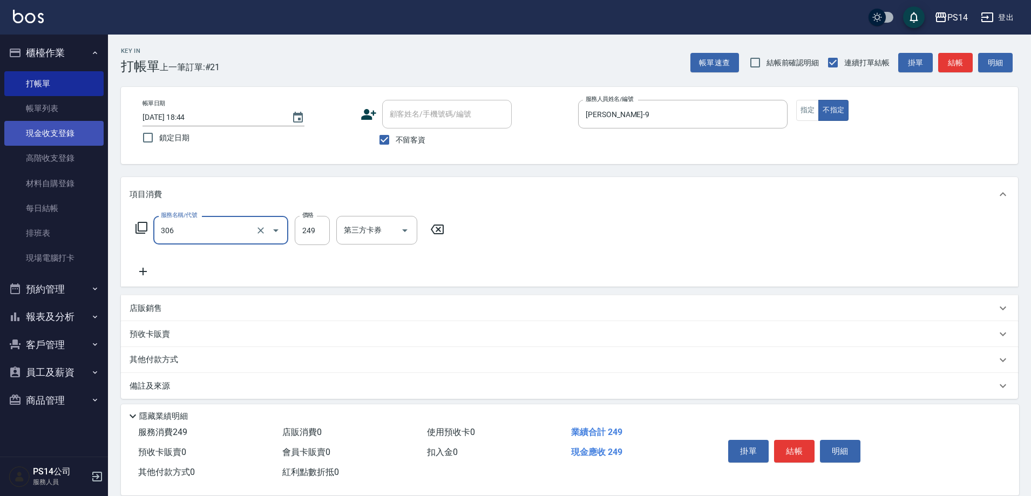
type input "剪髮(306)"
type input "陳羿淇-17"
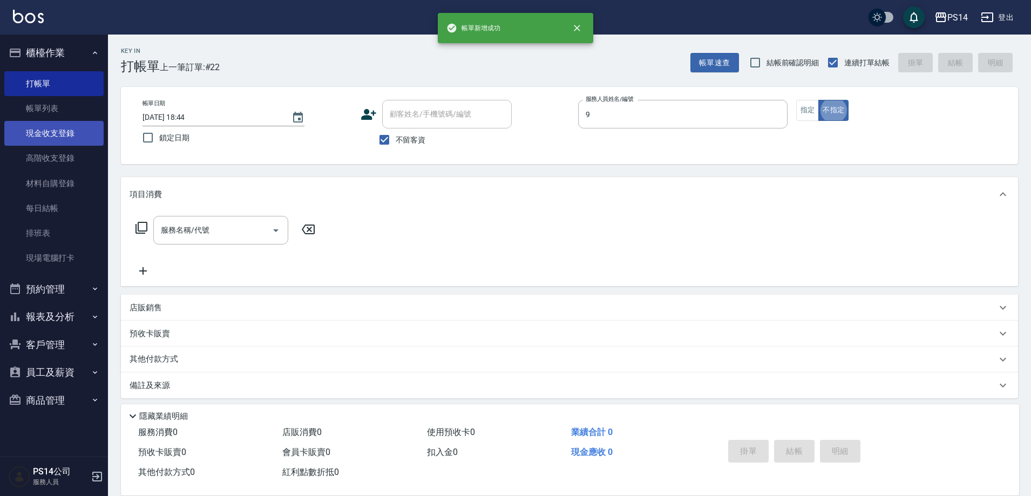
type input "[PERSON_NAME]-9"
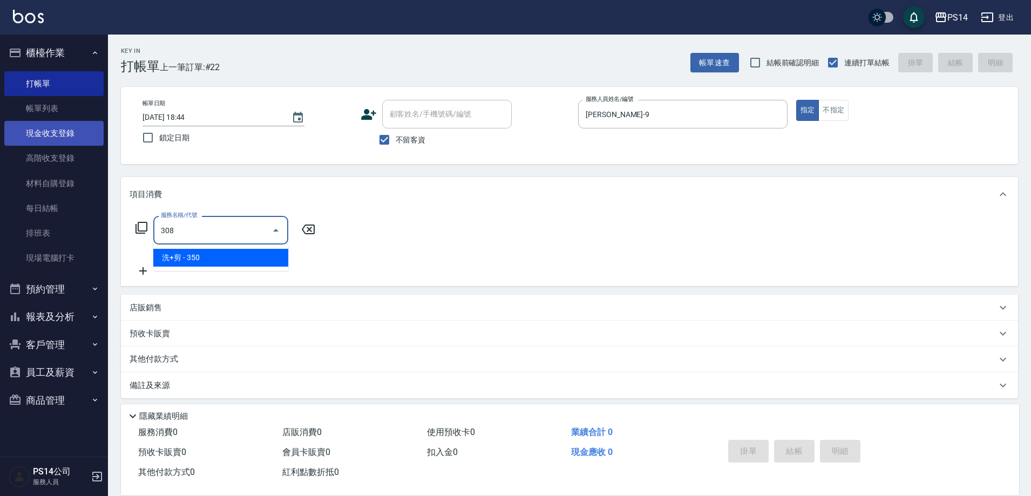
type input "洗+剪(308)"
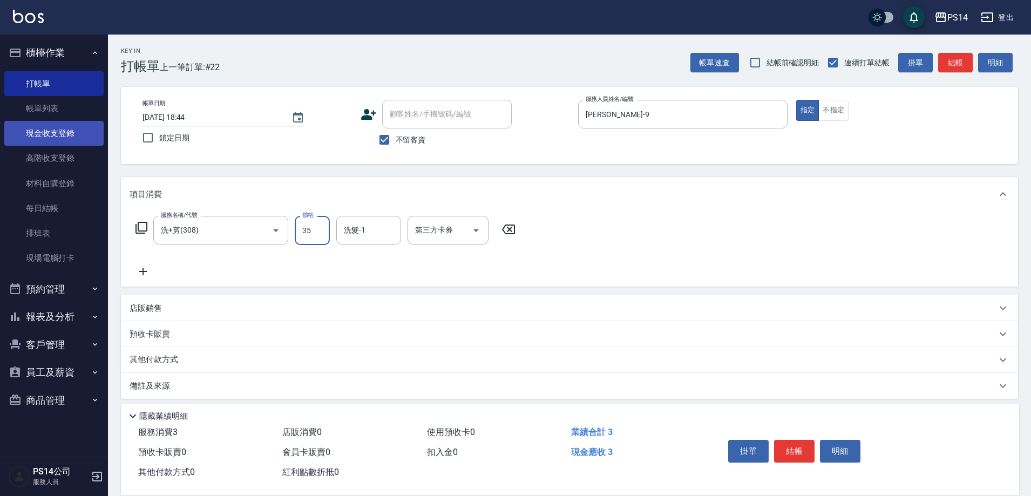
type input "350"
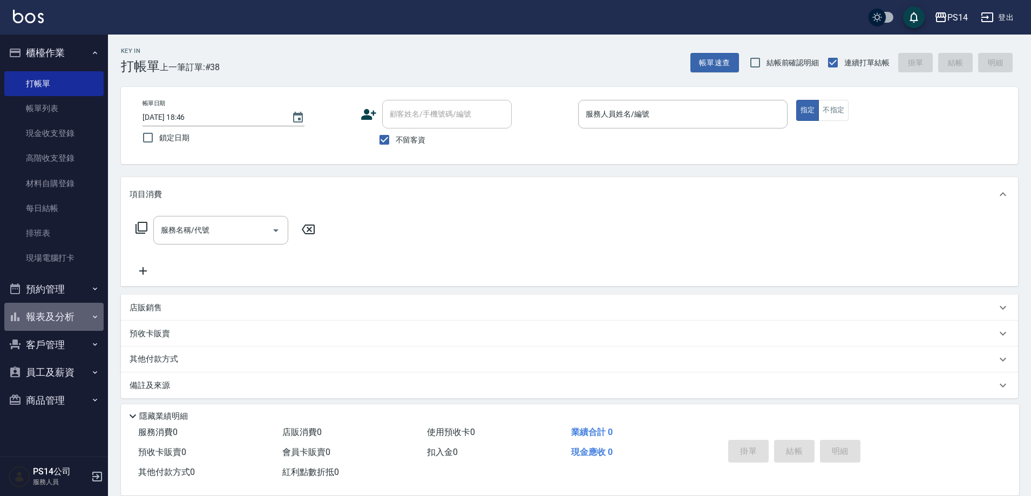
drag, startPoint x: 80, startPoint y: 315, endPoint x: 71, endPoint y: 345, distance: 30.9
click at [80, 315] on button "報表及分析" at bounding box center [53, 317] width 99 height 28
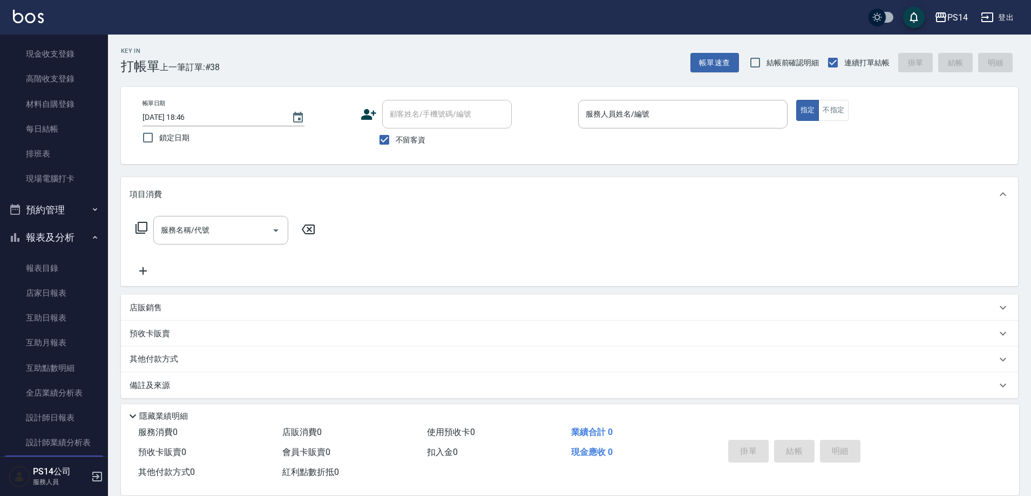
scroll to position [162, 0]
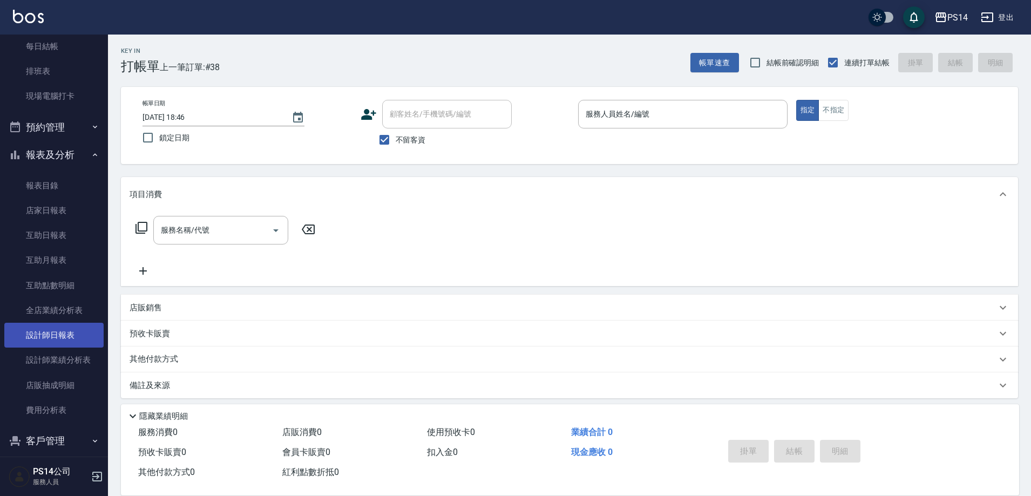
click at [64, 342] on link "設計師日報表" at bounding box center [53, 335] width 99 height 25
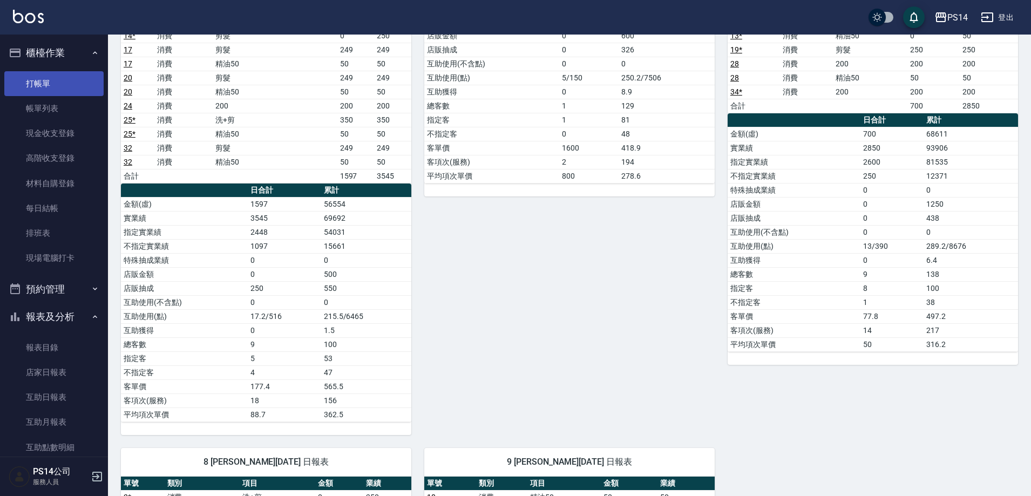
scroll to position [108, 0]
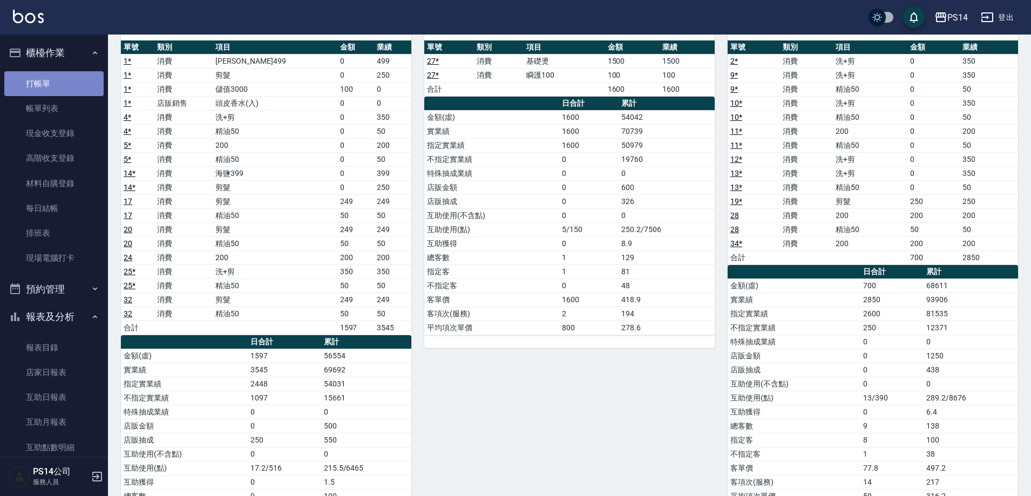
click at [55, 89] on link "打帳單" at bounding box center [53, 83] width 99 height 25
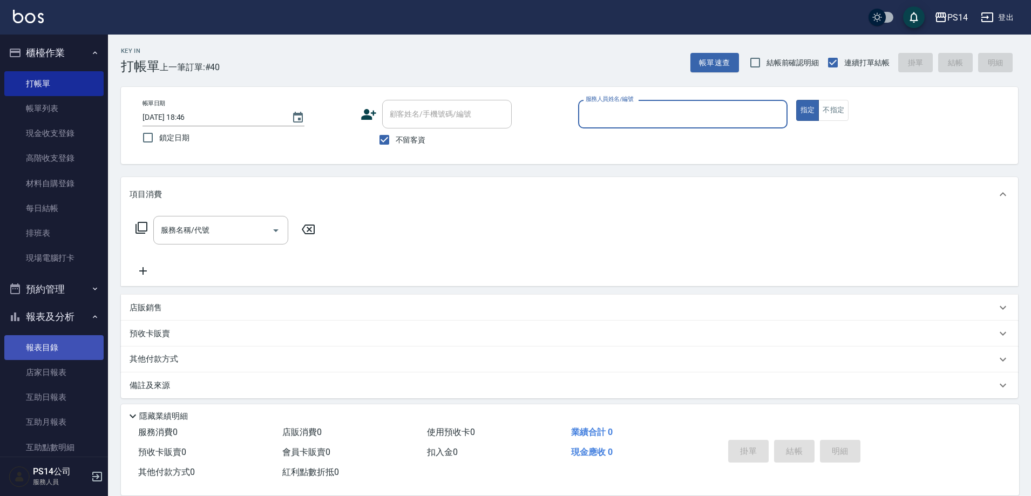
scroll to position [162, 0]
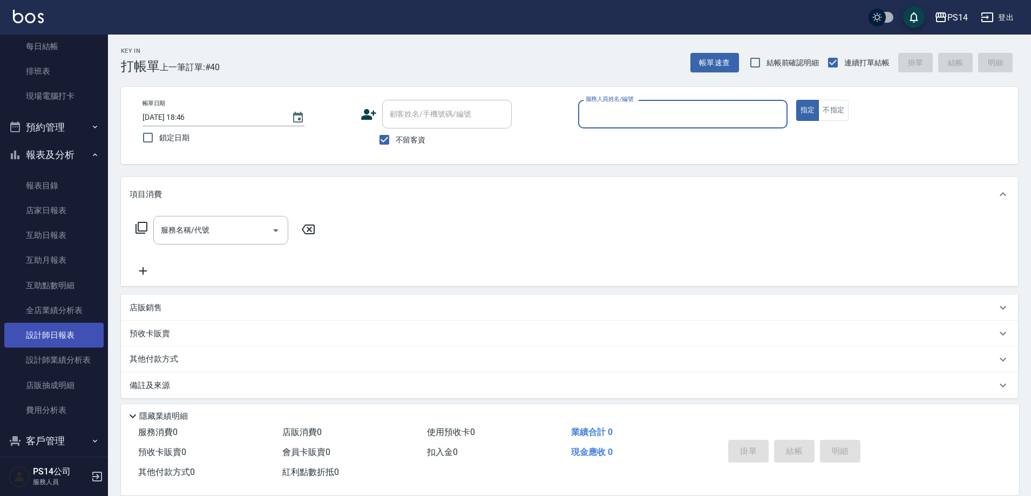
click at [42, 341] on link "設計師日報表" at bounding box center [53, 335] width 99 height 25
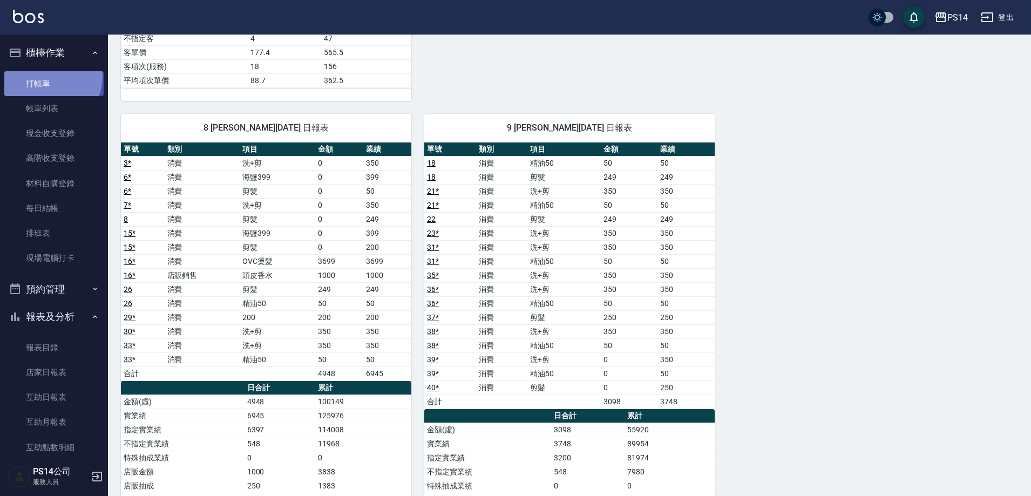
click at [46, 76] on link "打帳單" at bounding box center [53, 83] width 99 height 25
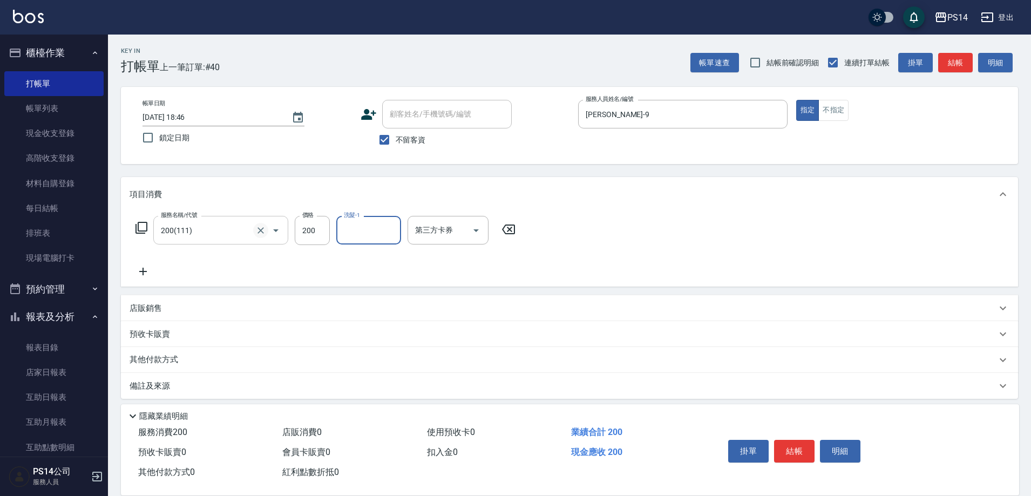
click at [265, 231] on icon "Clear" at bounding box center [260, 230] width 11 height 11
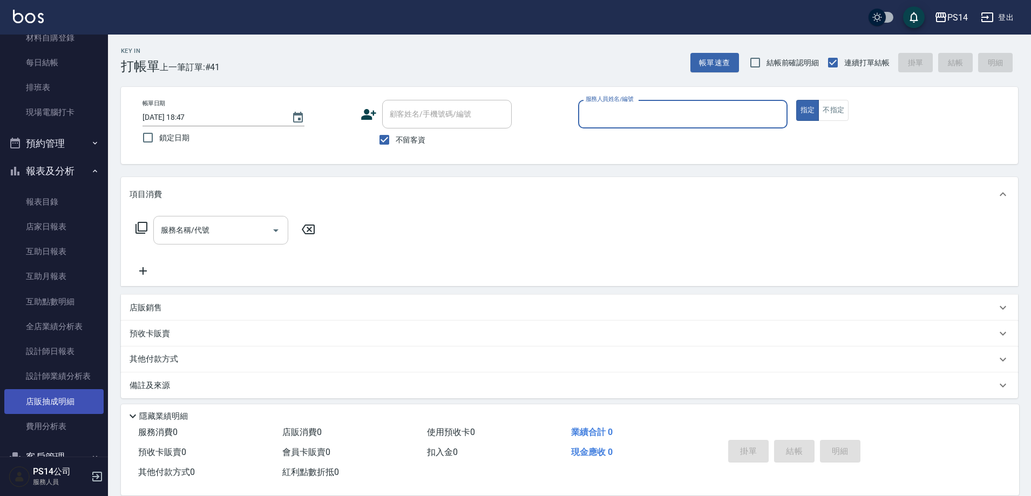
scroll to position [162, 0]
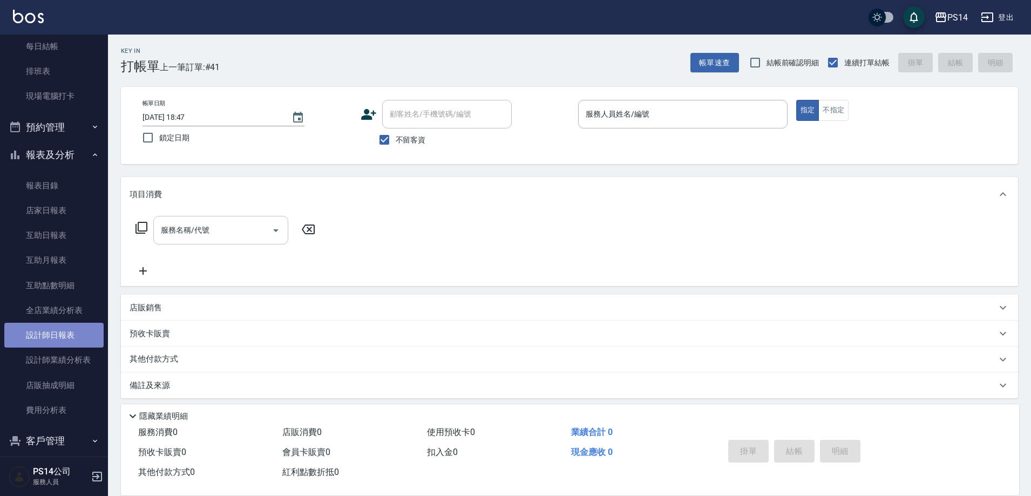
click at [62, 335] on link "設計師日報表" at bounding box center [53, 335] width 99 height 25
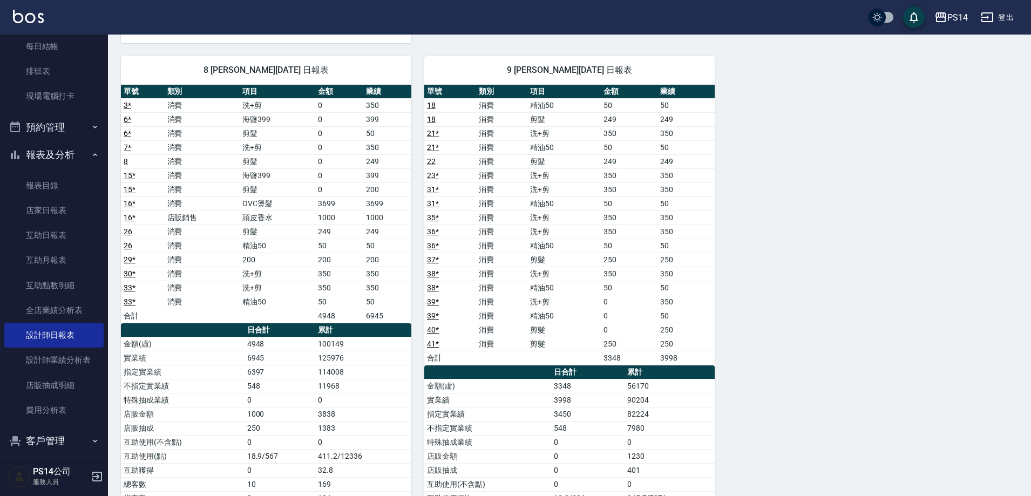
scroll to position [624, 0]
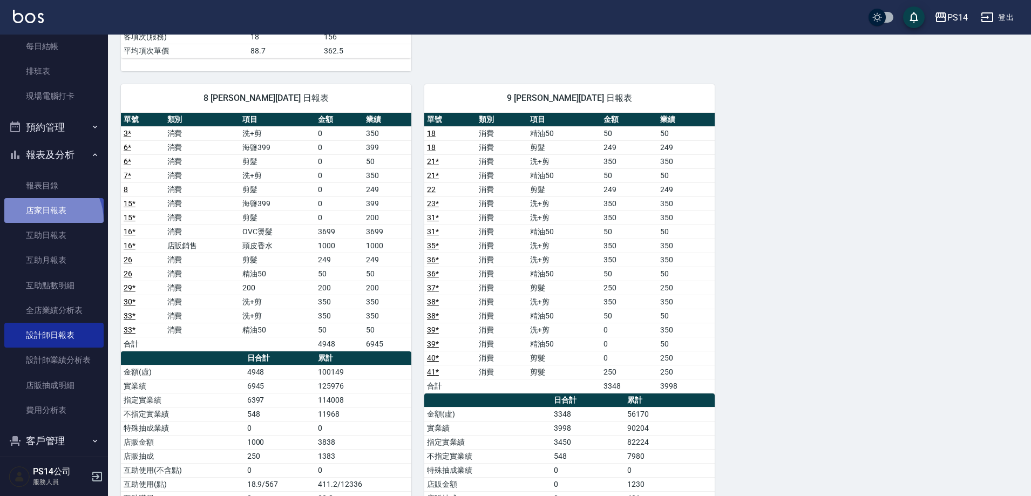
click at [43, 221] on link "店家日報表" at bounding box center [53, 210] width 99 height 25
